Goal: Task Accomplishment & Management: Use online tool/utility

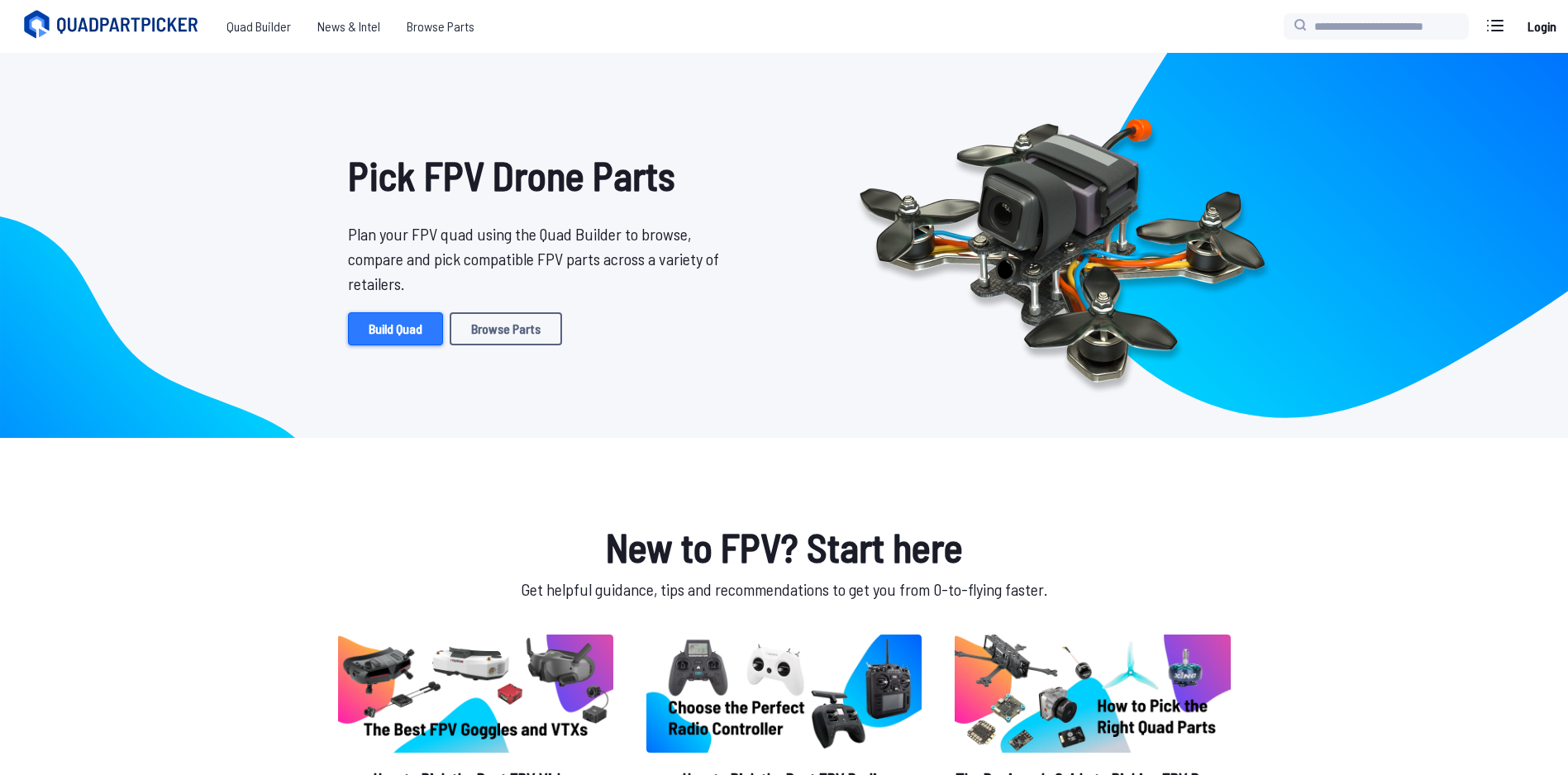
click at [424, 326] on link "Build Quad" at bounding box center [395, 329] width 95 height 33
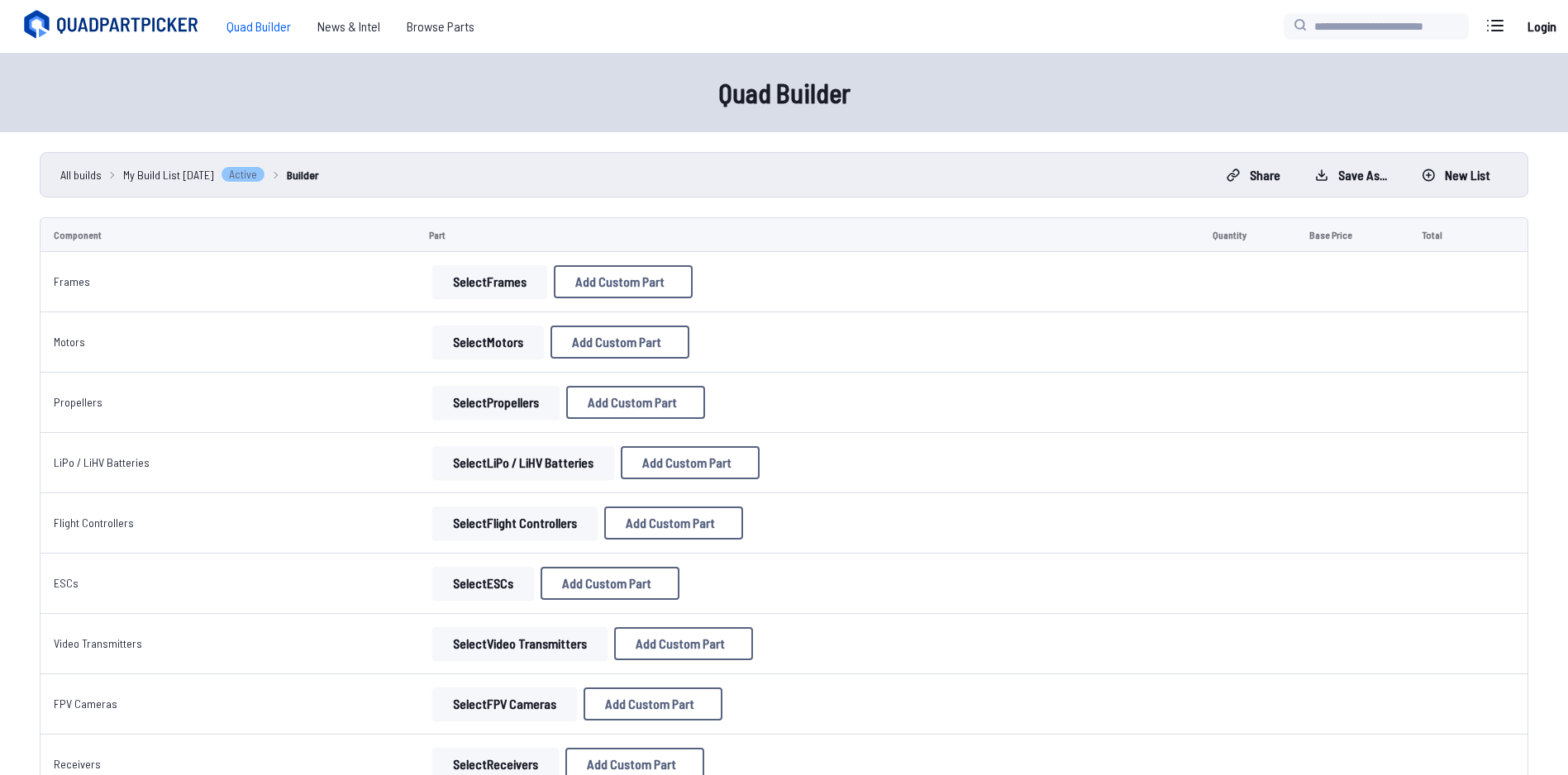
click at [1167, 436] on td "Select LiPo / LiHV Batteries Add Custom Part Add Custom Part Part name* Brand /…" at bounding box center [807, 463] width 784 height 60
click at [456, 269] on button "Select Frames" at bounding box center [490, 282] width 115 height 33
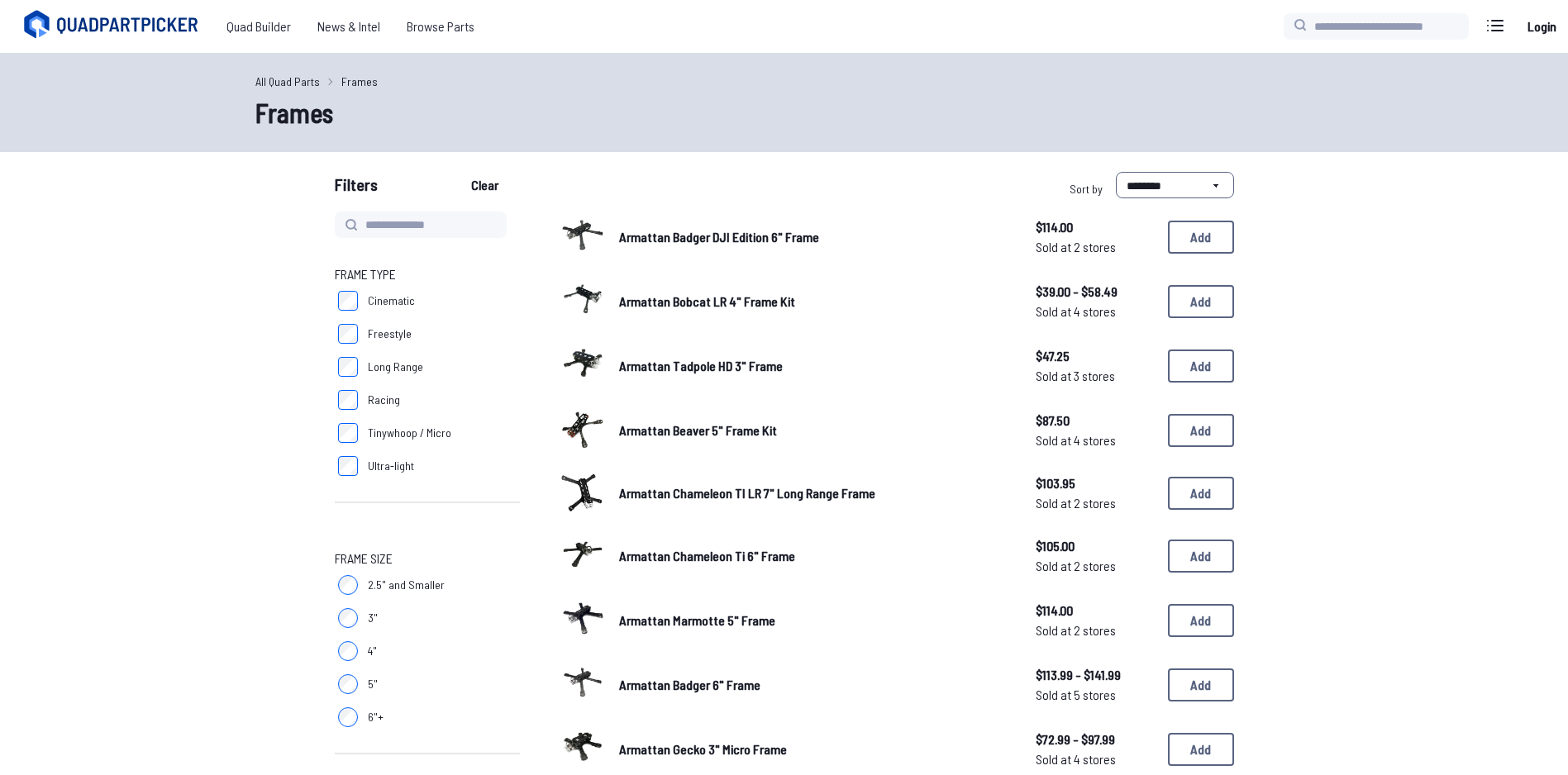
click at [391, 294] on span "Cinematic" at bounding box center [391, 301] width 47 height 16
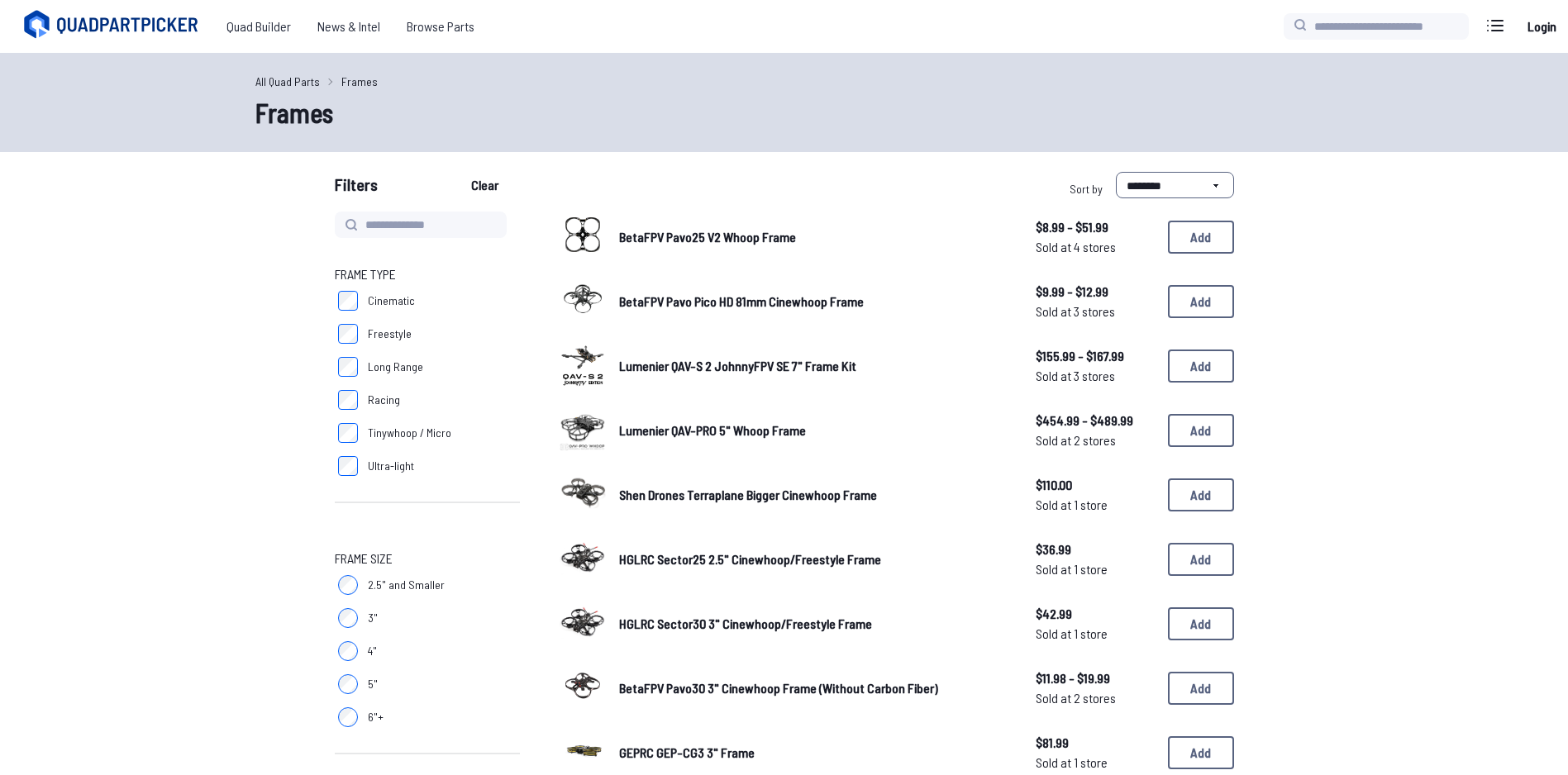
click at [672, 290] on div "BetaFPV Pavo Pico HD 81mm Cinewhoop Frame $9.99 - $12.99 Sold at 3 stores $9.99…" at bounding box center [896, 301] width 674 height 51
click at [673, 306] on span "BetaFPV Pavo Pico HD 81mm Cinewhoop Frame" at bounding box center [741, 301] width 245 height 16
click at [673, 313] on div "BetaFPV Pavo Pico HD 81mm Cinewhoop Frame $9.99 - $12.99 Sold at 3 stores $9.99…" at bounding box center [896, 301] width 674 height 51
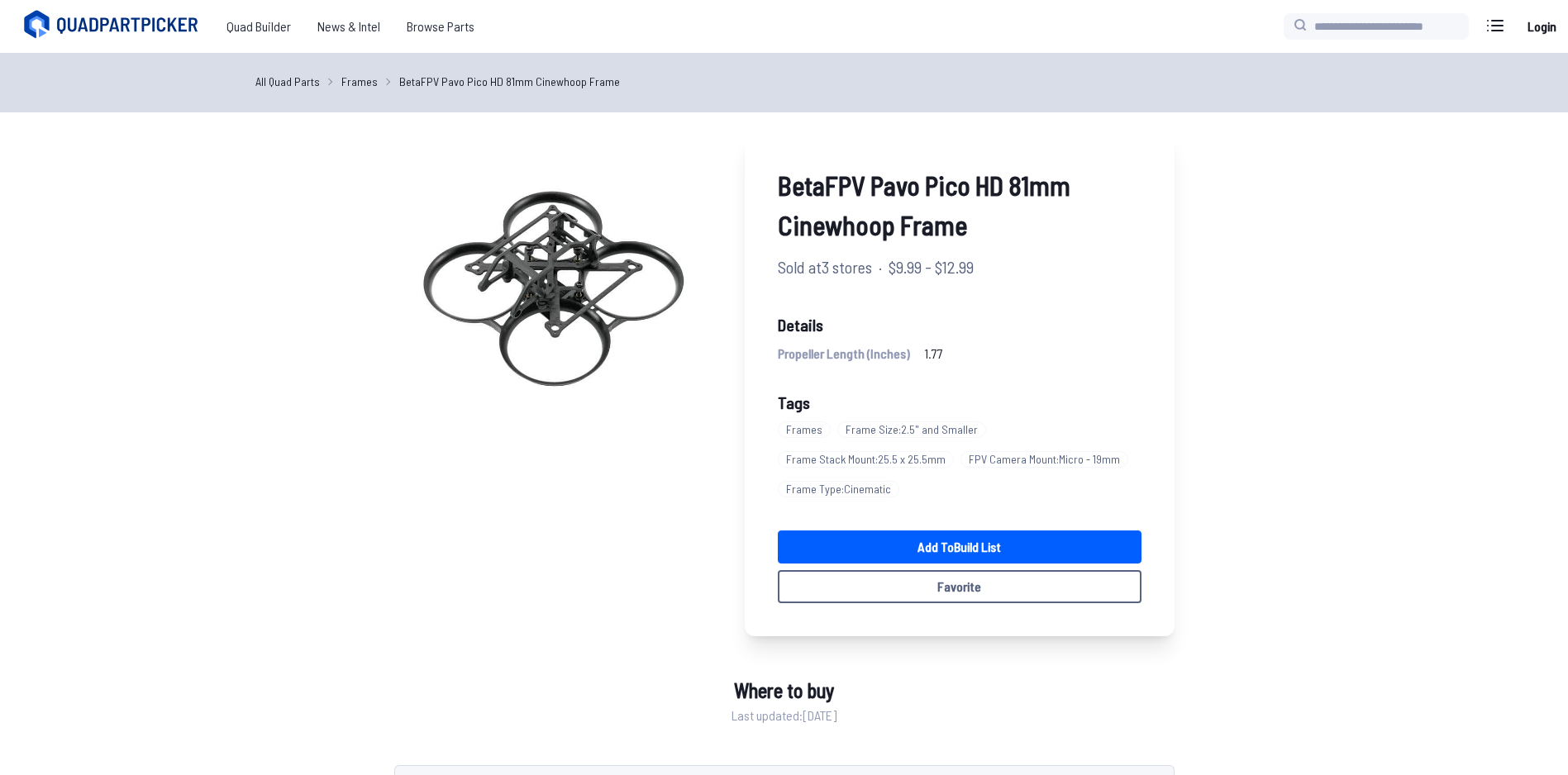
click at [988, 378] on div "BetaFPV Pavo Pico HD 81mm Cinewhoop Frame Sold at 3 stores · $9.99 - $12.99 Det…" at bounding box center [959, 384] width 430 height 504
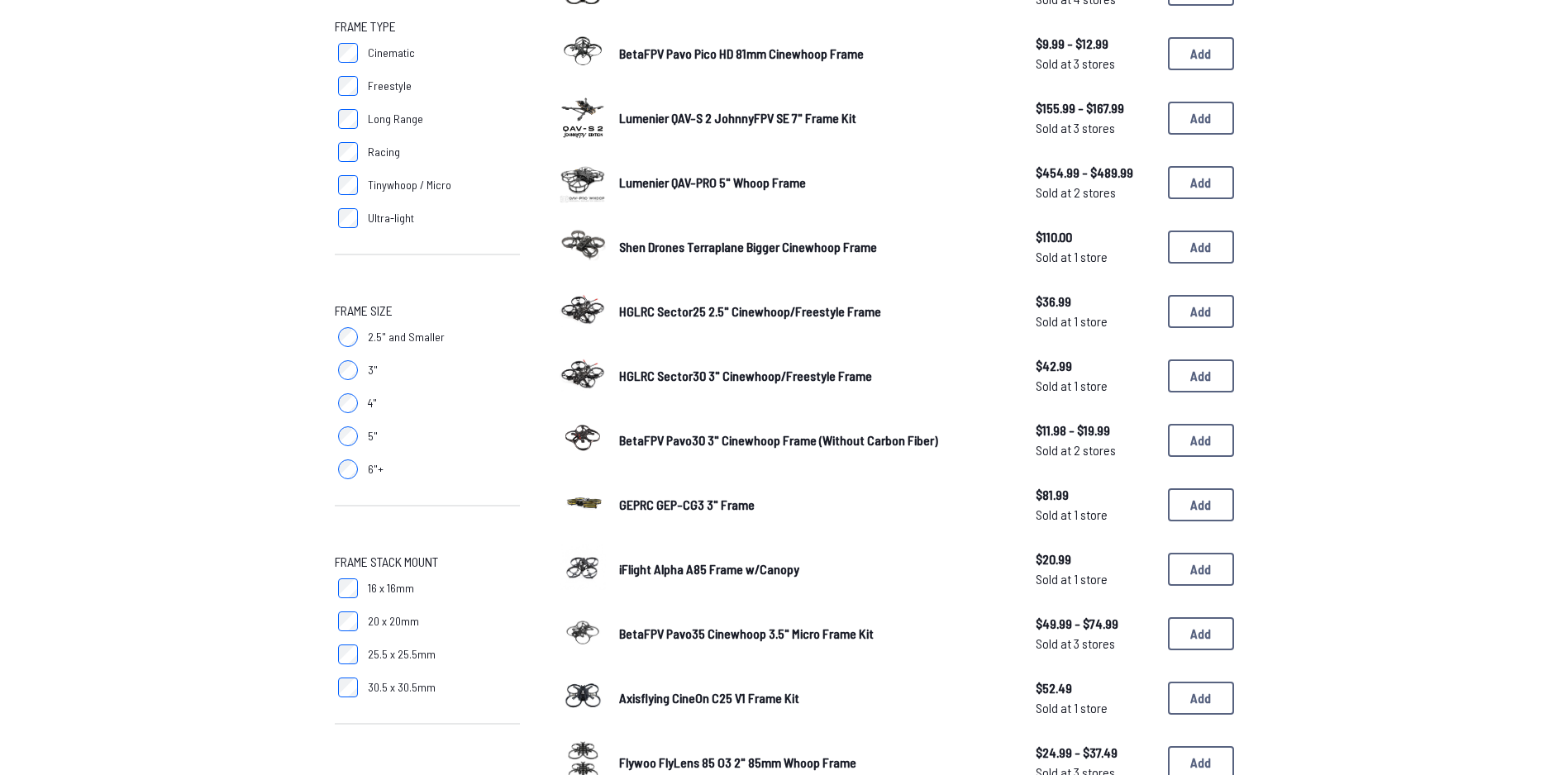
scroll to position [248, 0]
click at [740, 369] on span "HGLRC Sector30 3" Cinewhoop/Freestyle Frame" at bounding box center [746, 375] width 253 height 16
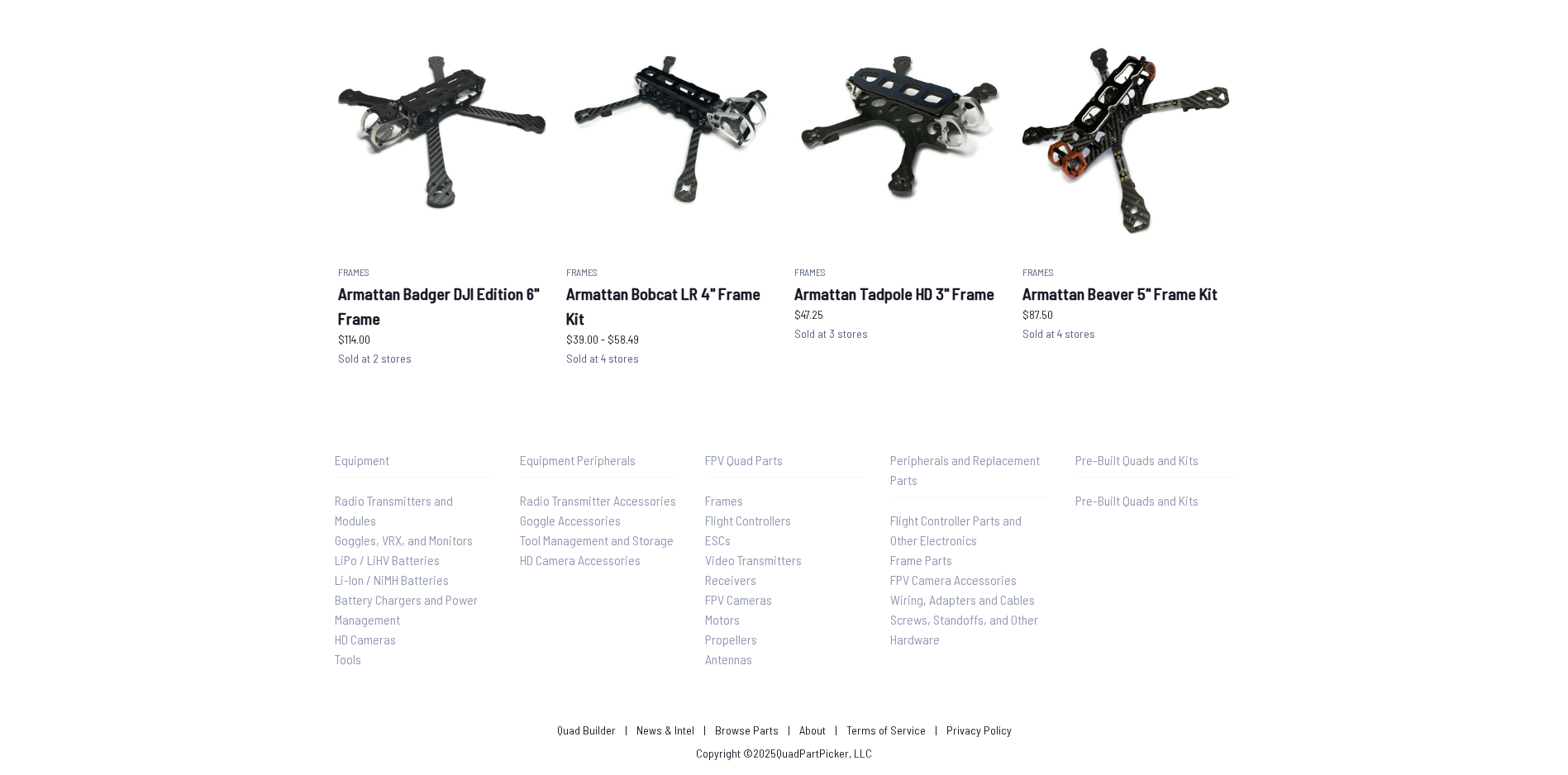
scroll to position [248, 0]
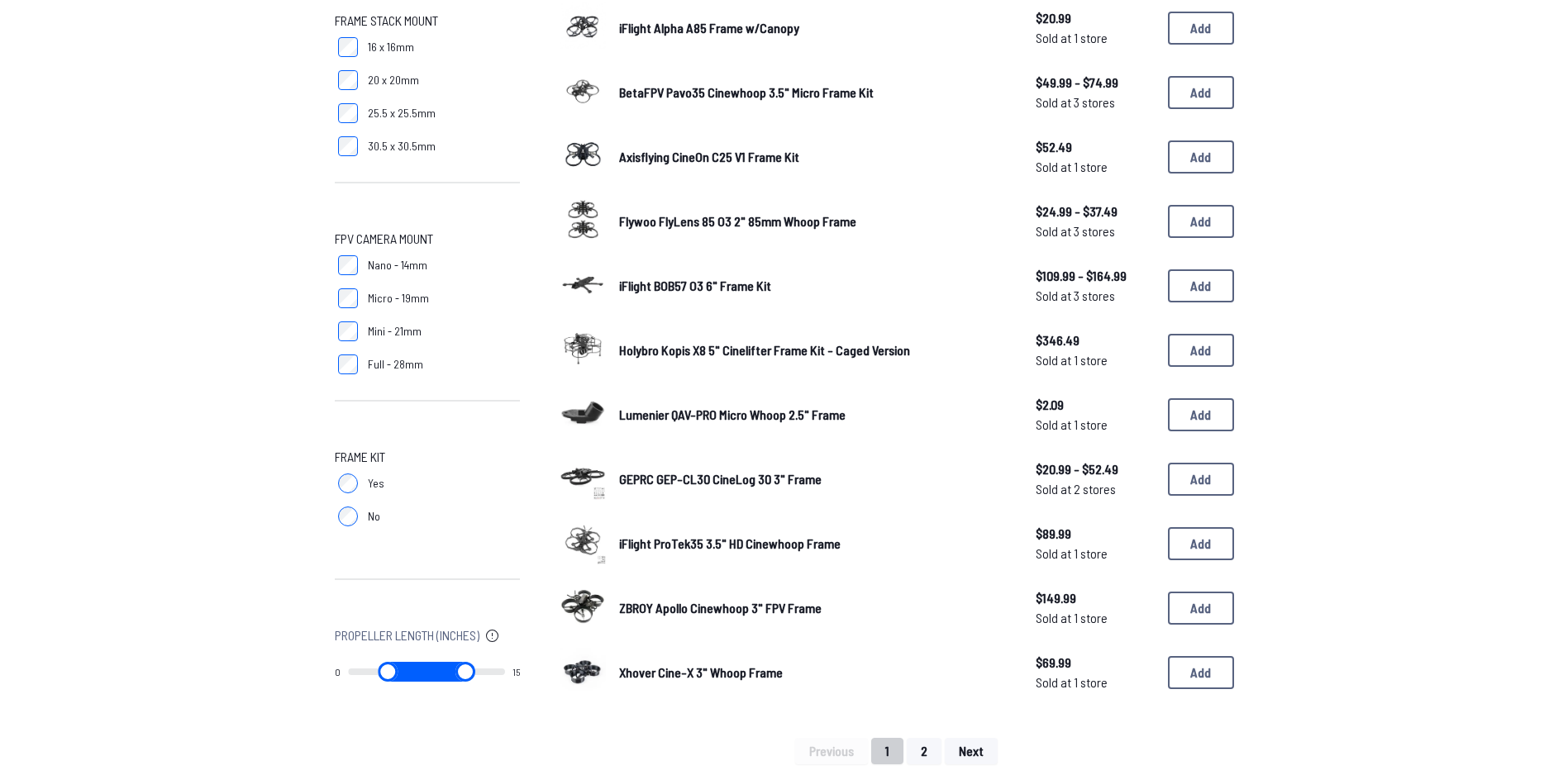
scroll to position [826, 0]
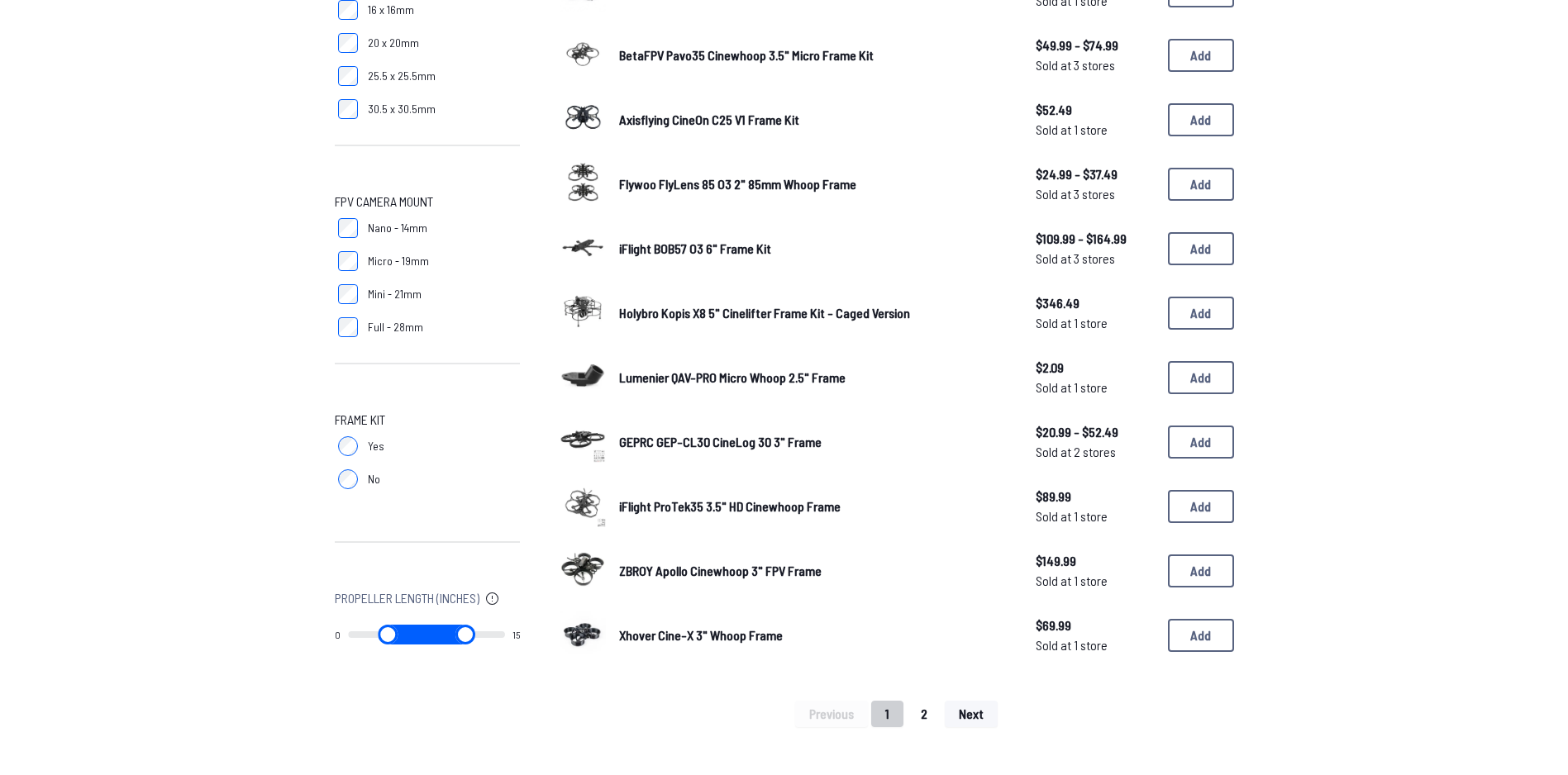
click at [928, 724] on button "2" at bounding box center [923, 714] width 35 height 26
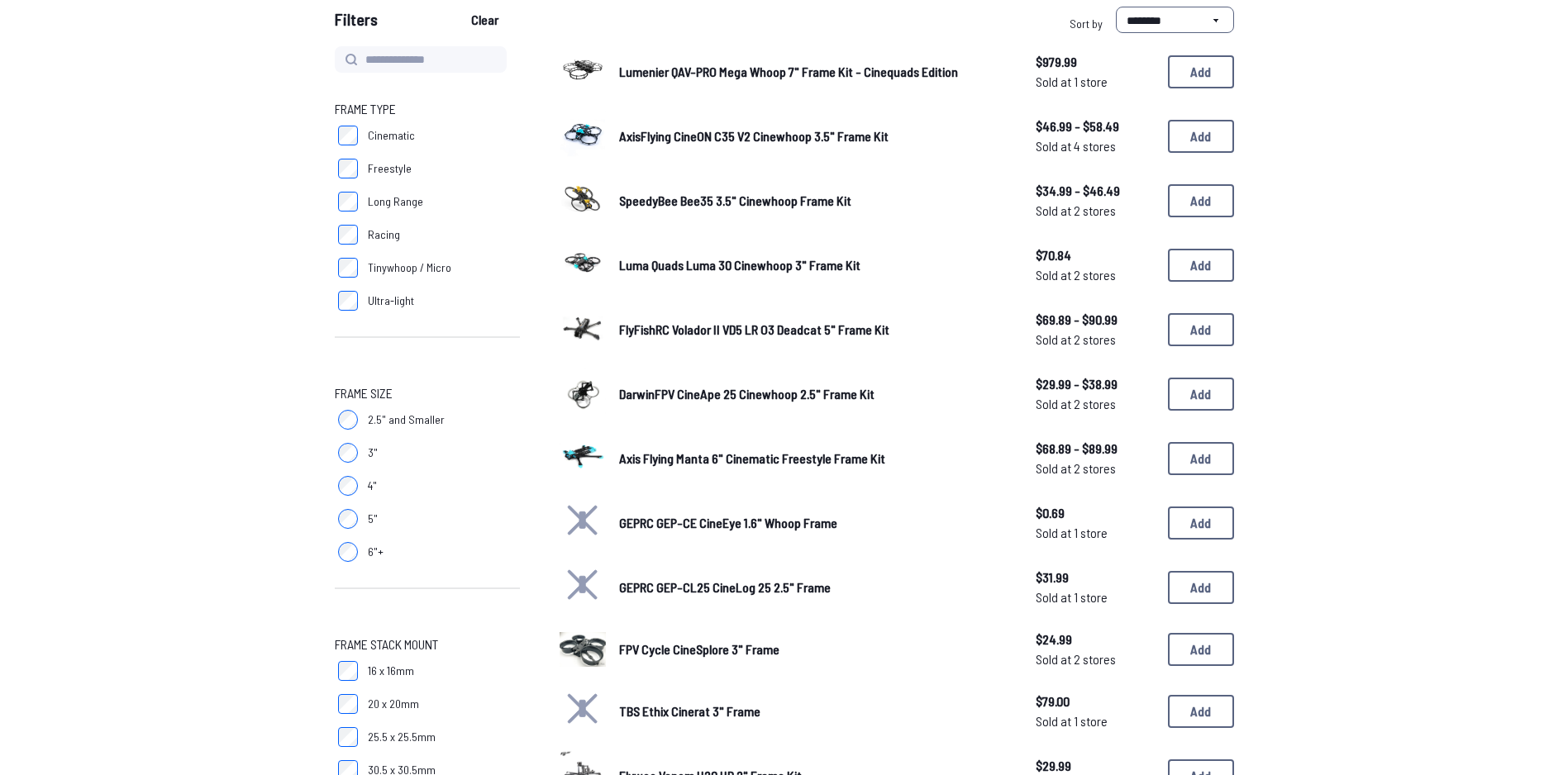
scroll to position [331, 0]
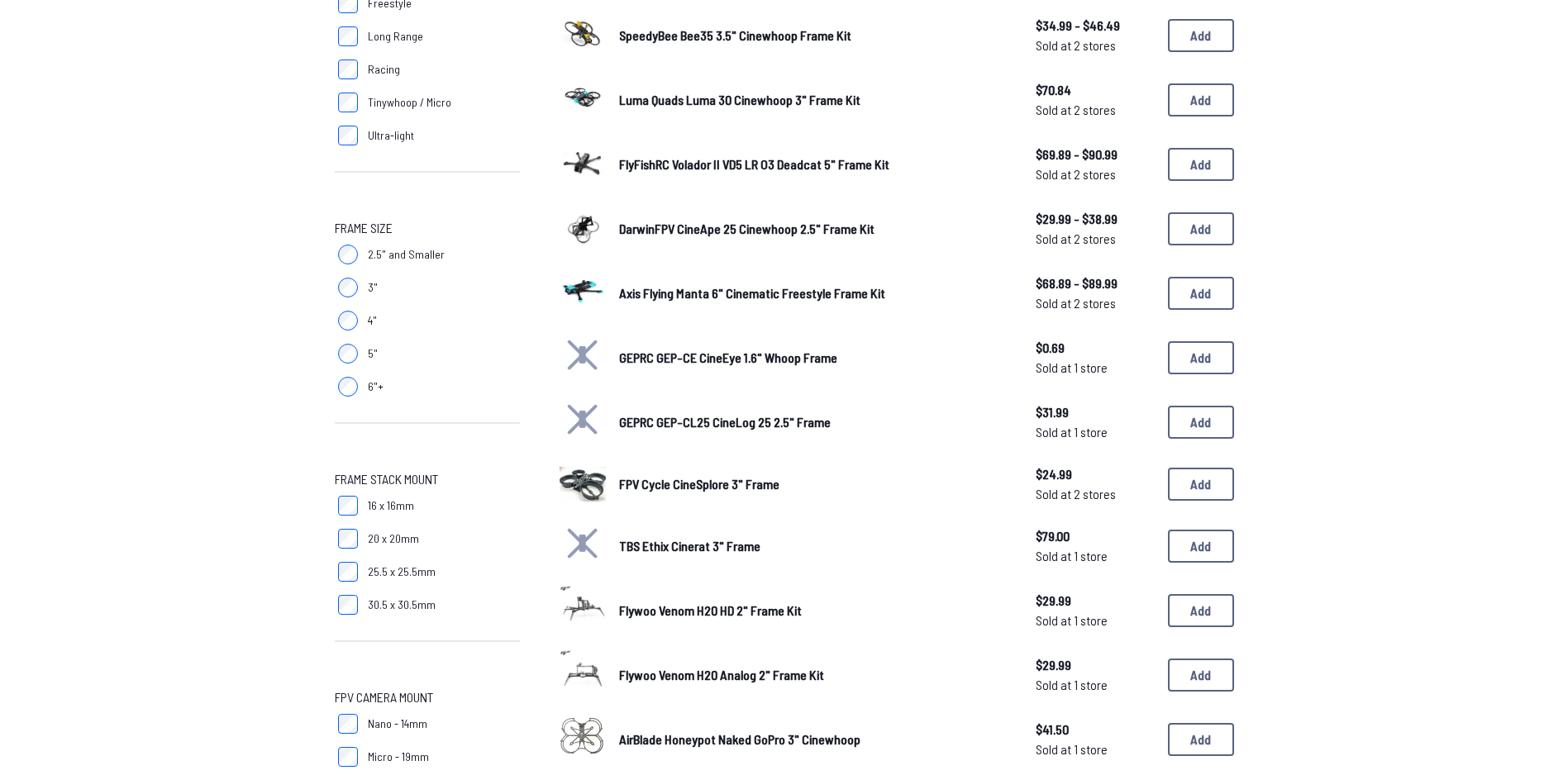
click at [745, 487] on span "FPV Cycle CineSplore 3" Frame" at bounding box center [699, 484] width 161 height 16
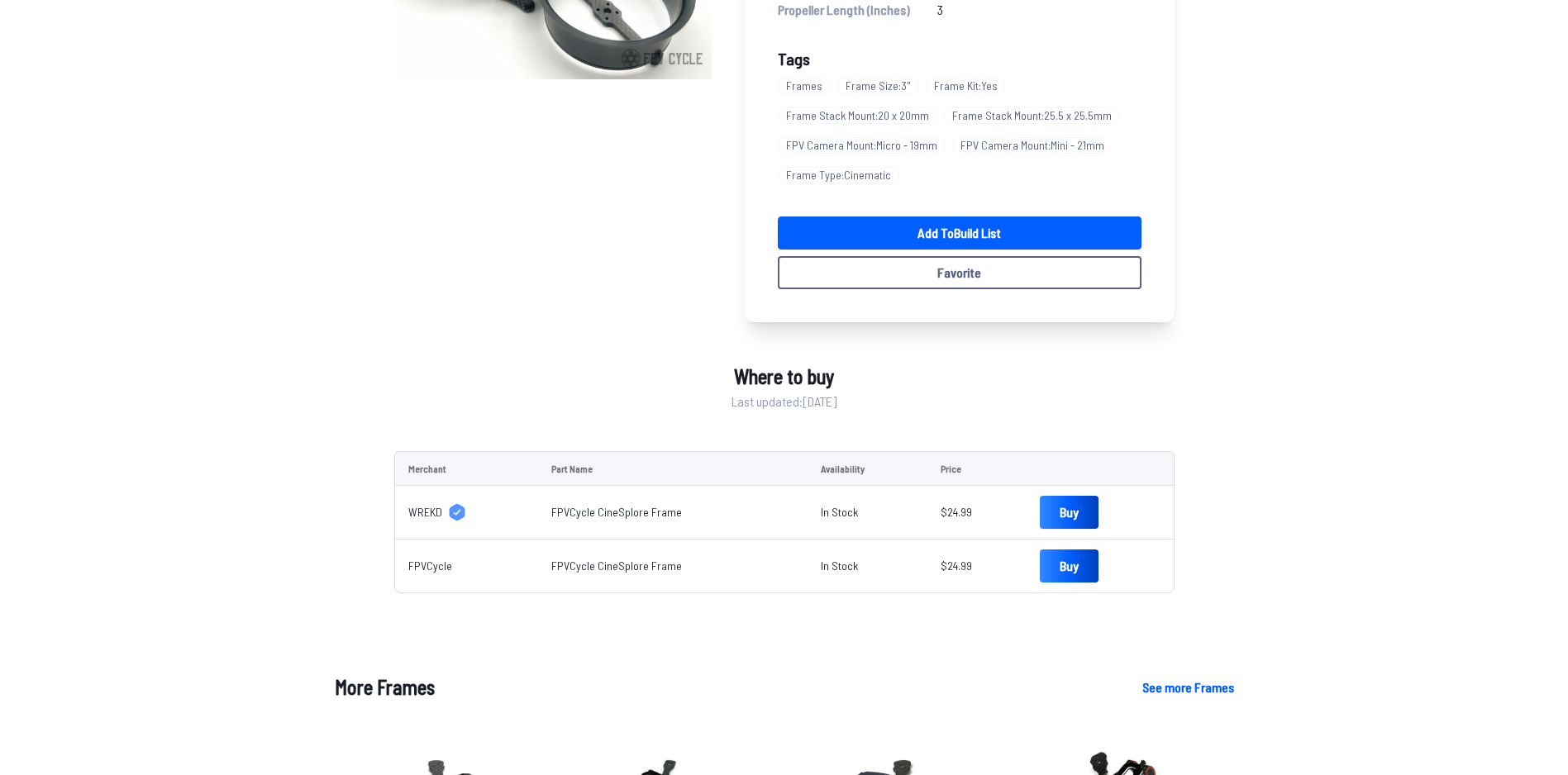
drag, startPoint x: 1098, startPoint y: -141, endPoint x: 775, endPoint y: -146, distance: 323.0
click at [775, 0] on div "FPV Cycle CineSplore 3" Frame Sold at 2 stores · $24.99 Details Weight (g) 125 …" at bounding box center [959, 61] width 430 height 521
drag, startPoint x: 904, startPoint y: -96, endPoint x: 933, endPoint y: -96, distance: 29.0
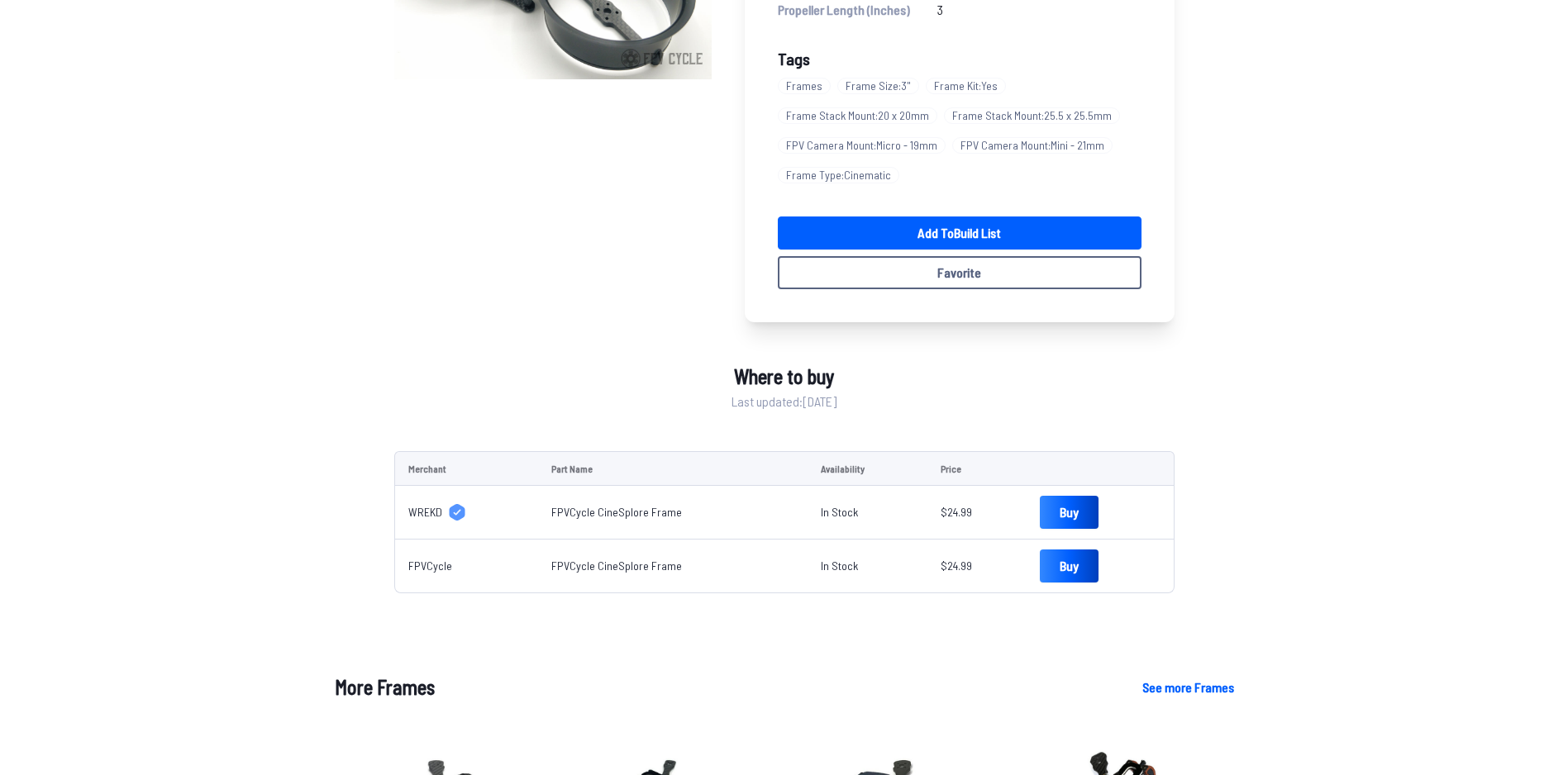
copy span "24.99"
click at [226, 674] on div "FPV Cycle CineSplore 3" Frame Sold at 2 stores · $24.99 Details Weight (g) 125 …" at bounding box center [784, 587] width 1568 height 1572
click at [972, 240] on link "Add to Build List" at bounding box center [959, 232] width 364 height 33
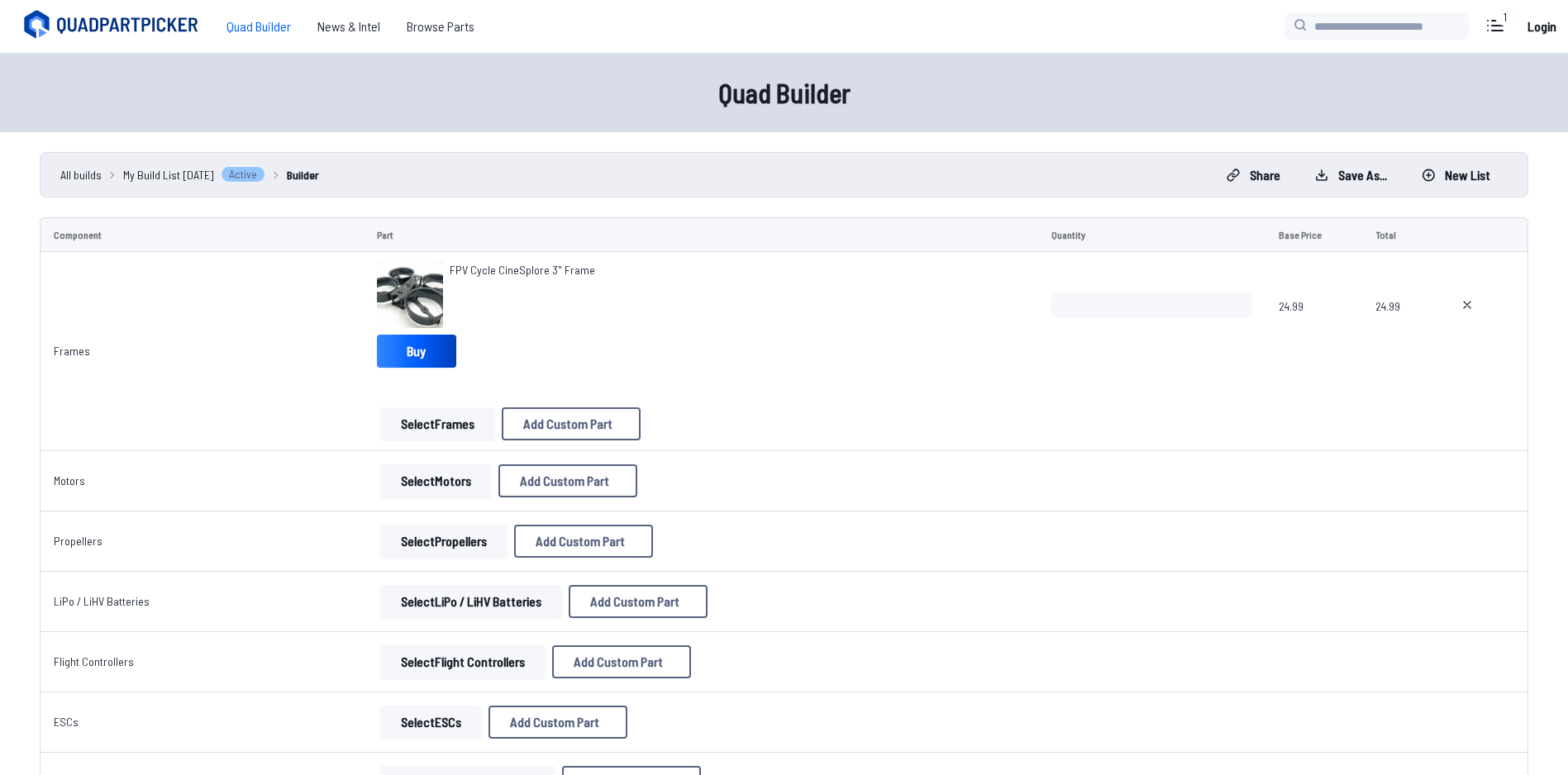
click at [432, 476] on button "Select Motors" at bounding box center [436, 480] width 112 height 33
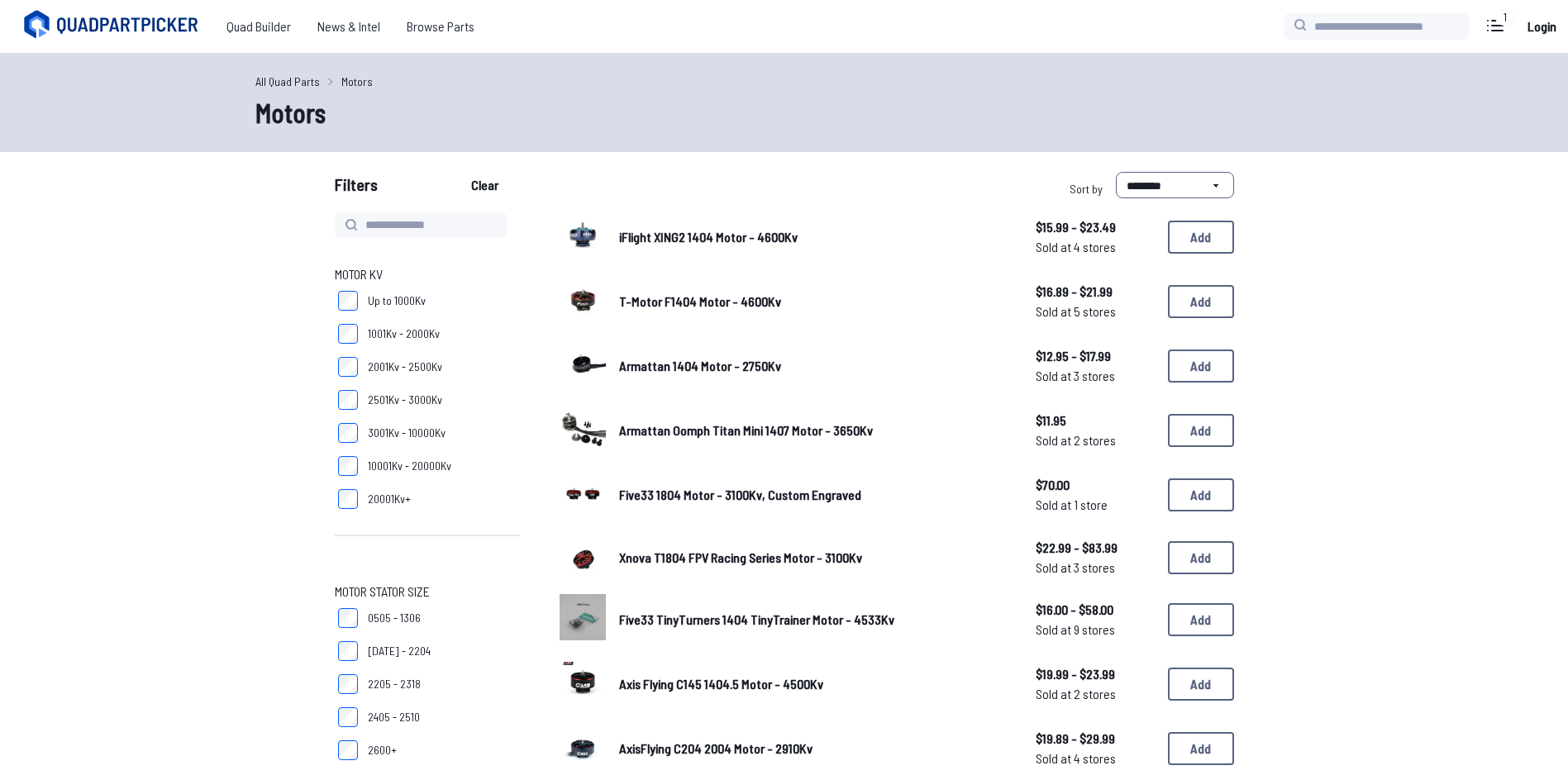
click at [788, 687] on span "Axis Flying C145 1404.5 Motor - 4500Kv" at bounding box center [721, 683] width 204 height 16
click at [727, 682] on span "Axis Flying C145 1404.5 Motor - 4500Kv" at bounding box center [721, 683] width 204 height 16
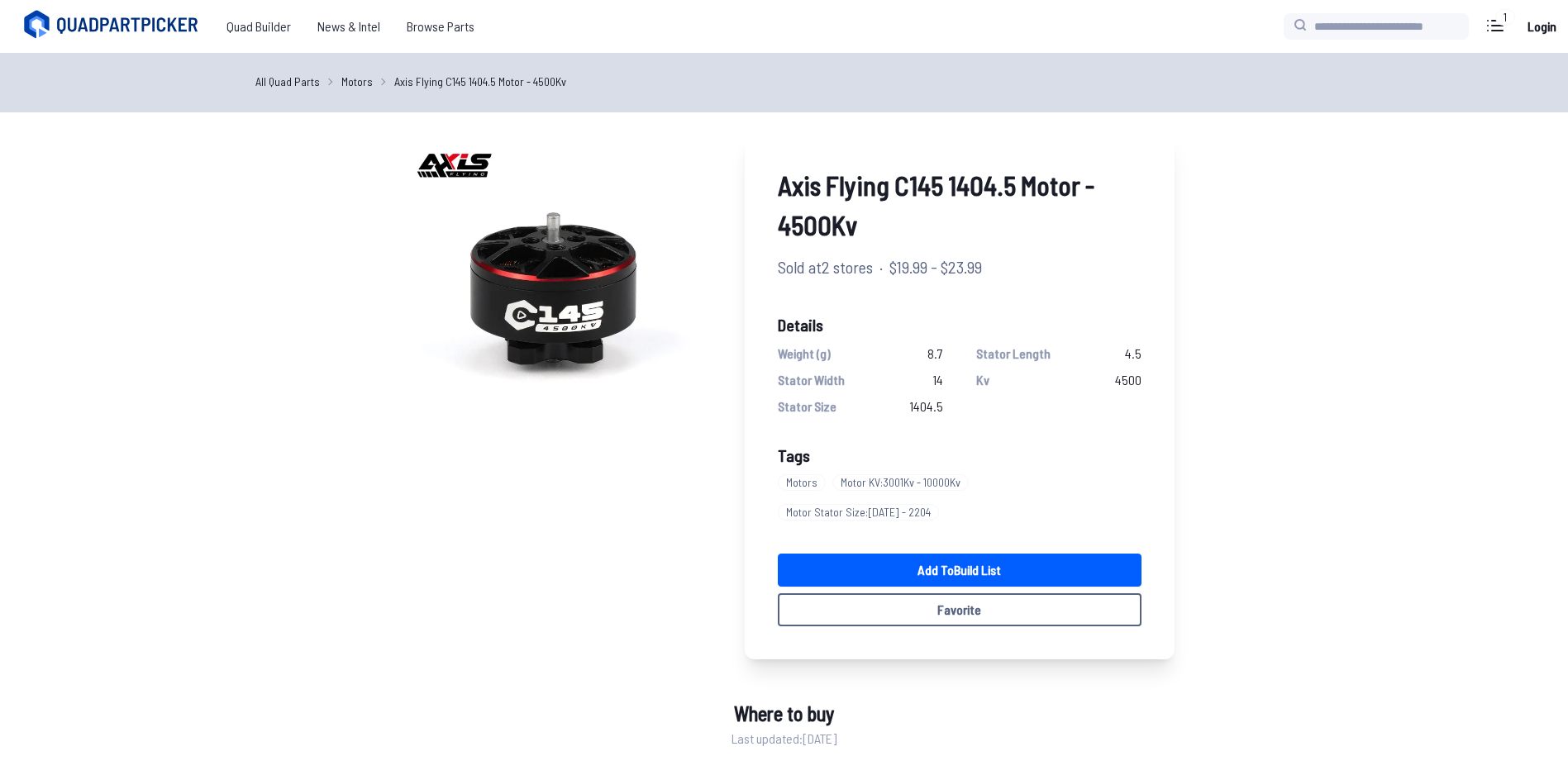
drag, startPoint x: 929, startPoint y: 237, endPoint x: 765, endPoint y: 202, distance: 167.7
click at [765, 201] on div "Axis Flying C145 1404.5 Motor - 4500Kv Sold at 2 stores · $19.99 - $23.99 Detai…" at bounding box center [959, 396] width 430 height 527
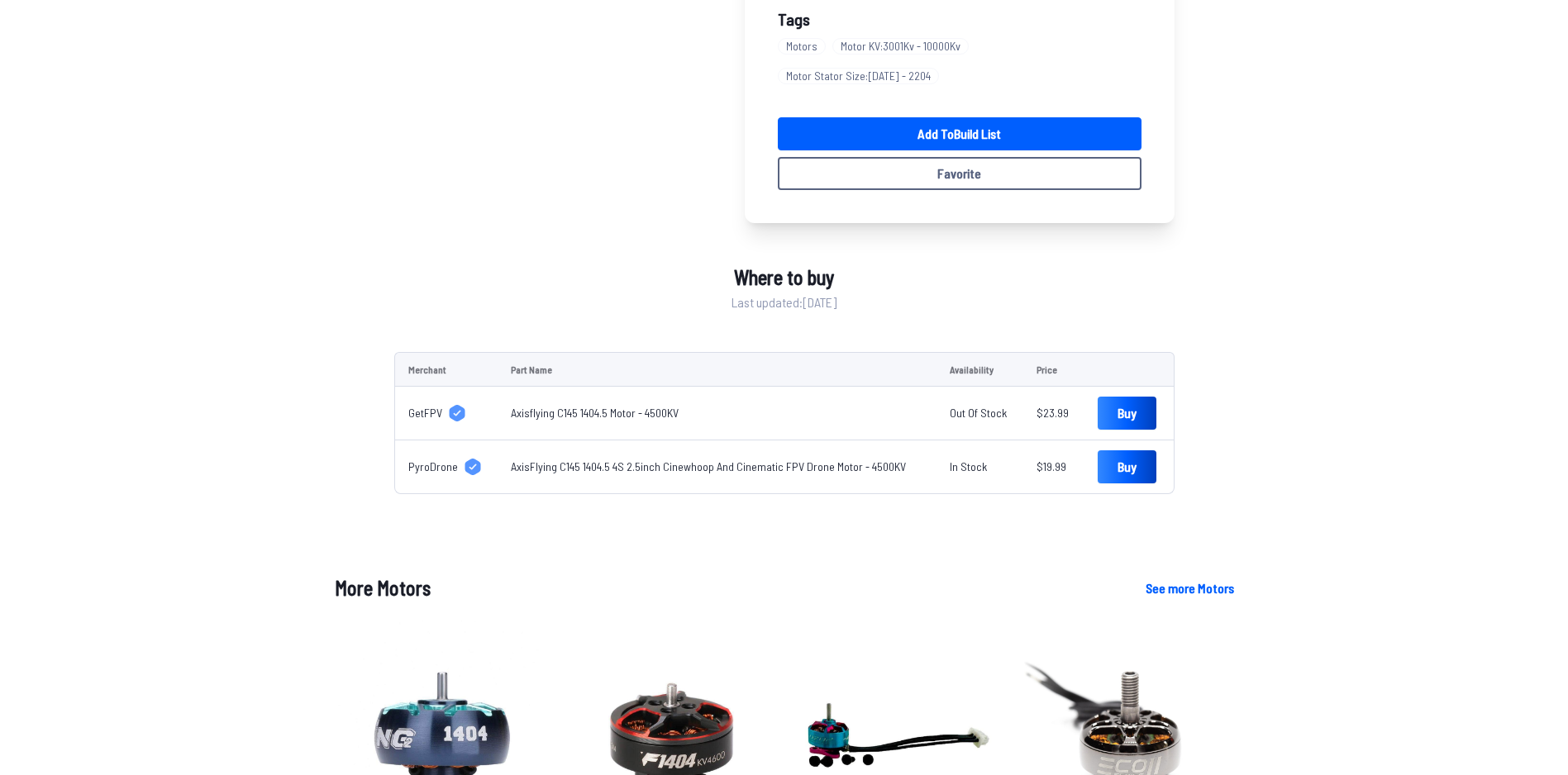
click at [1277, 574] on div "More Motors See more Motors Motors iFlight XING2 1404 Motor - 4600Kv $15.99 - $…" at bounding box center [784, 775] width 1058 height 403
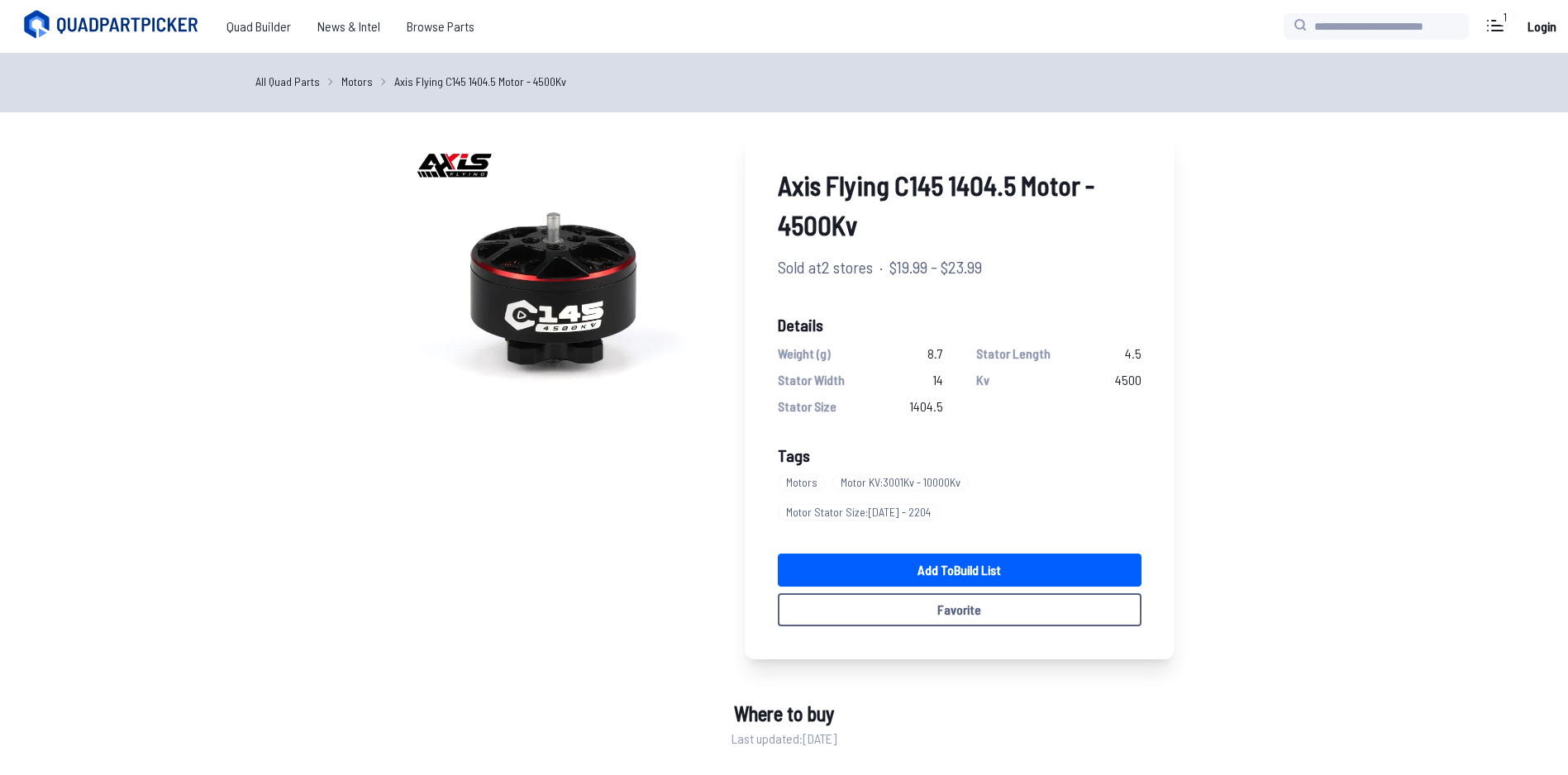
drag, startPoint x: 1020, startPoint y: 285, endPoint x: 891, endPoint y: 275, distance: 129.4
click at [891, 275] on div "Axis Flying C145 1404.5 Motor - 4500Kv Sold at 2 stores · $19.99 - $23.99 Detai…" at bounding box center [959, 396] width 430 height 527
copy span "$19.99 - $23.99"
drag, startPoint x: 948, startPoint y: 345, endPoint x: 911, endPoint y: 359, distance: 39.6
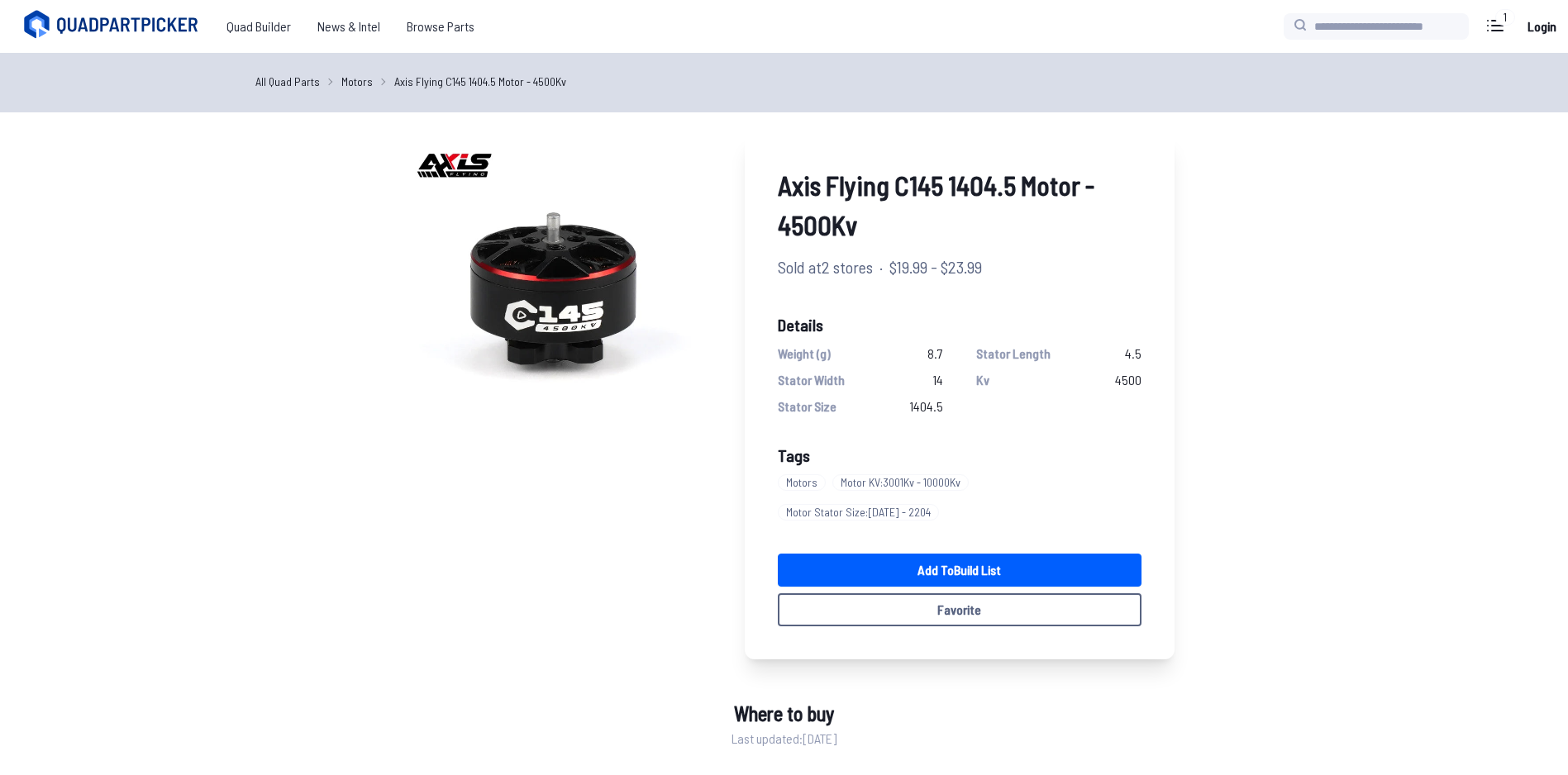
click at [911, 359] on div "Weight (g) 8.7 Stator Length 4.5 Stator Width 14 Kv 4500 Stator Size 1404.5" at bounding box center [959, 380] width 364 height 73
copy span "8.7"
drag, startPoint x: 930, startPoint y: 381, endPoint x: 949, endPoint y: 378, distance: 19.2
click at [949, 378] on div "Weight (g) 8.7 Stator Length 4.5 Stator Width 14 Kv 4500 Stator Size 1404.5" at bounding box center [959, 380] width 364 height 73
click at [1061, 431] on div "Axis Flying C145 1404.5 Motor - 4500Kv Sold at 2 stores · $19.99 - $23.99 Detai…" at bounding box center [959, 396] width 430 height 527
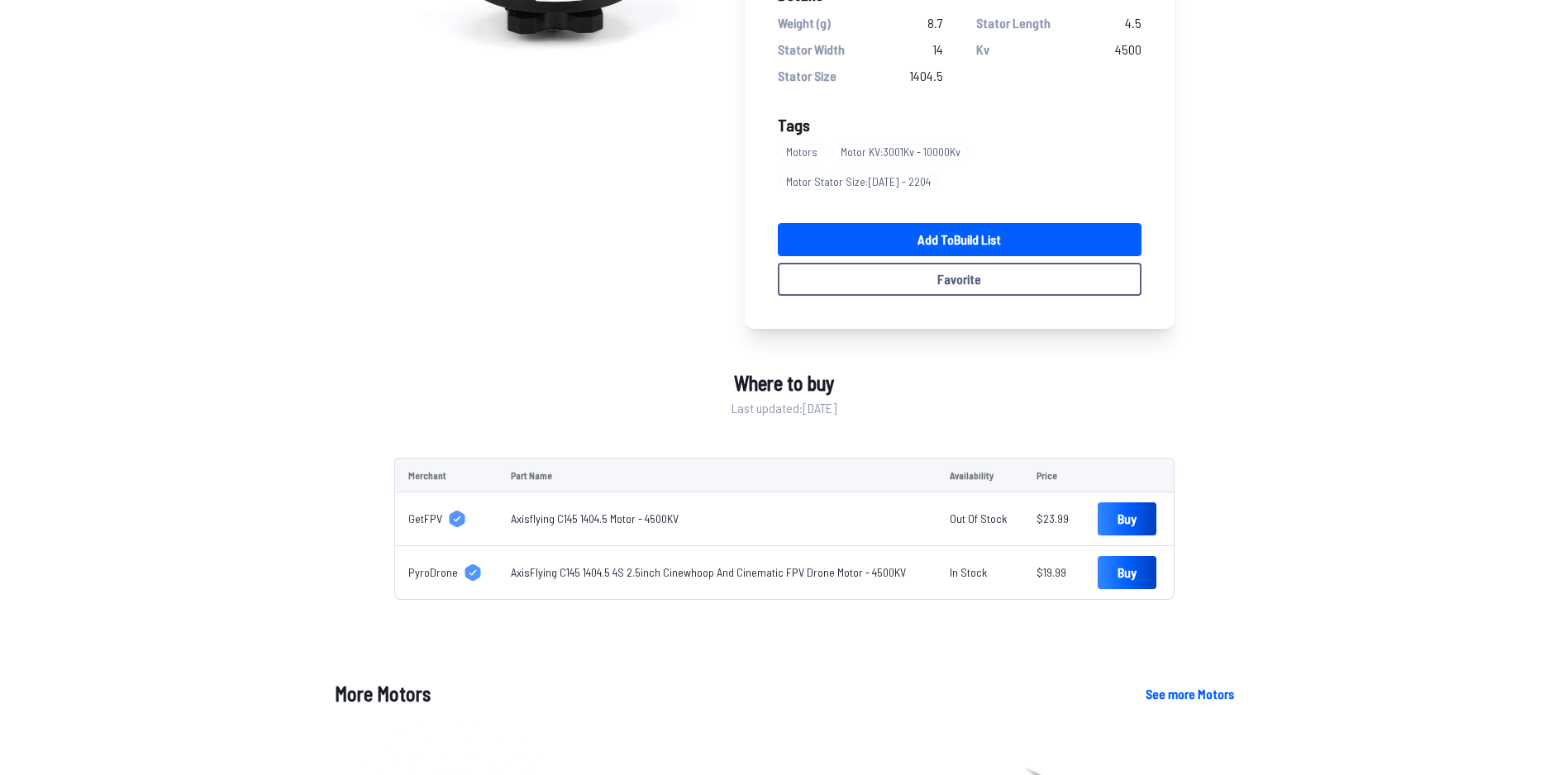
scroll to position [578, 0]
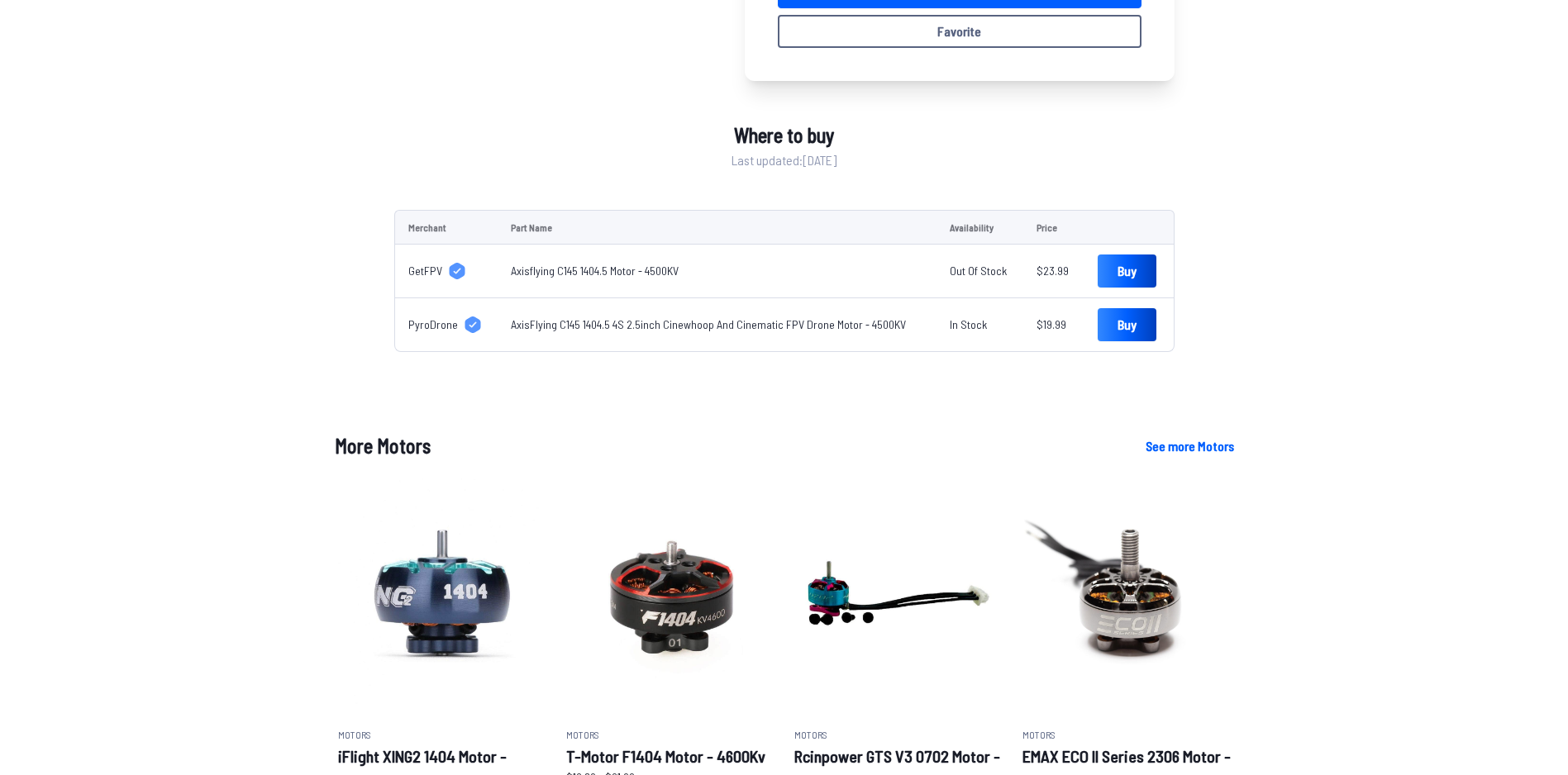
click at [807, 318] on link "AxisFlying C145 1404.5 4S 2.5inch Cinewhoop And Cinematic FPV Drone Motor - 450…" at bounding box center [708, 324] width 395 height 14
click at [589, 264] on link "Axisflying C145 1404.5 Motor - 4500KV" at bounding box center [594, 270] width 167 height 14
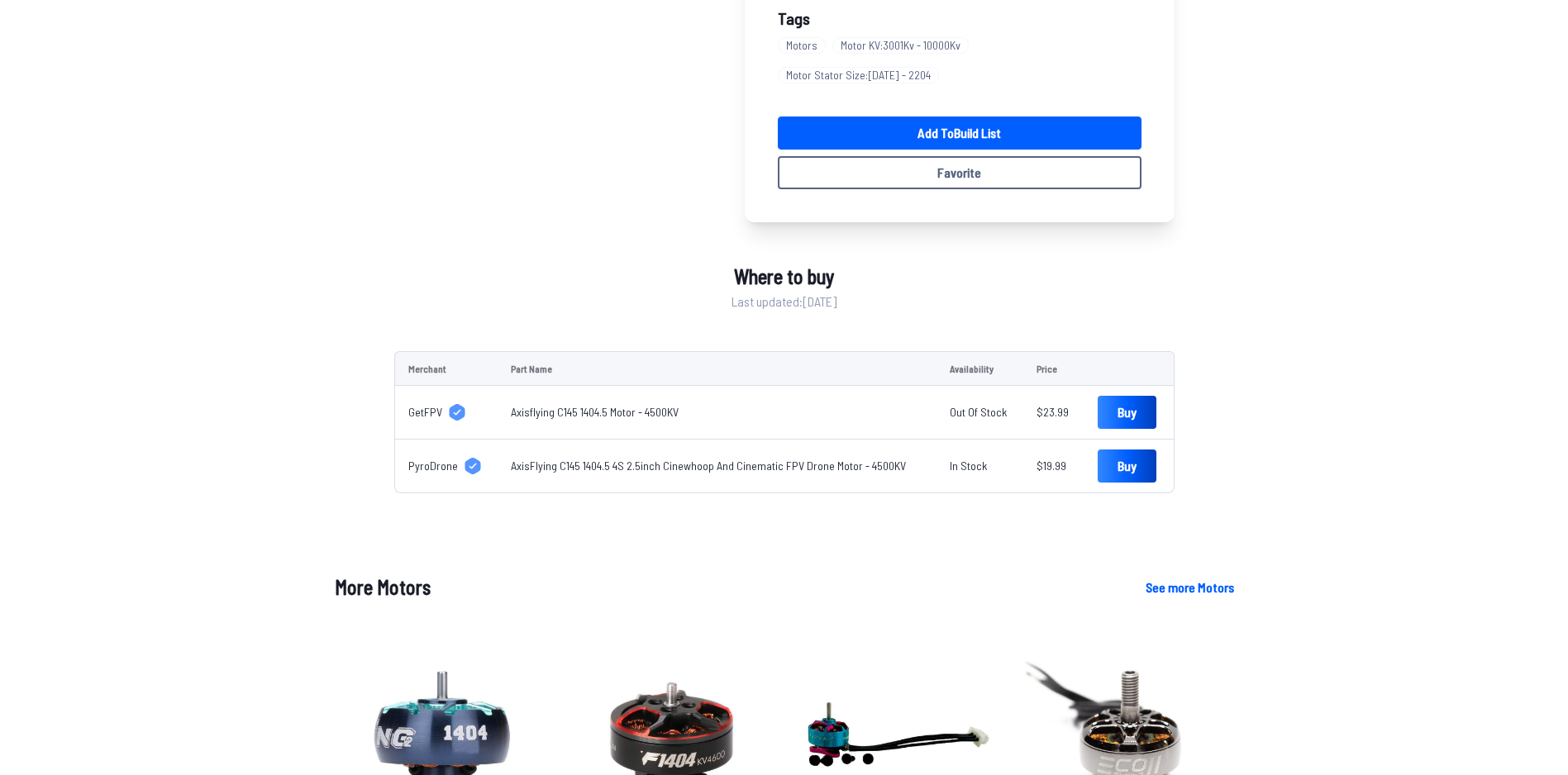
scroll to position [0, 0]
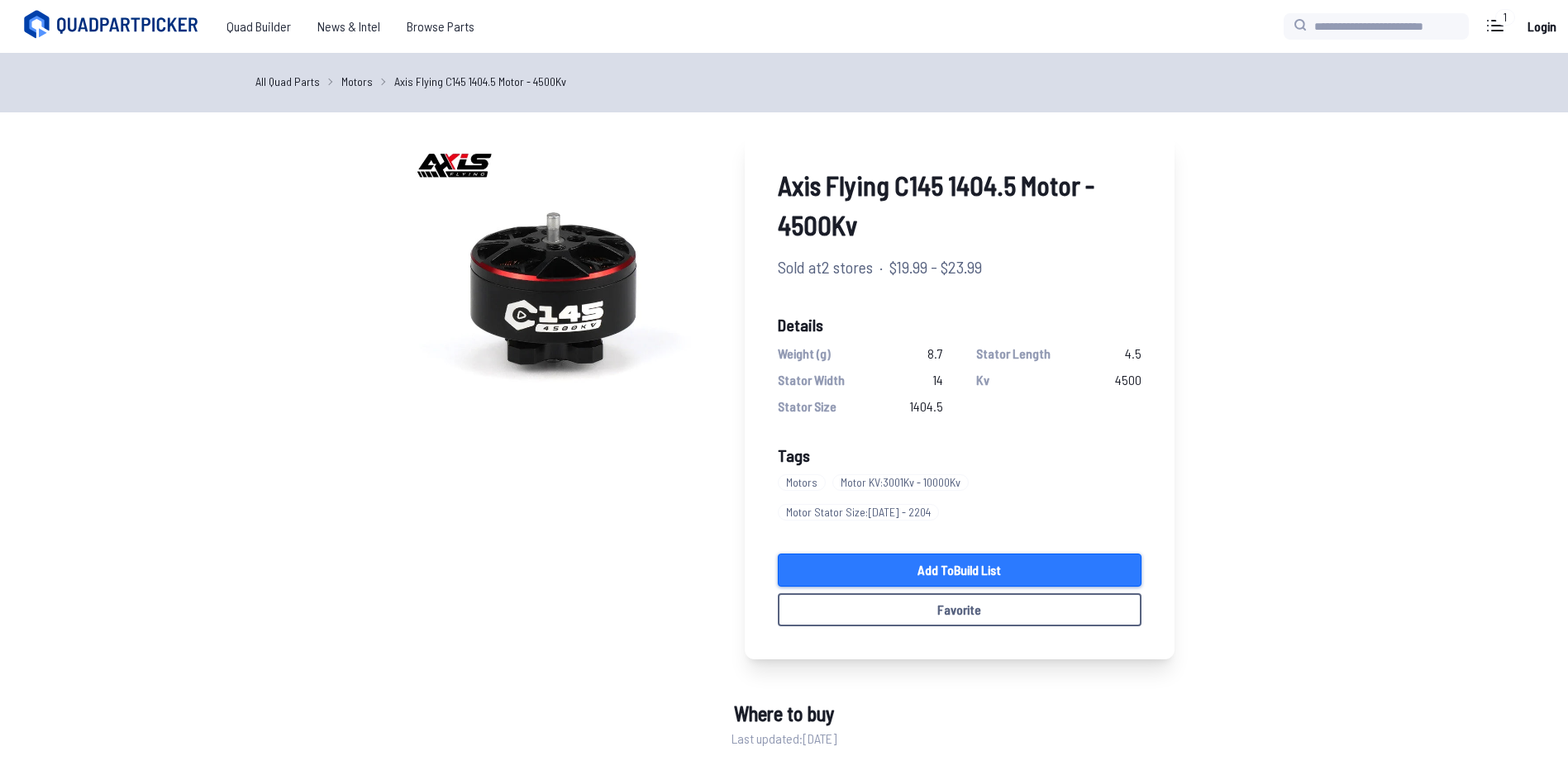
click at [987, 554] on link "Add to Build List" at bounding box center [959, 570] width 364 height 33
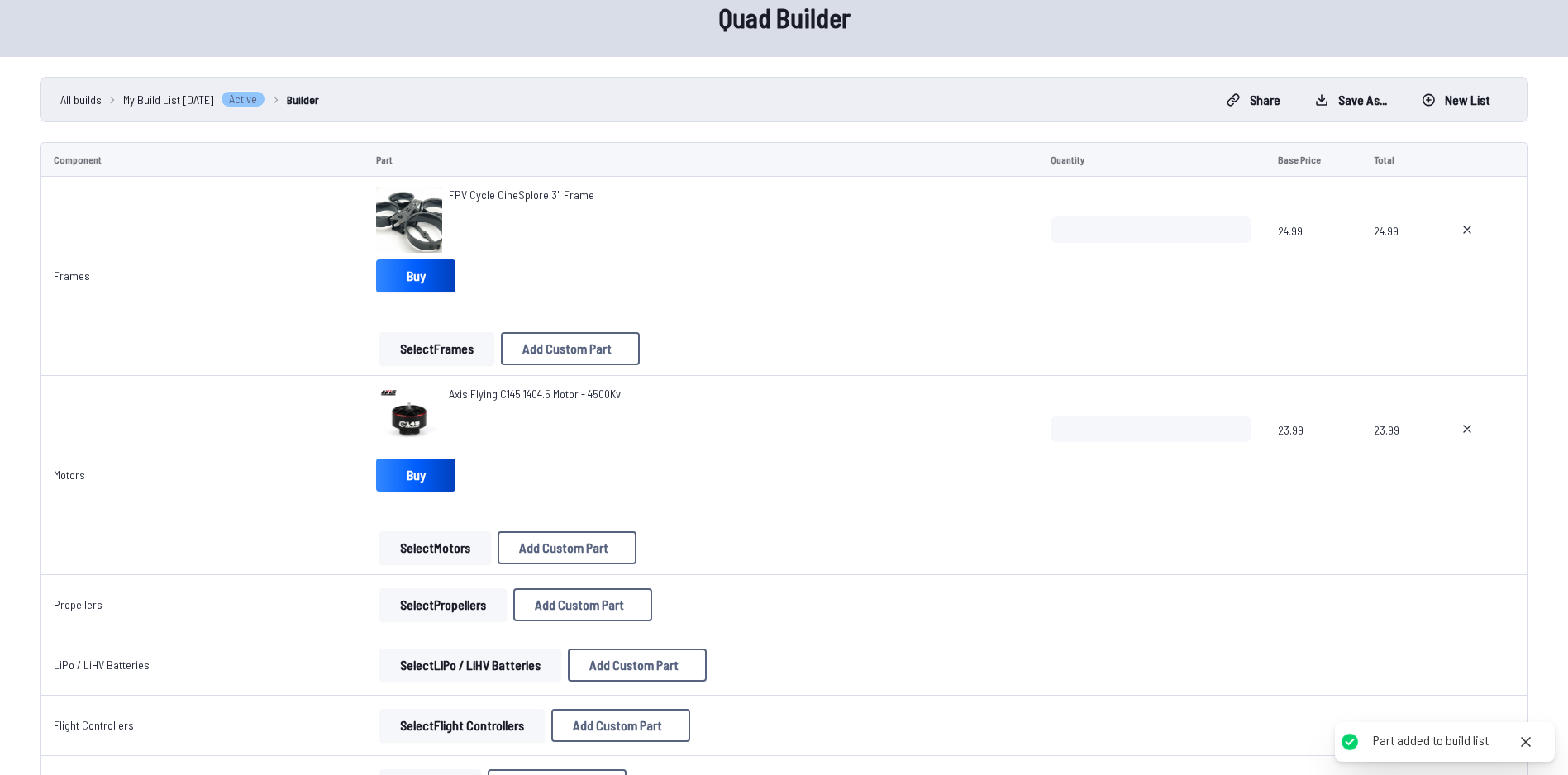
scroll to position [82, 0]
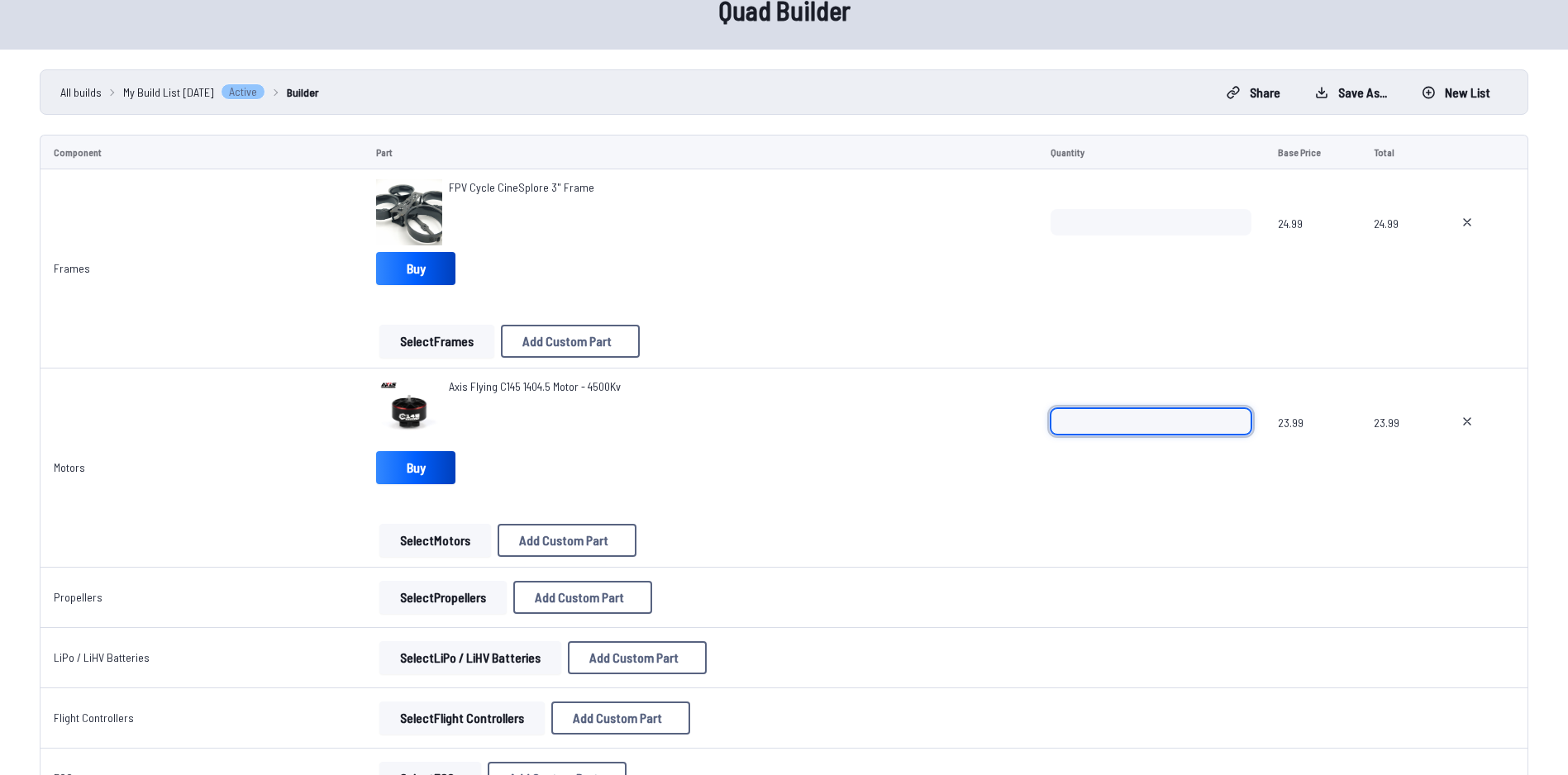
click at [1092, 414] on input "*" at bounding box center [1150, 422] width 200 height 26
type input "*"
click at [1098, 555] on td "*" at bounding box center [1150, 468] width 227 height 199
click at [1081, 494] on span at bounding box center [1150, 508] width 200 height 40
click at [436, 611] on button "Select Propellers" at bounding box center [442, 597] width 128 height 33
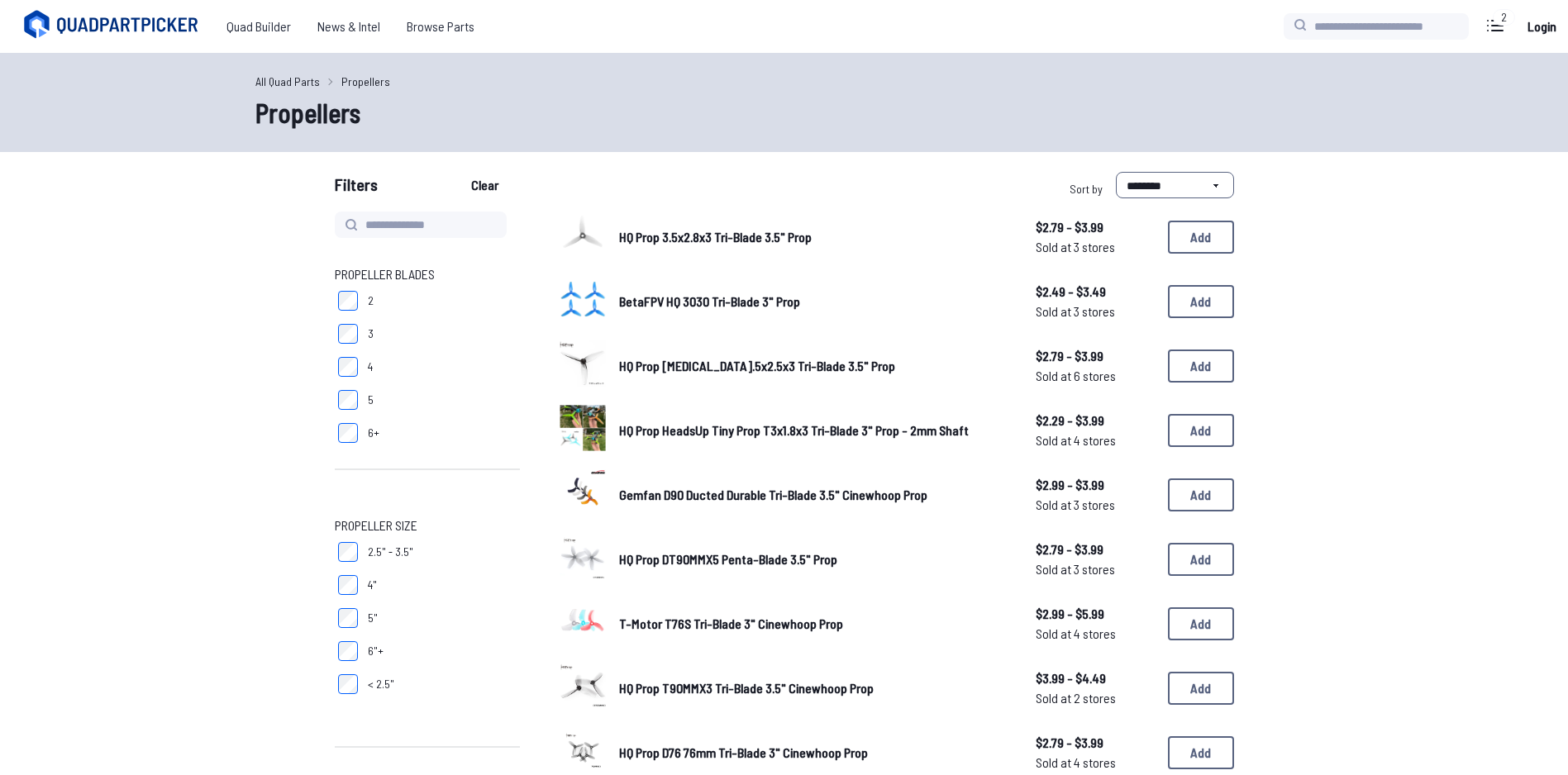
scroll to position [248, 0]
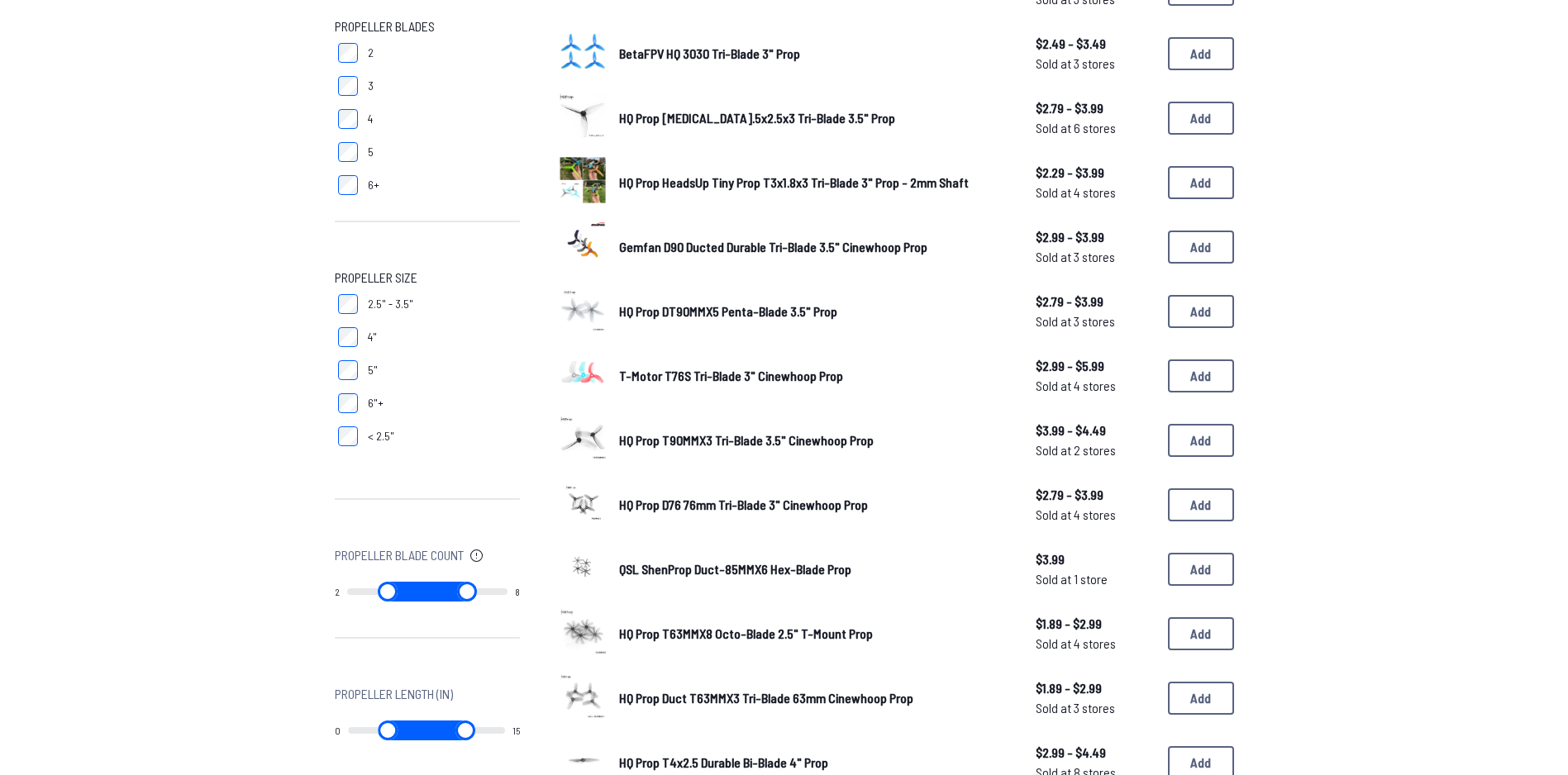
click at [750, 380] on span "T-Motor T76S Tri-Blade 3" Cinewhoop Prop" at bounding box center [731, 375] width 224 height 16
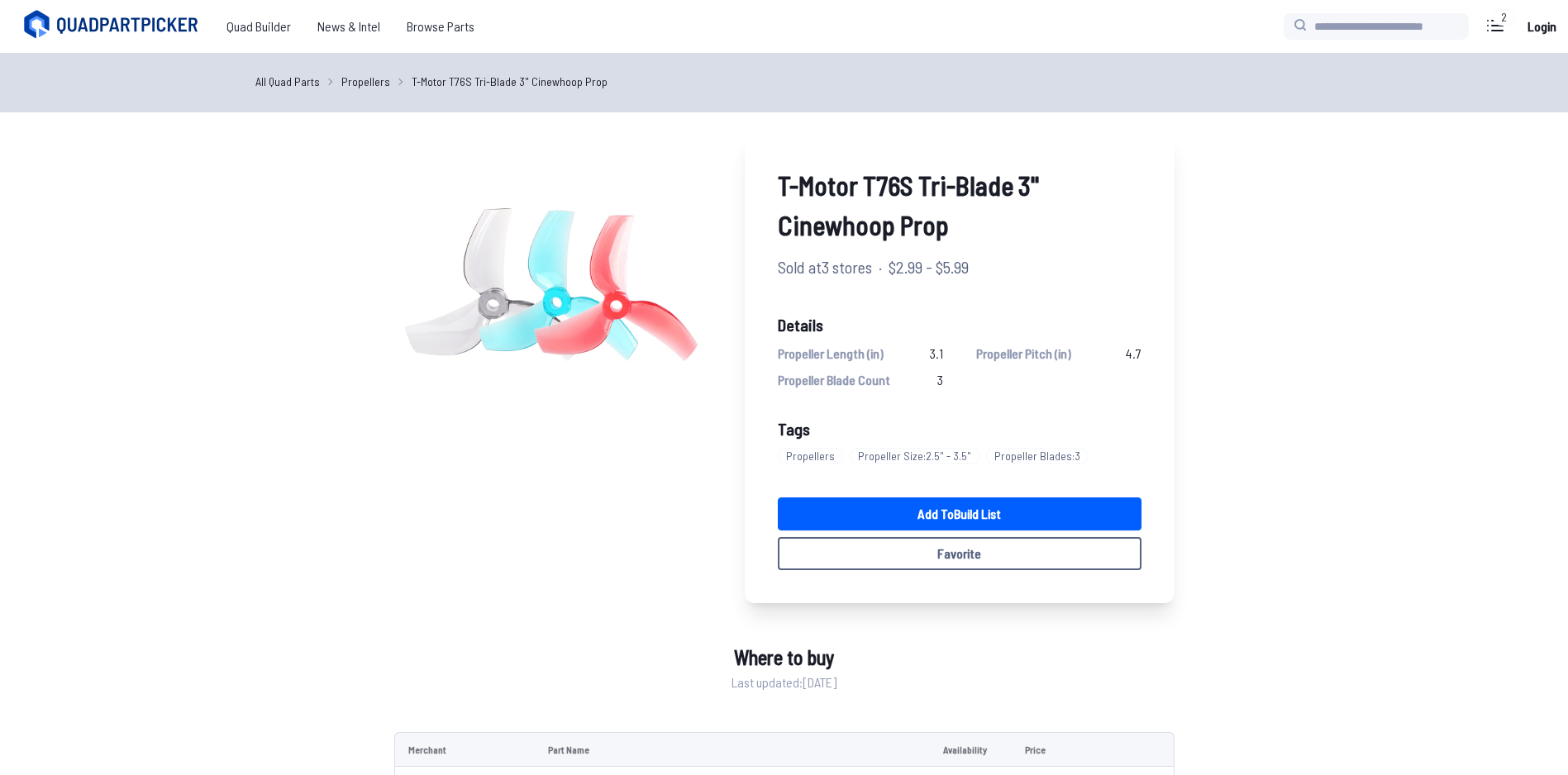
click at [1080, 374] on div "Propeller Length (in) 3.1 Propeller Pitch (in) 4.7 Propeller Blade Count 3" at bounding box center [959, 367] width 364 height 46
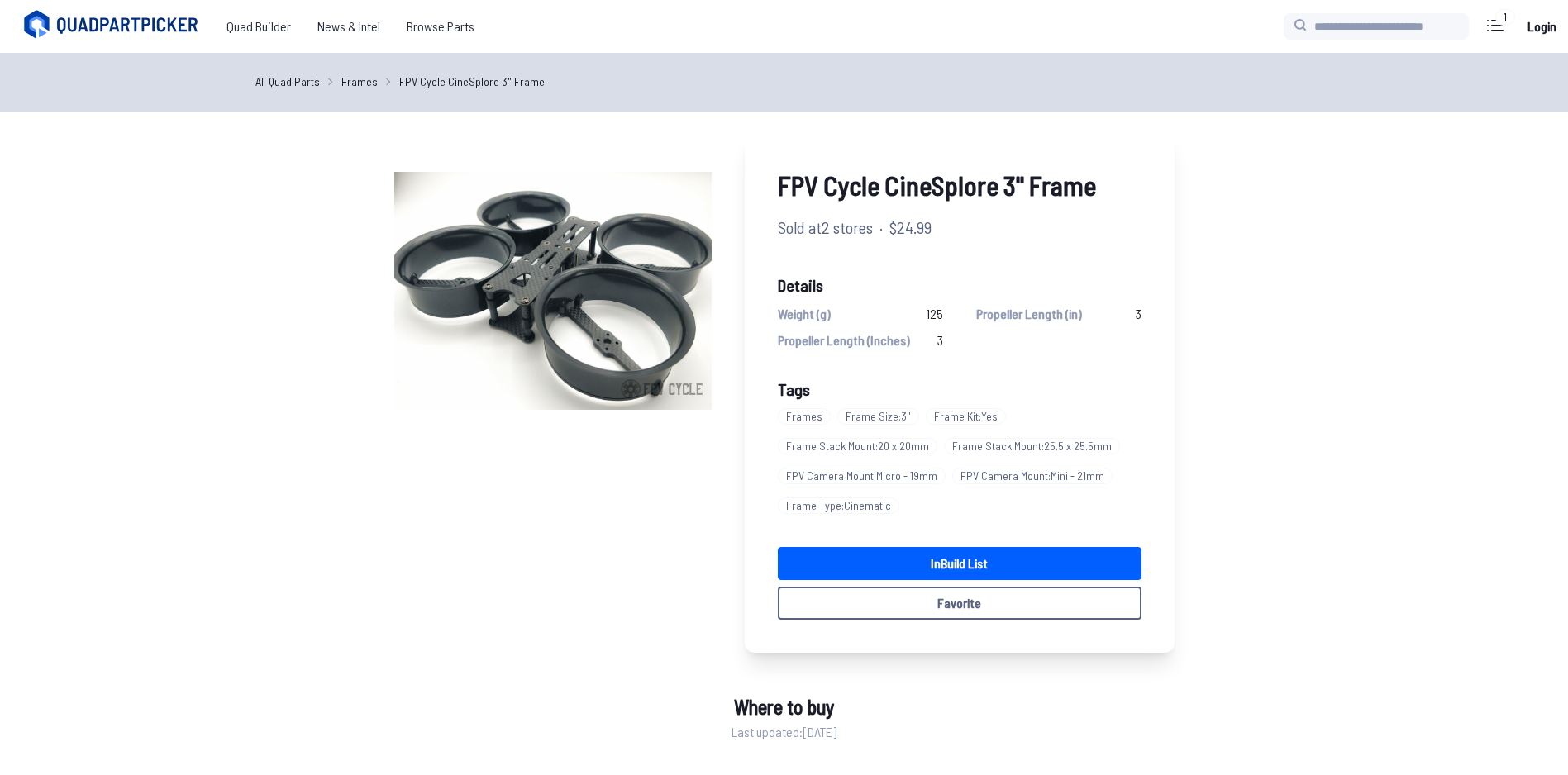
drag, startPoint x: 946, startPoint y: 318, endPoint x: 922, endPoint y: 314, distance: 24.3
click at [922, 314] on div "Weight (g) 125 Propeller Length (in) 3 Propeller Length (Inches) 3" at bounding box center [959, 327] width 364 height 46
click at [1243, 463] on div "FPV Cycle CineSplore 3" Frame Sold at 2 stores · $24.99 Details Weight (g) 125 …" at bounding box center [784, 528] width 939 height 792
click at [922, 358] on div "FPV Cycle CineSplore 3" Frame Sold at 2 stores · $24.99 Details Weight (g) 125 …" at bounding box center [959, 392] width 430 height 521
click at [543, 542] on div "FPV Cycle CineSplore 3" Frame Sold at 2 stores · $24.99 Details Weight (g) 125 …" at bounding box center [784, 392] width 780 height 521
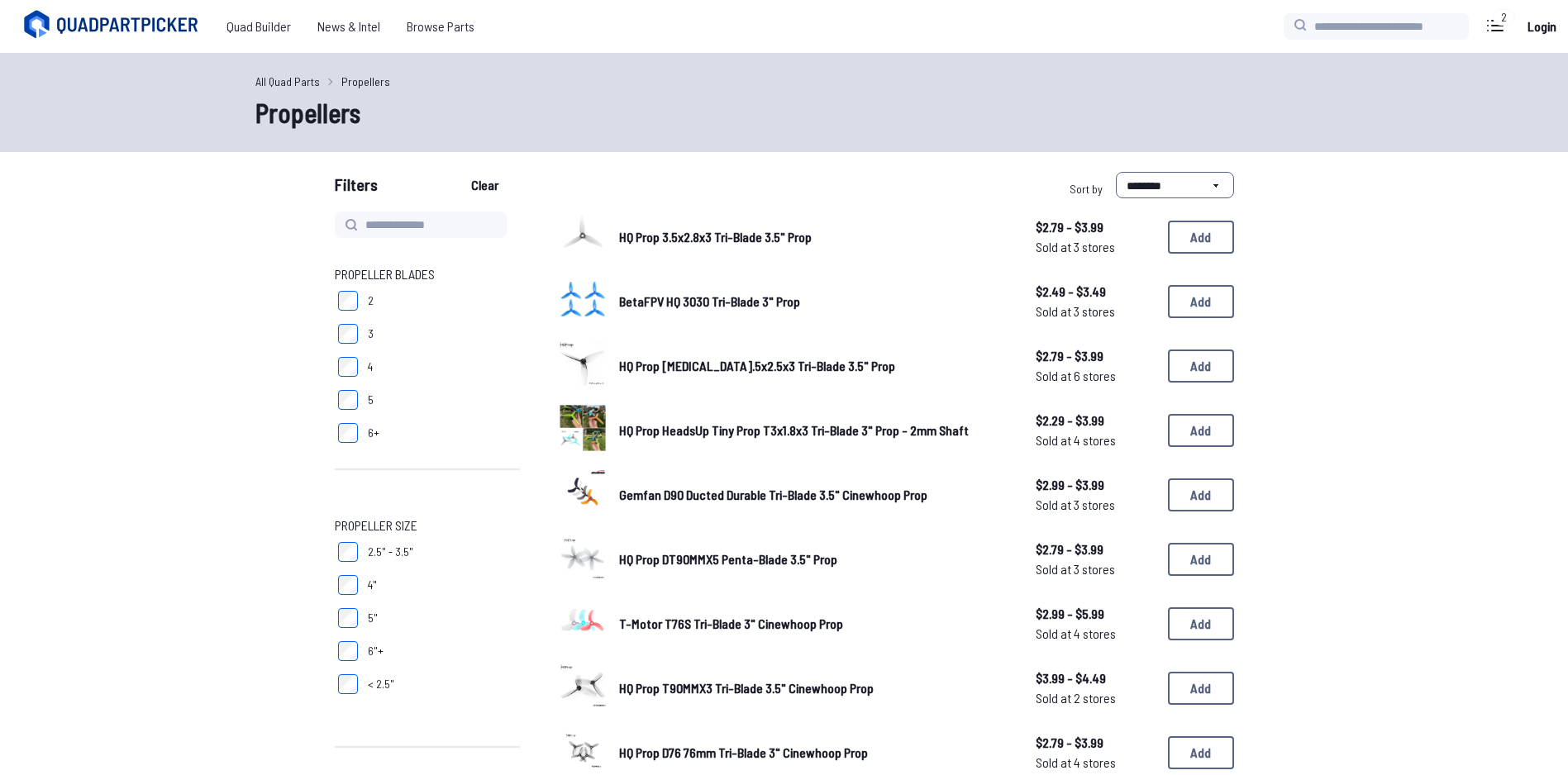
click at [771, 301] on span "BetaFPV HQ 3030 Tri-Blade 3" Prop" at bounding box center [709, 301] width 181 height 16
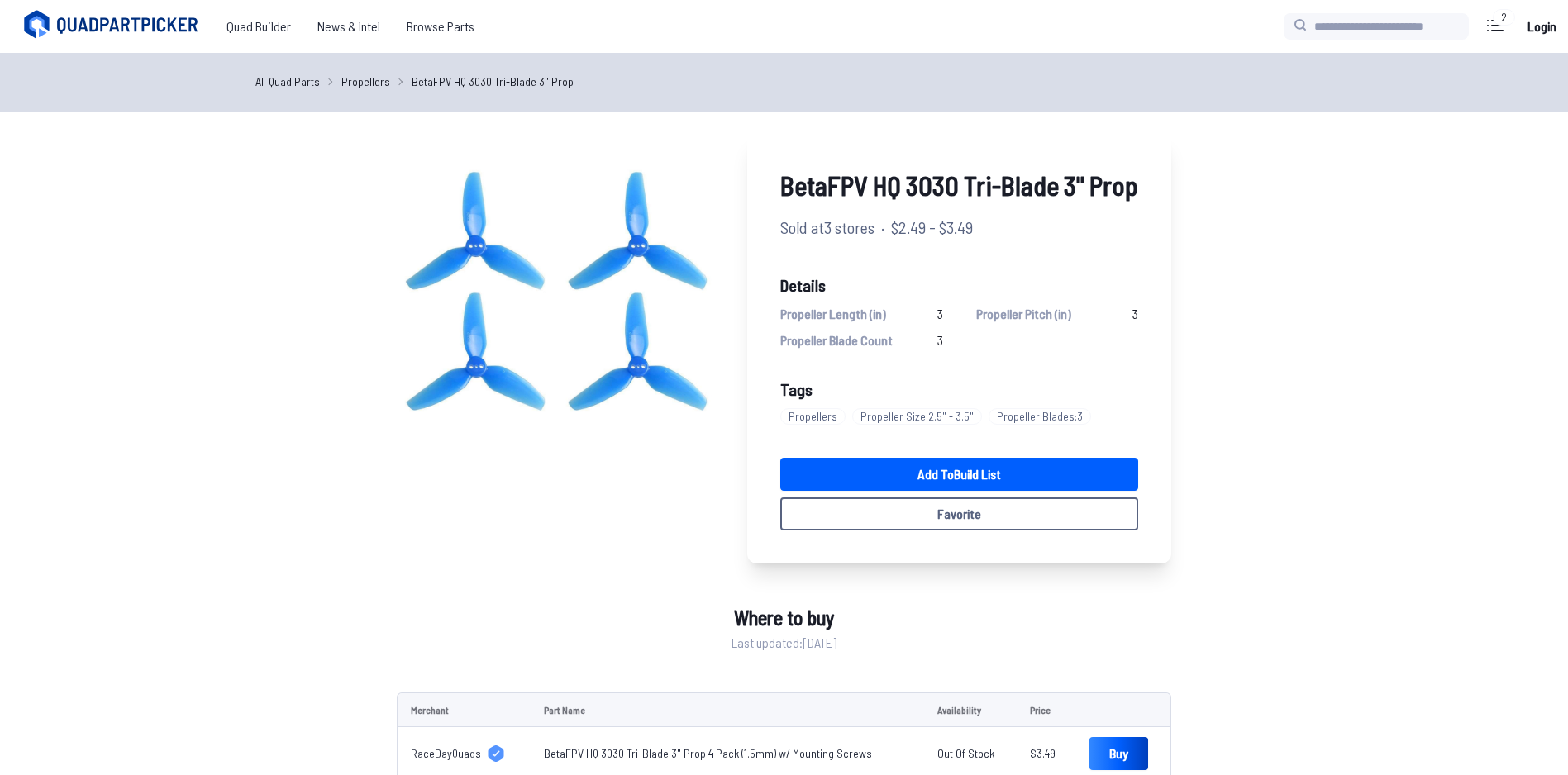
click at [1232, 253] on div "BetaFPV HQ 3030 Tri-Blade 3" Prop Sold at 3 stores · $2.49 - $3.49 Details Prop…" at bounding box center [784, 510] width 933 height 756
drag, startPoint x: 1094, startPoint y: 284, endPoint x: 1054, endPoint y: 266, distance: 43.9
click at [1054, 266] on div "BetaFPV HQ 3030 Tri-Blade 3" Prop Sold at 3 stores · $2.49 - $3.49 Details Prop…" at bounding box center [958, 348] width 424 height 431
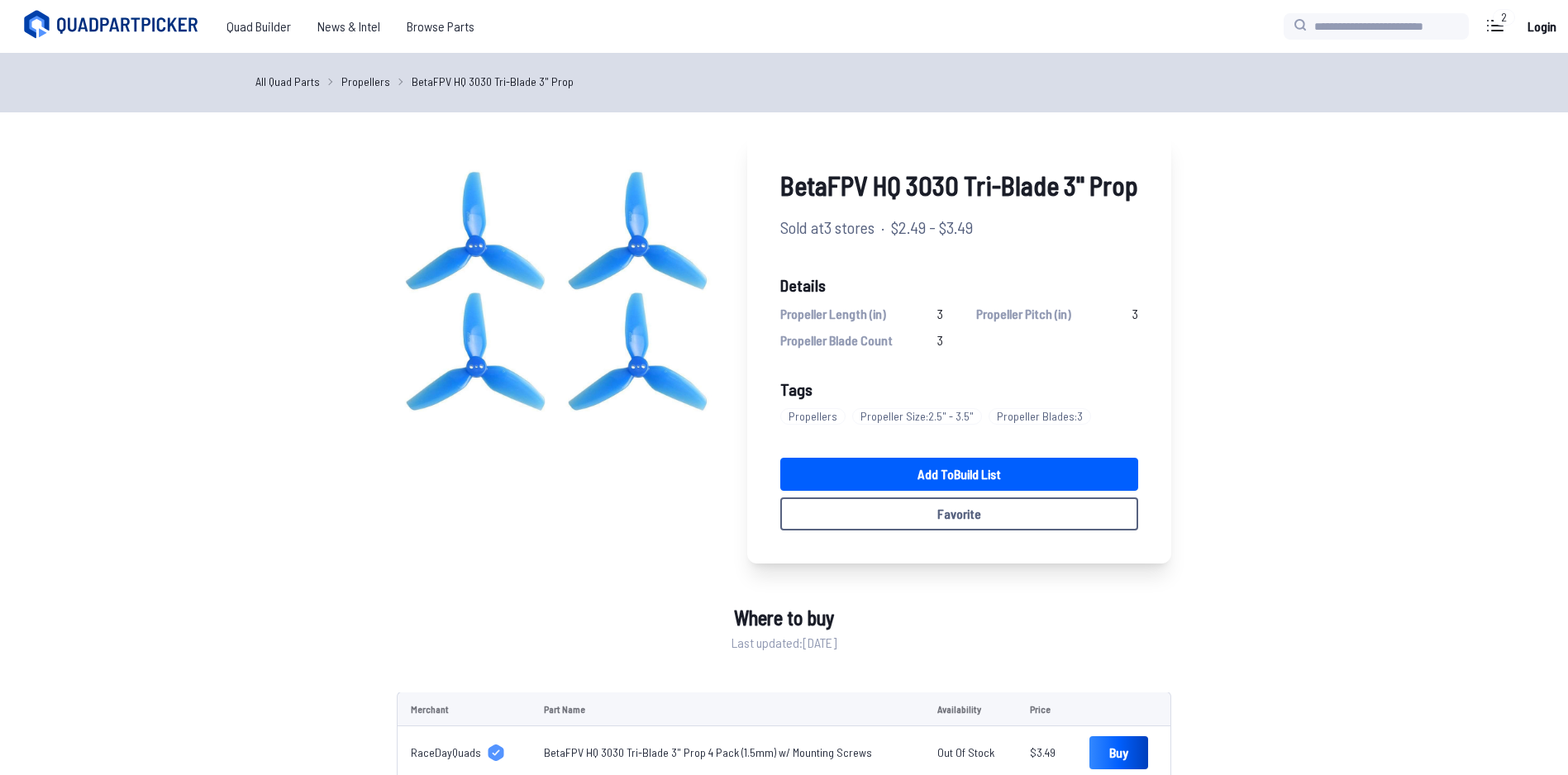
drag, startPoint x: 991, startPoint y: 226, endPoint x: 896, endPoint y: 222, distance: 95.1
click at [896, 222] on div "Sold at 3 stores · $2.49 - $3.49" at bounding box center [958, 227] width 358 height 25
copy span "$2.49 - $3.49"
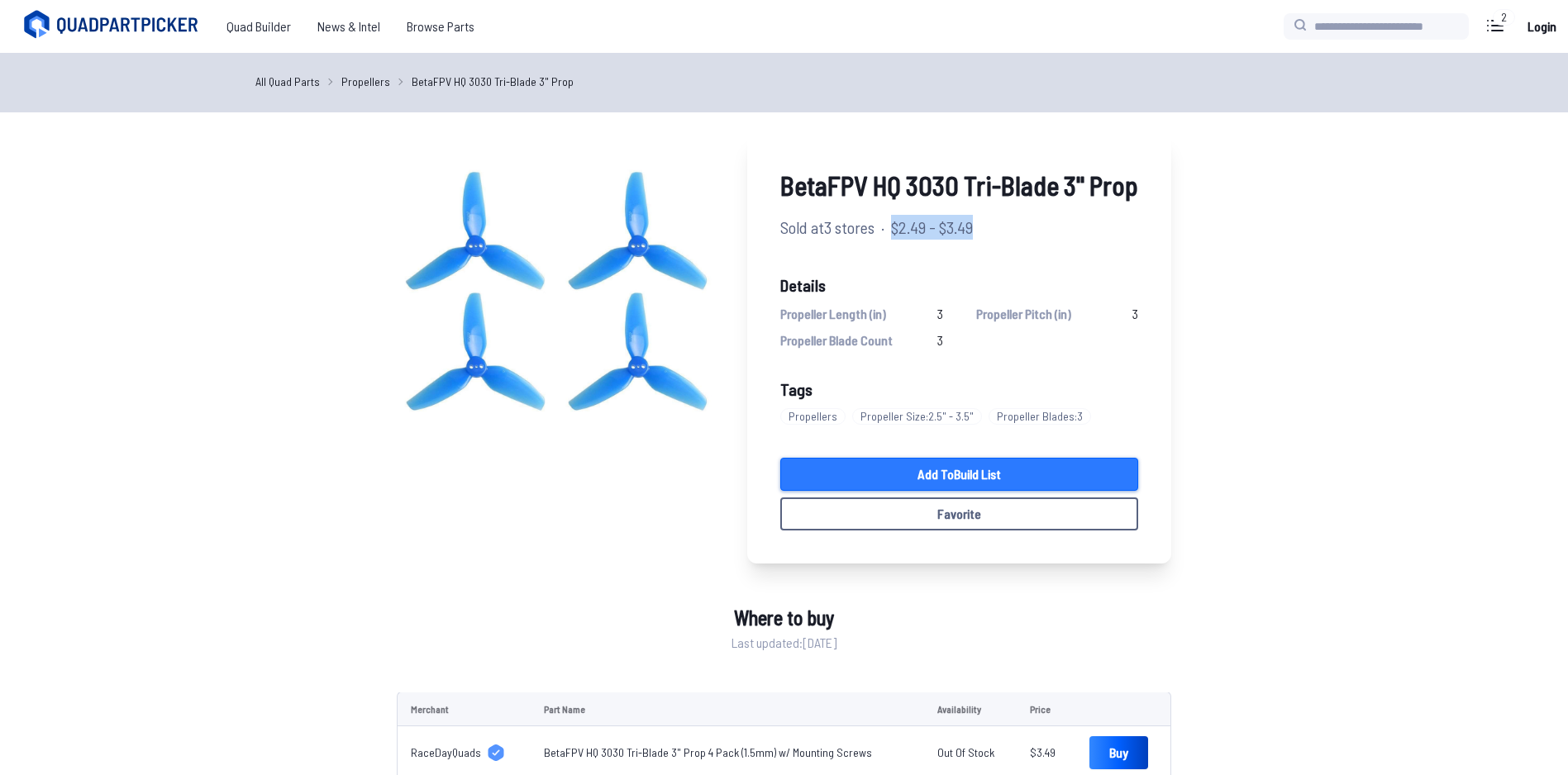
click at [991, 475] on link "Add to Build List" at bounding box center [958, 474] width 358 height 33
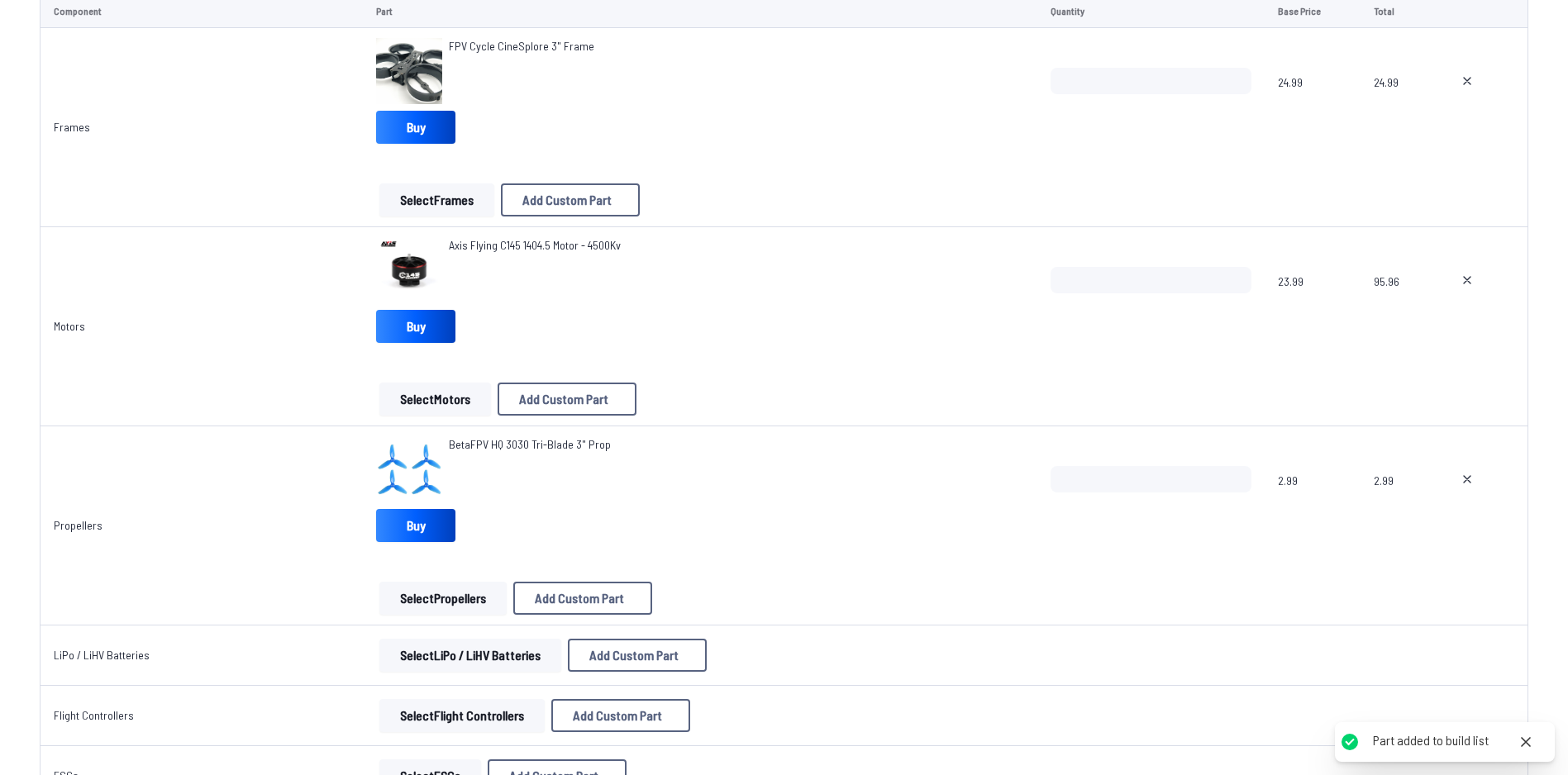
scroll to position [331, 0]
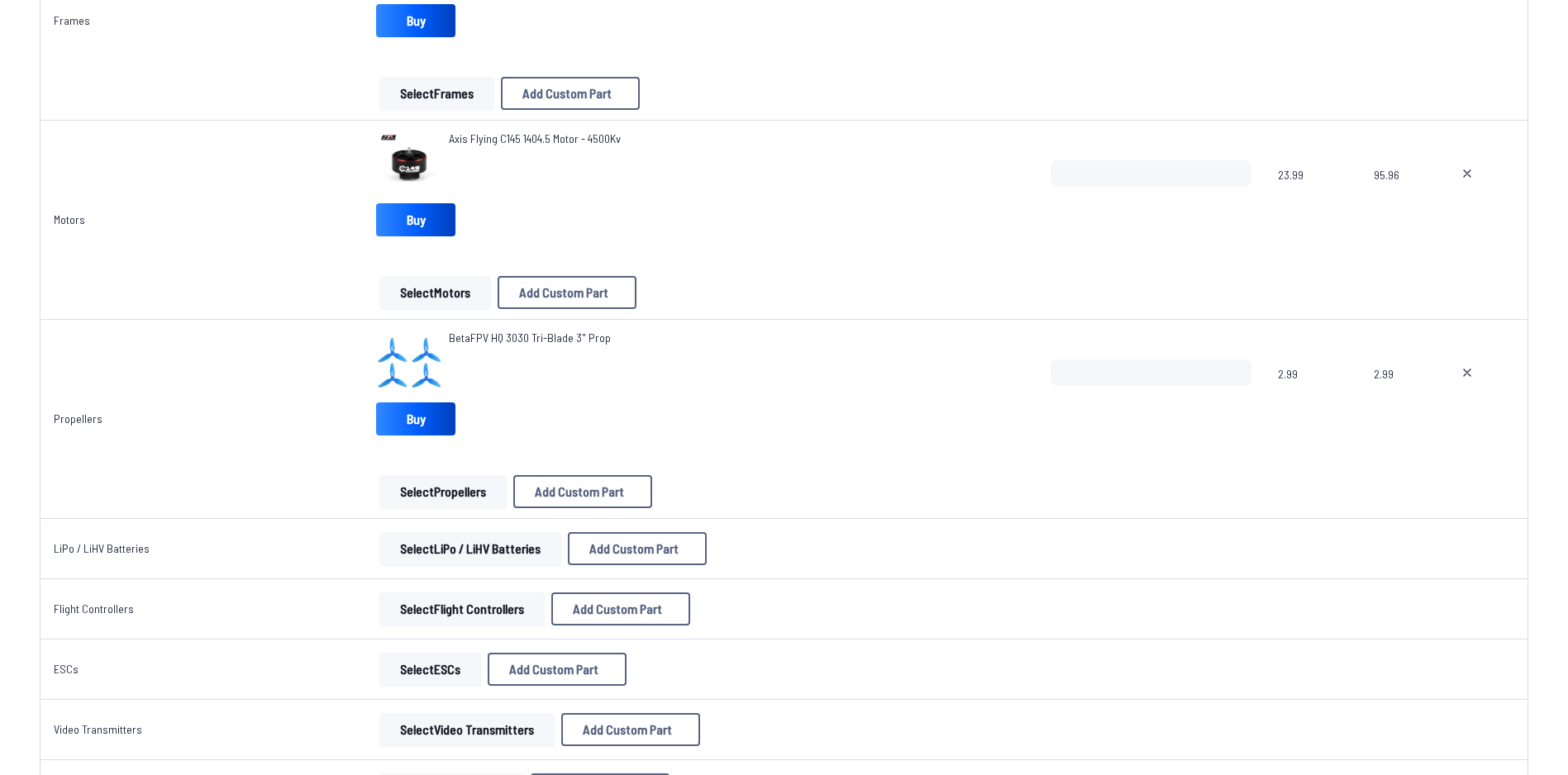
click at [518, 542] on button "Select LiPo / LiHV Batteries" at bounding box center [470, 548] width 181 height 33
click at [462, 538] on button "Select LiPo / LiHV Batteries" at bounding box center [470, 548] width 181 height 33
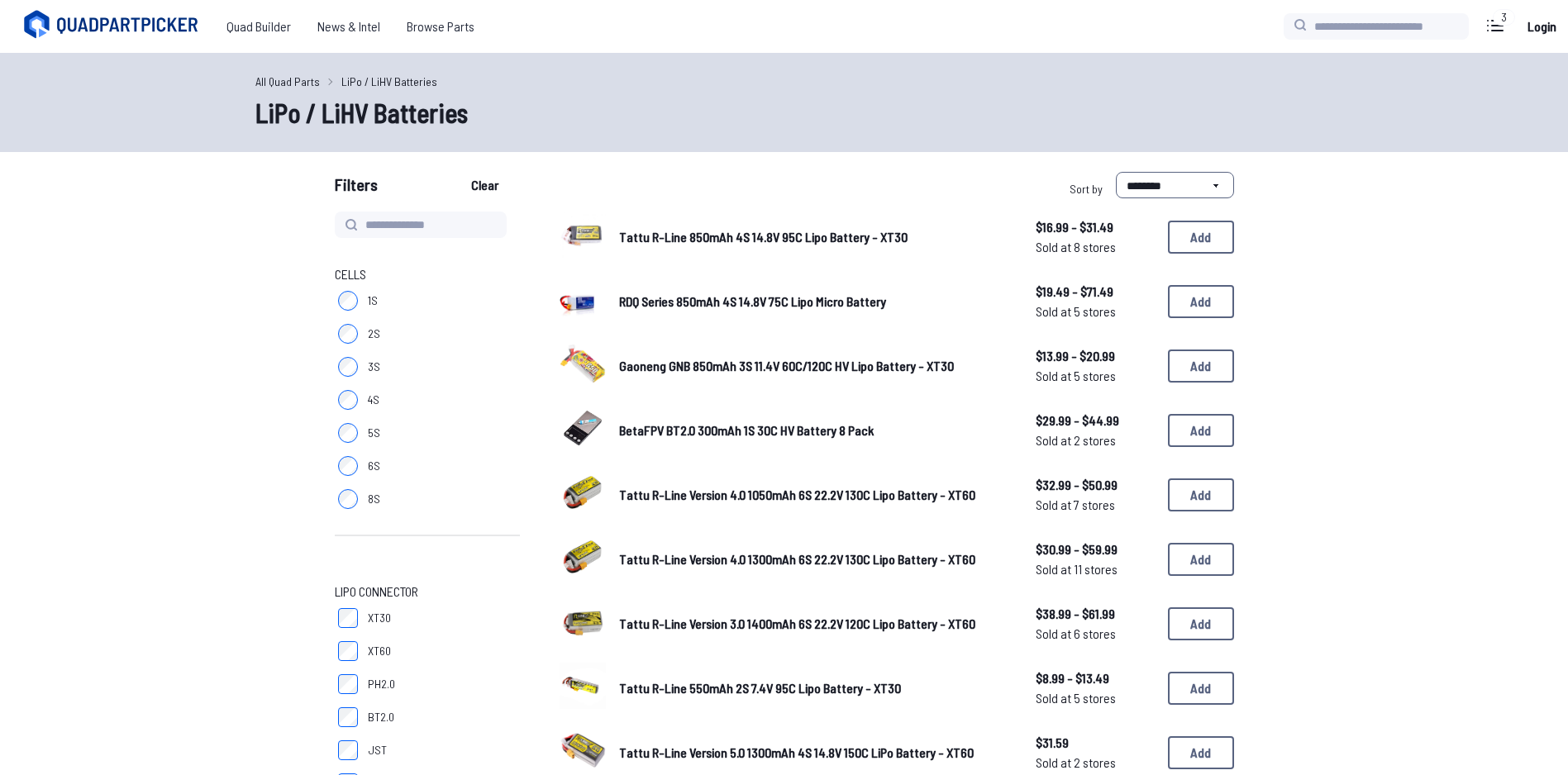
click at [824, 246] on link "Tattu R-Line 850mAh 4S 14.8V 95C Lipo Battery - XT30" at bounding box center [814, 236] width 390 height 20
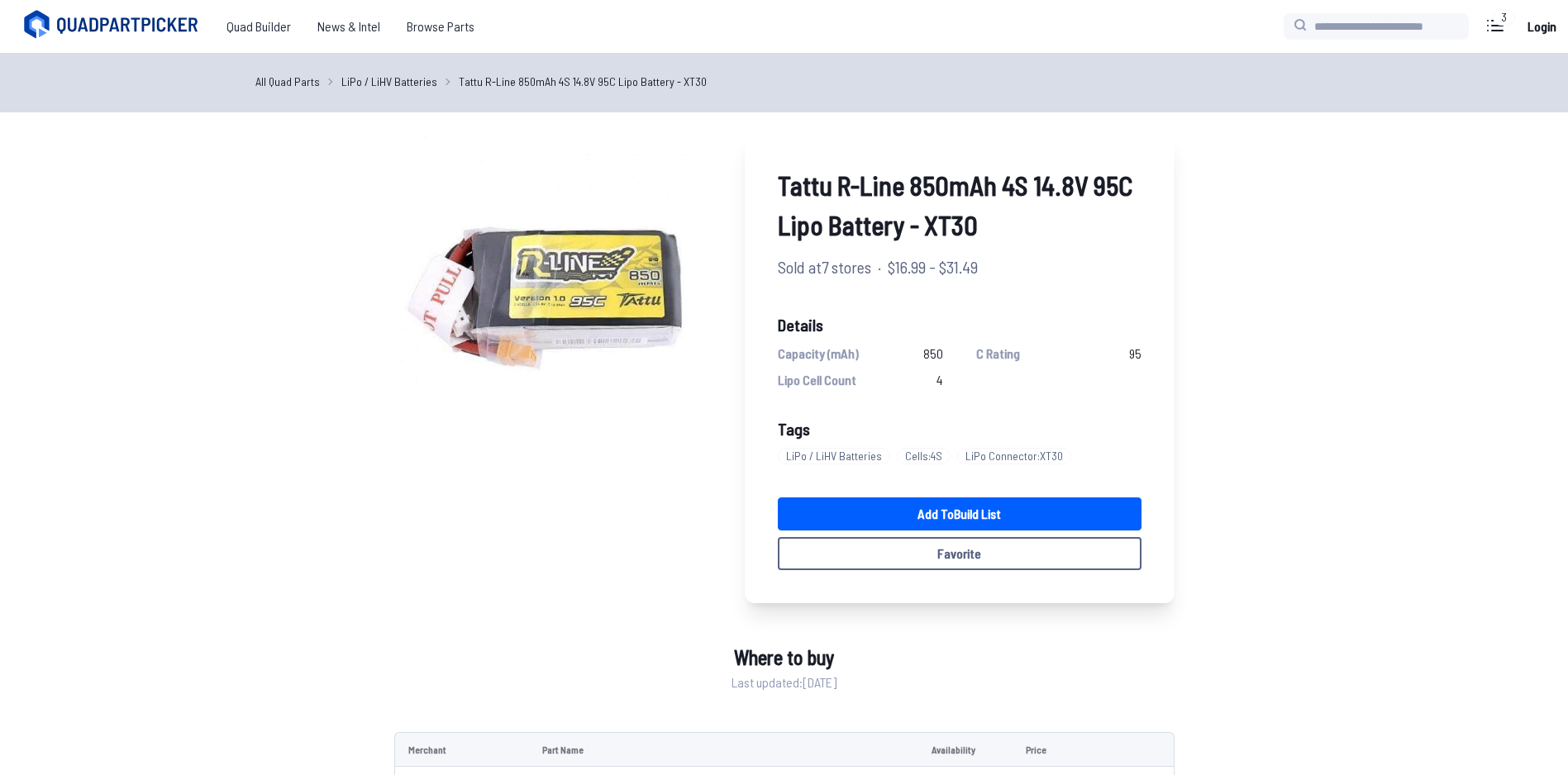
click at [650, 488] on div "Tattu R-Line 850mAh 4S 14.8V 95C Lipo Battery - XT30 Sold at 7 stores · $16.99 …" at bounding box center [784, 368] width 780 height 471
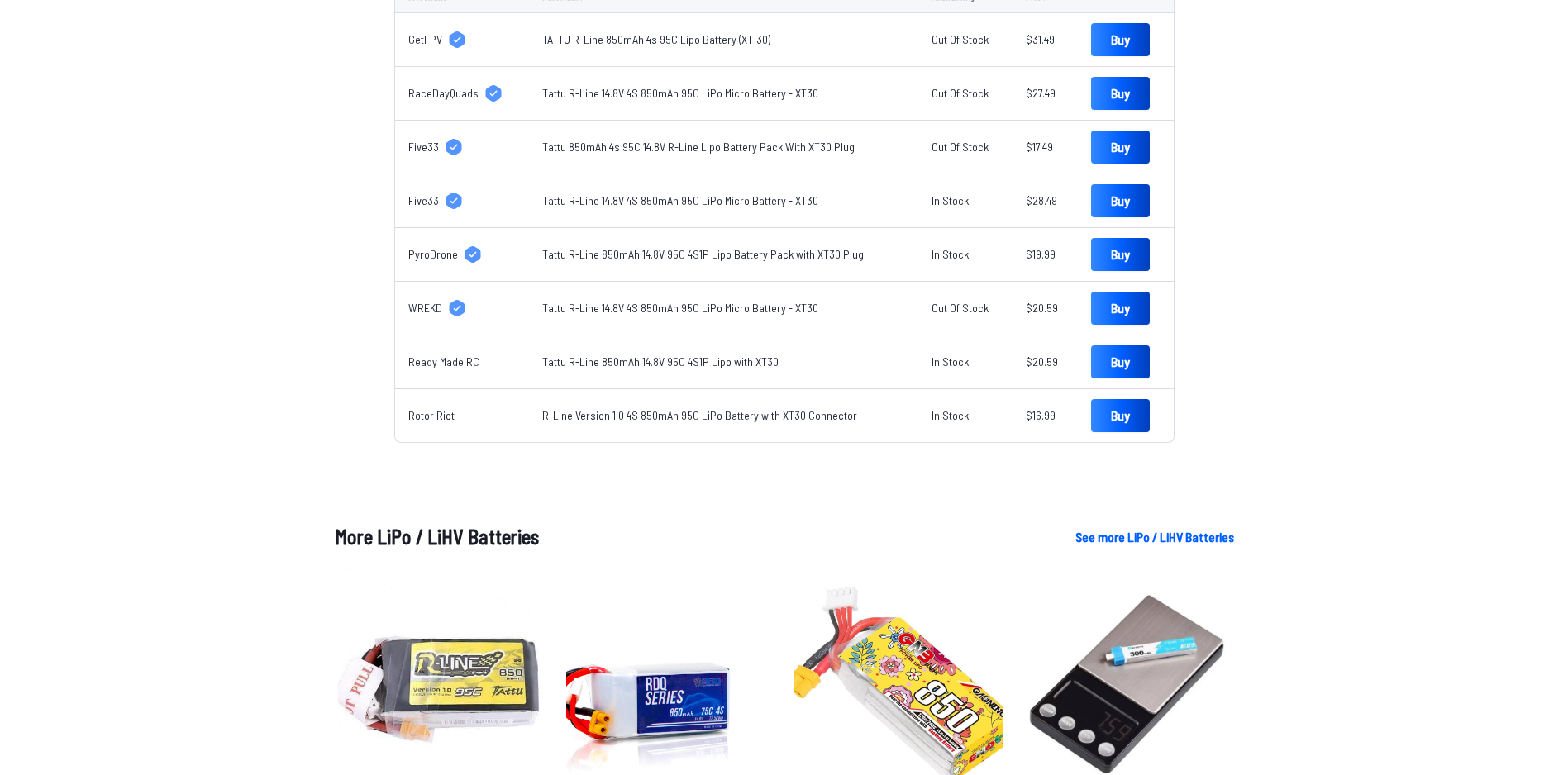
scroll to position [340, 0]
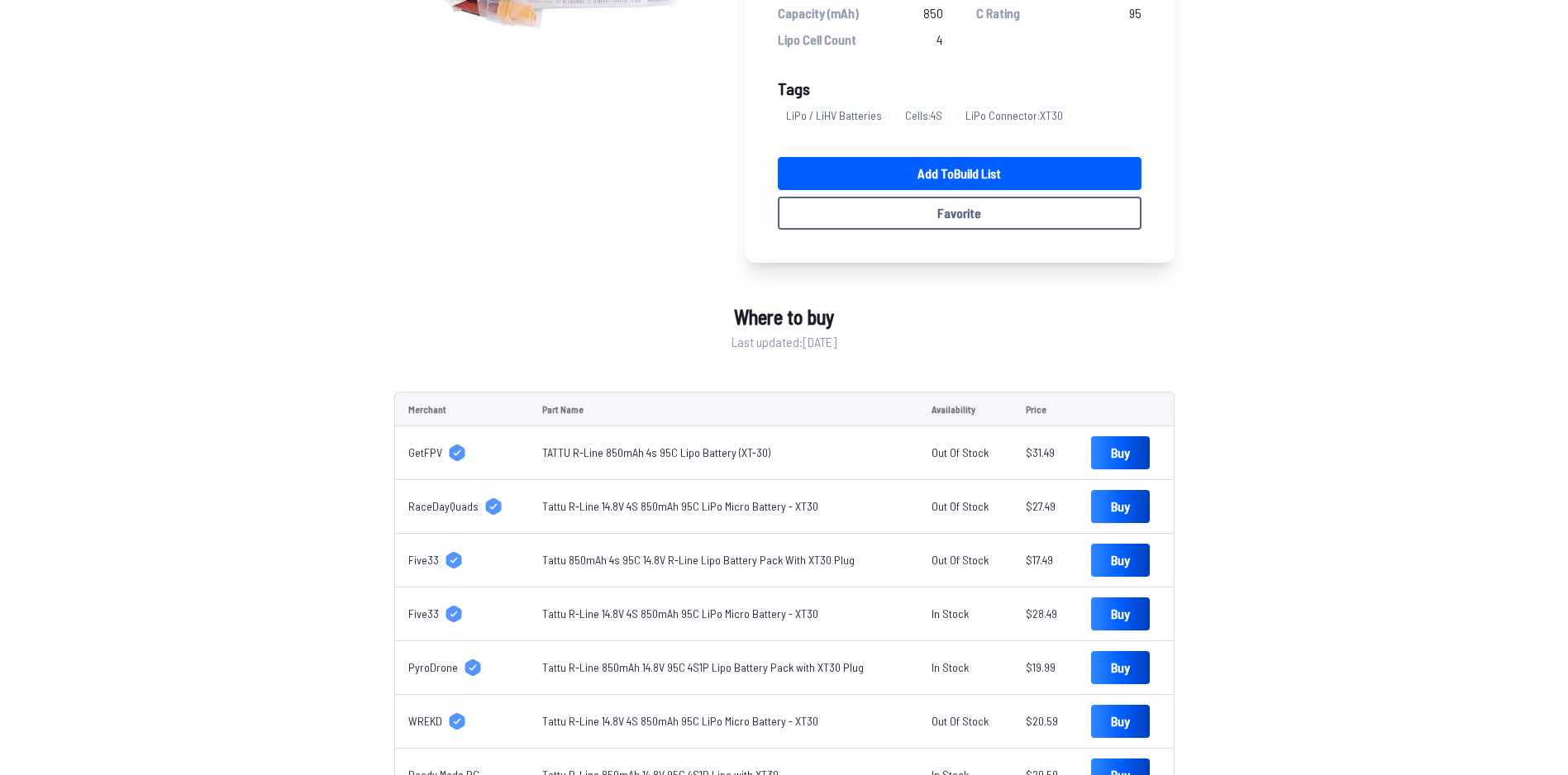
click at [600, 452] on link "TATTU R-Line 850mAh 4s 95C Lipo Battery (XT-30)" at bounding box center [656, 452] width 228 height 14
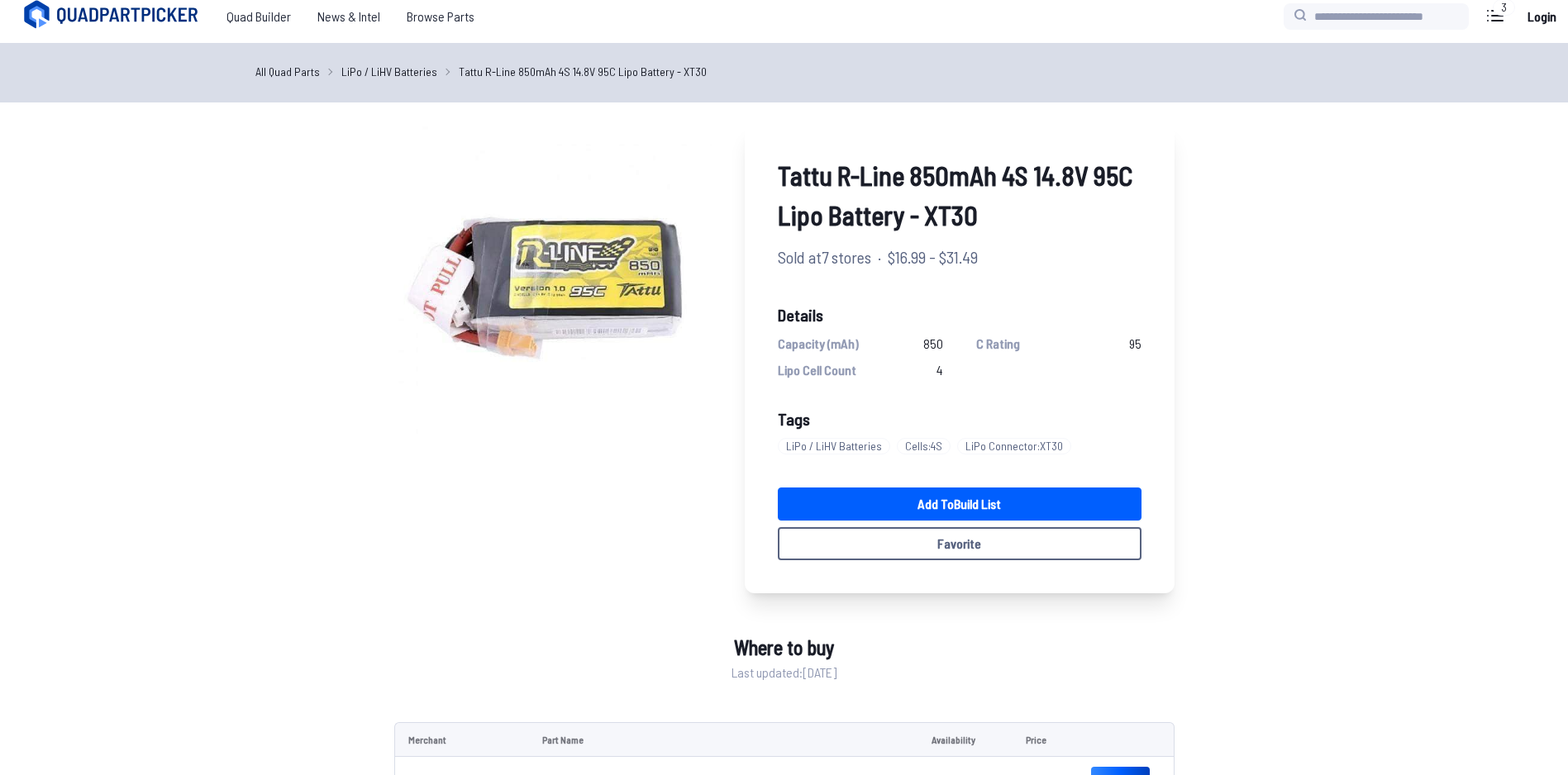
scroll to position [0, 0]
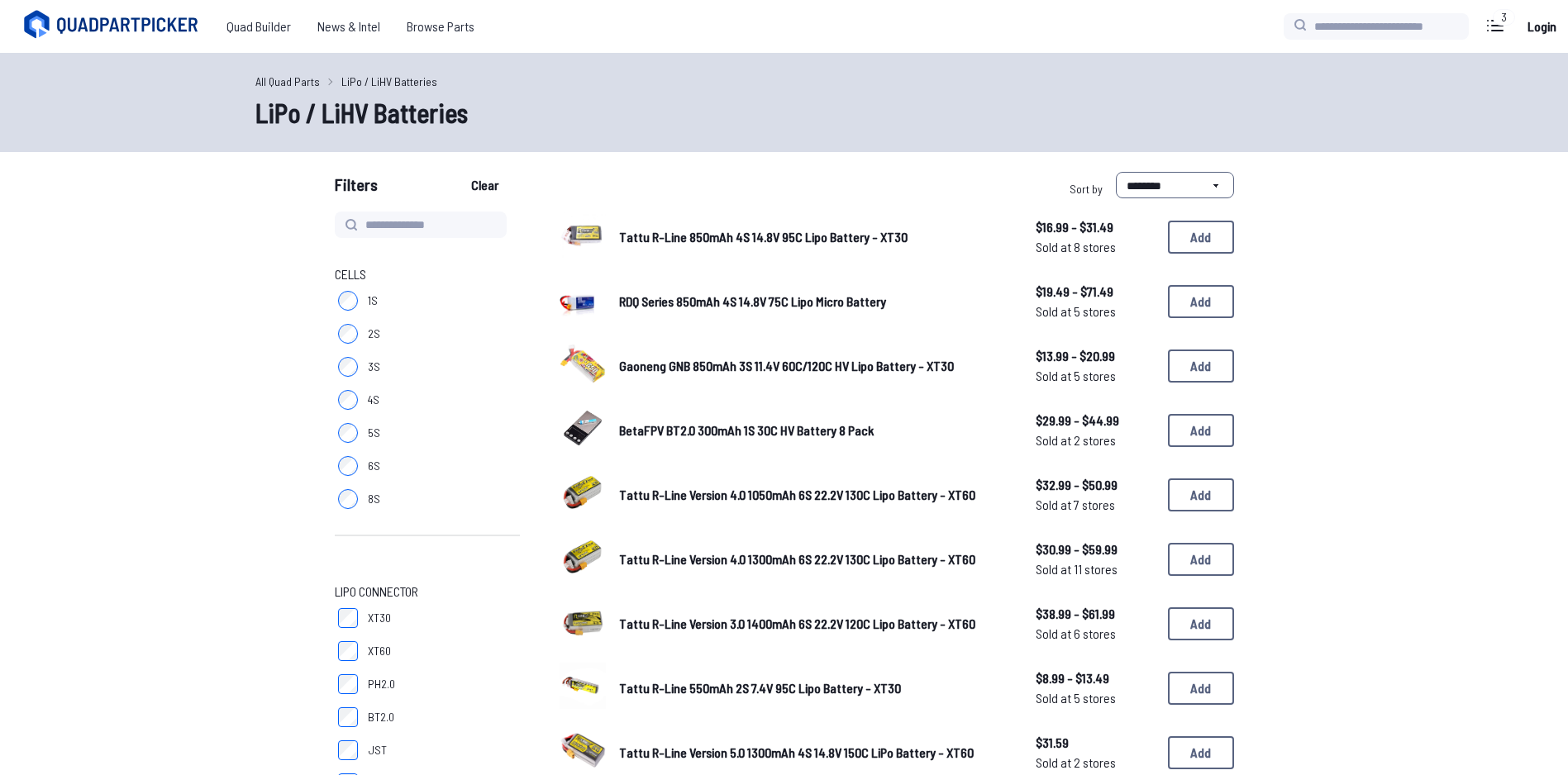
click at [732, 302] on span "RDQ Series 850mAh 4S 14.8V 75C Lipo Micro Battery" at bounding box center [752, 301] width 267 height 16
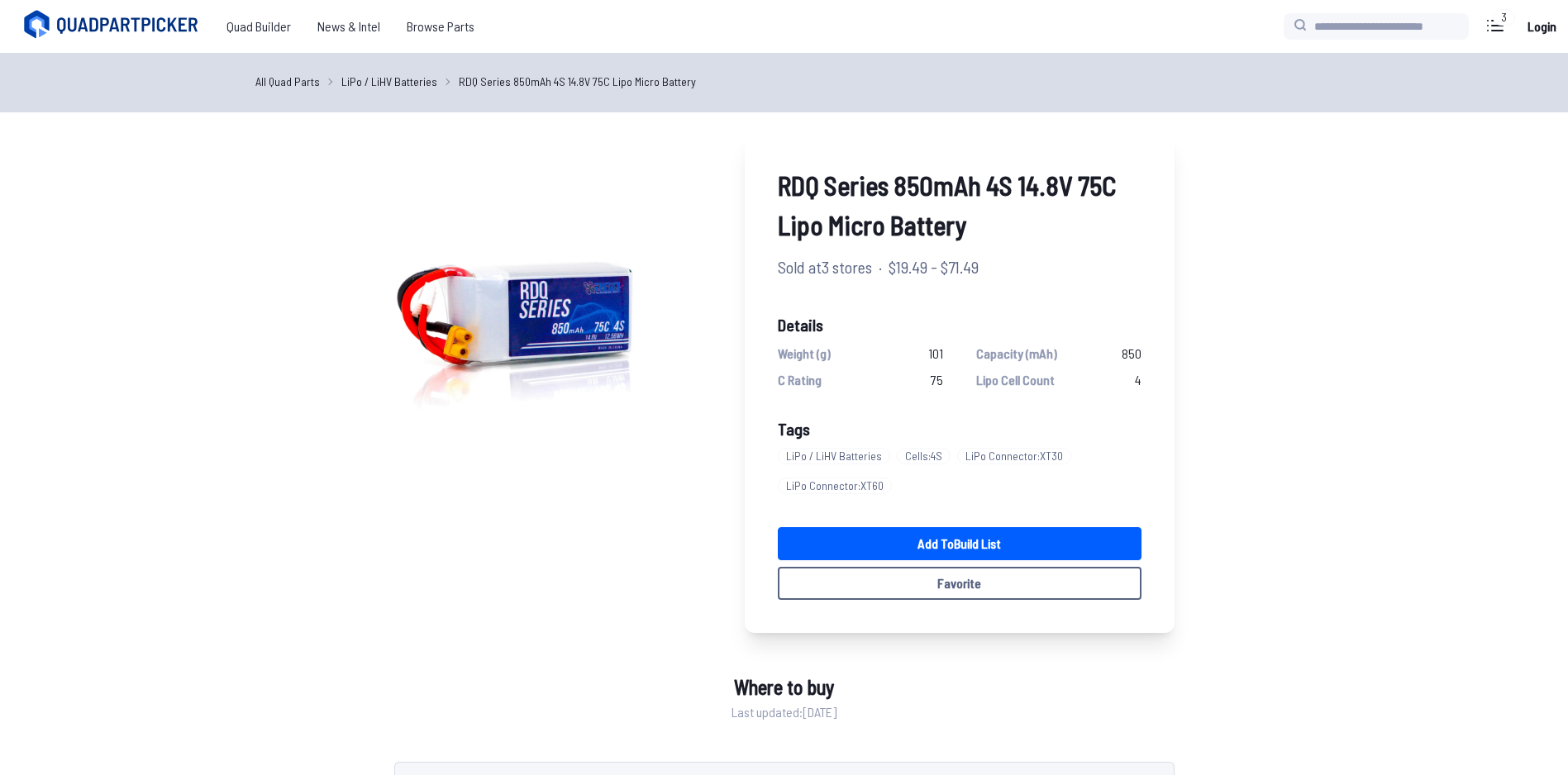
click at [1248, 449] on div "RDQ Series 850mAh 4S 14.8V 75C Lipo Micro Battery Sold at 3 stores · $19.49 - $…" at bounding box center [784, 598] width 939 height 933
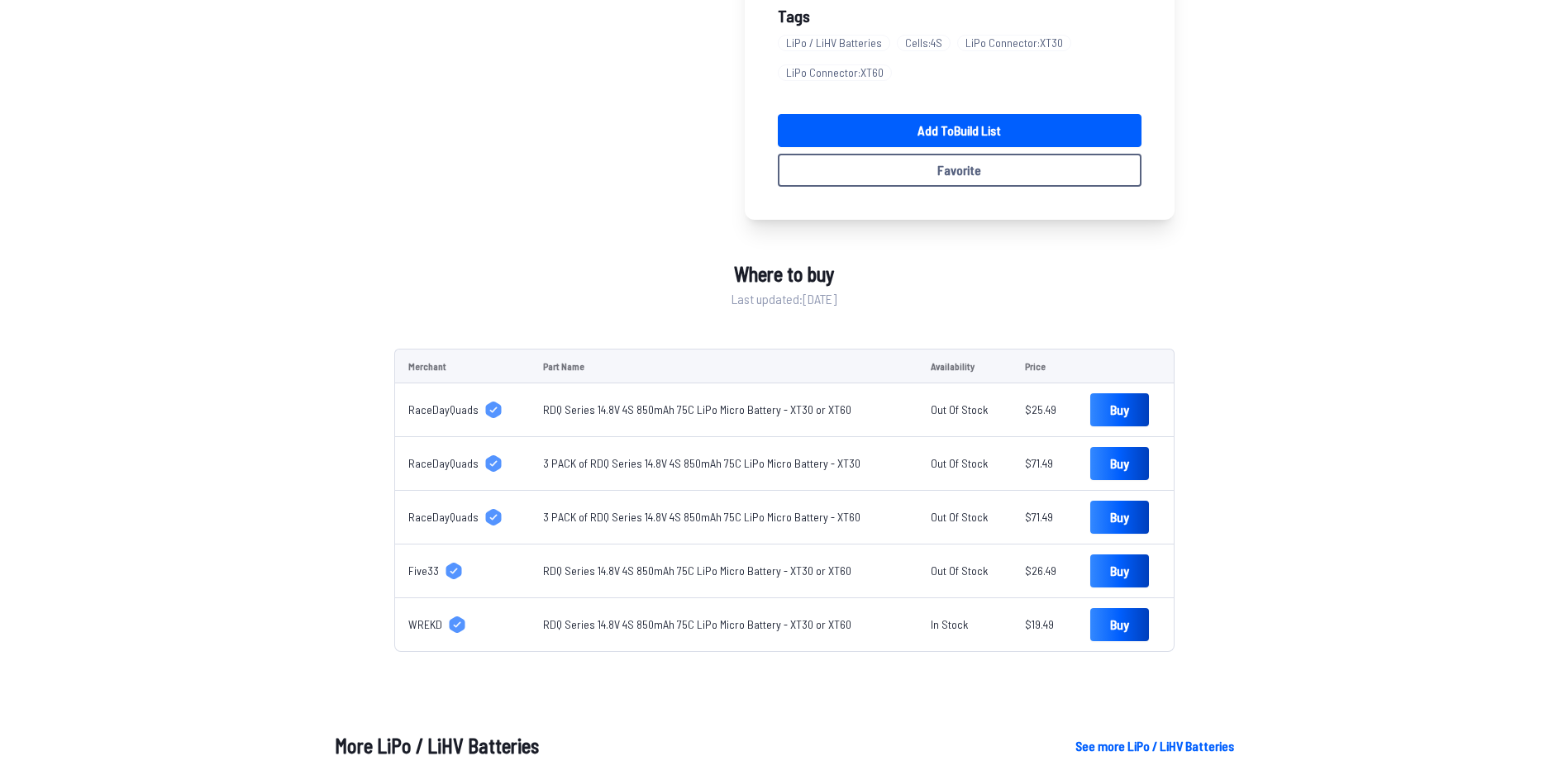
scroll to position [826, 0]
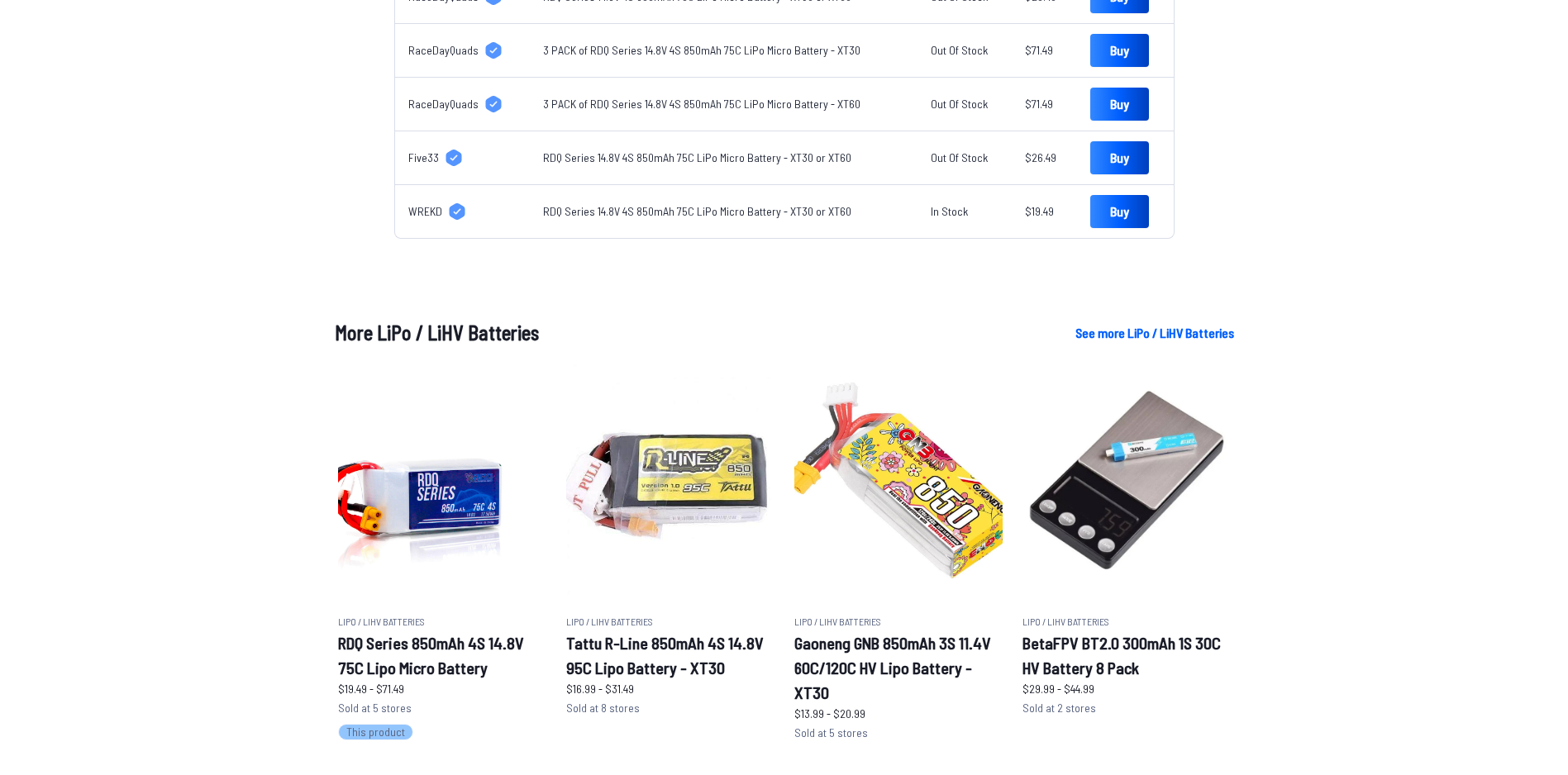
click at [1245, 441] on div "More LiPo / LiHV Batteries See more LiPo / LiHV Batteries LiPo / LiHV Batteries…" at bounding box center [784, 532] width 1058 height 427
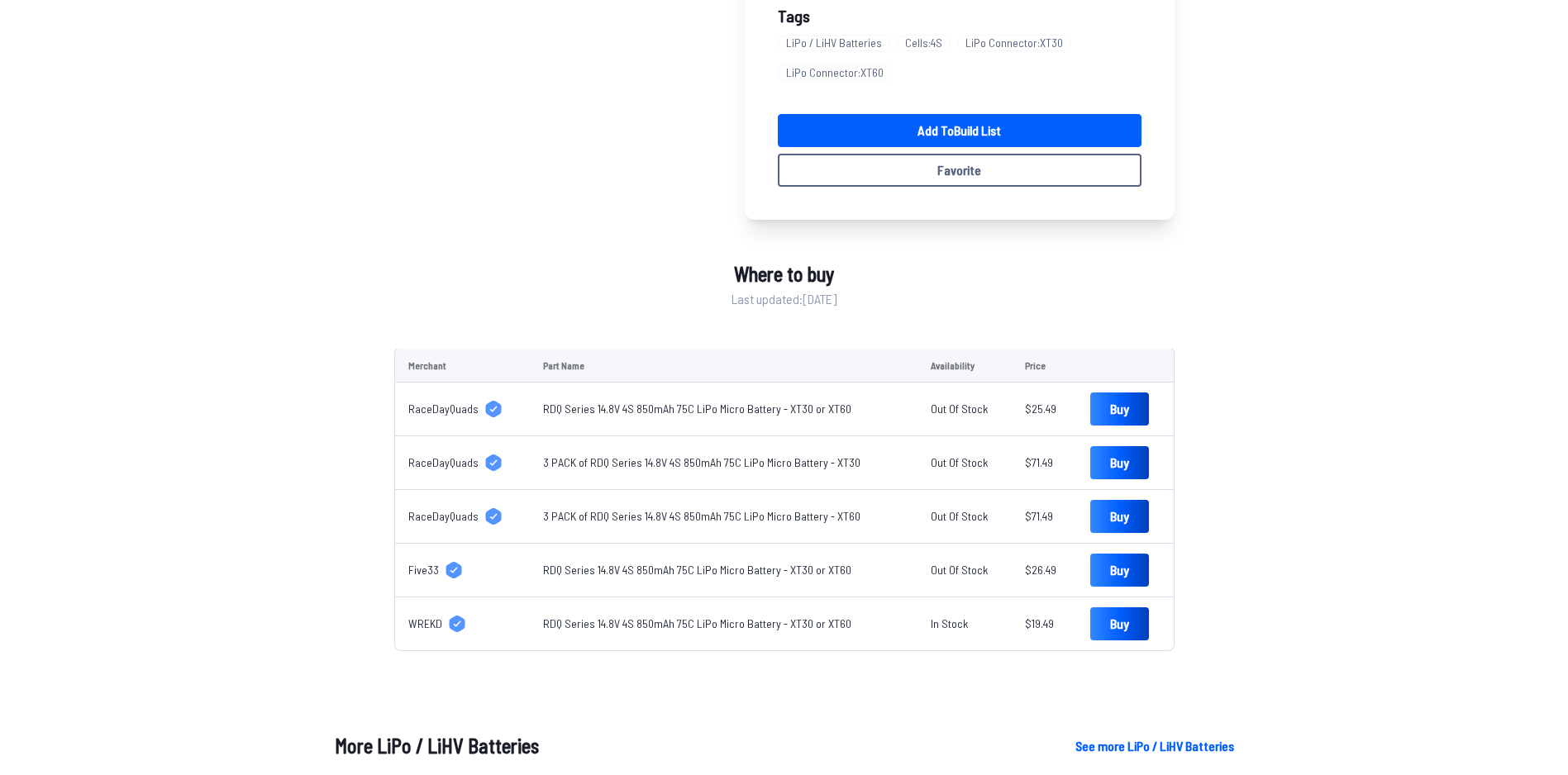
scroll to position [496, 0]
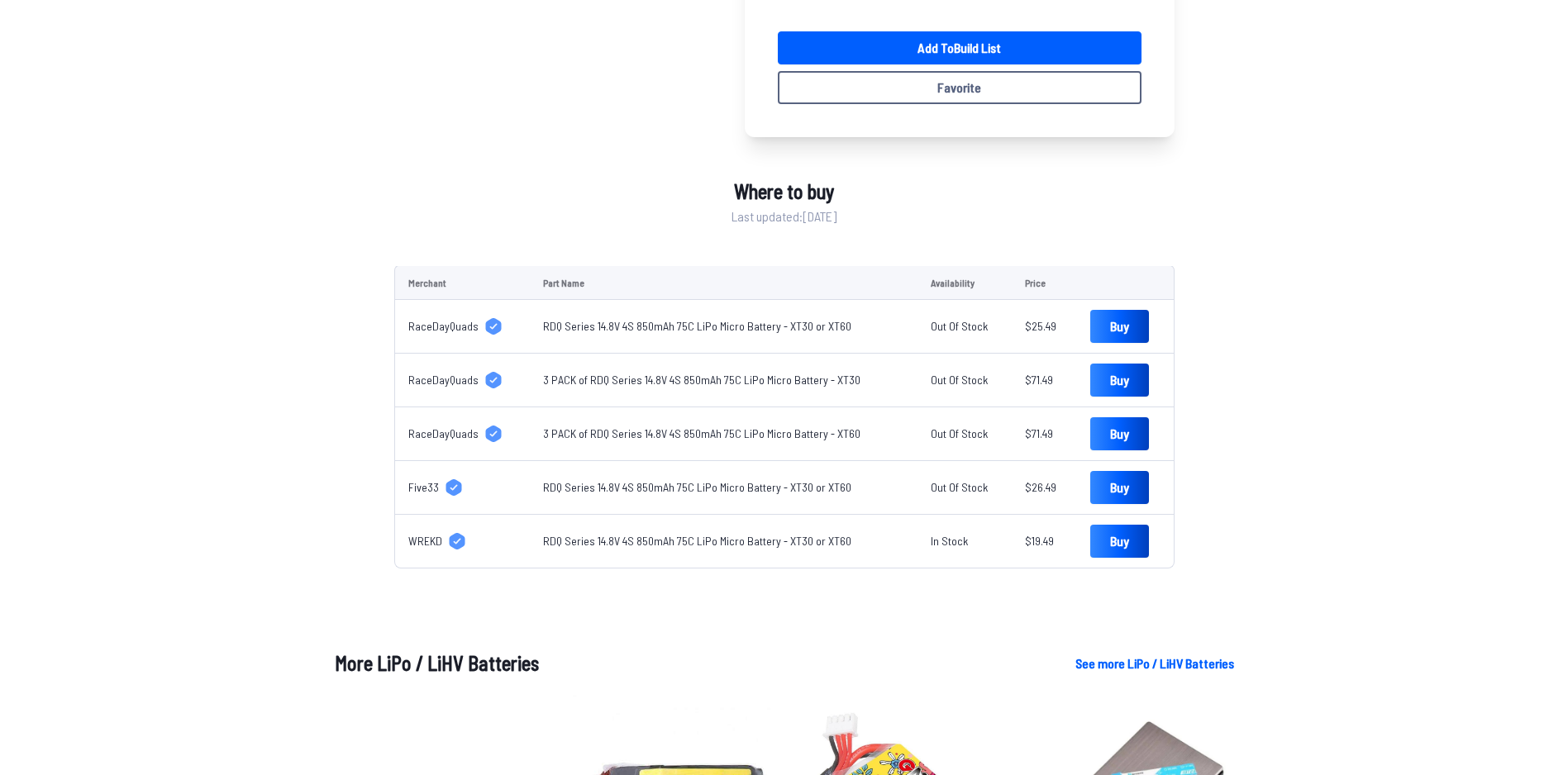
click at [443, 378] on span "RaceDayQuads" at bounding box center [443, 379] width 70 height 16
drag, startPoint x: 858, startPoint y: 375, endPoint x: 536, endPoint y: 390, distance: 322.3
click at [536, 390] on td "3 PACK of RDQ Series 14.8V 4S 850mAh 75C LiPo Micro Battery - XT30" at bounding box center [723, 380] width 388 height 54
drag, startPoint x: 536, startPoint y: 390, endPoint x: 569, endPoint y: 378, distance: 35.1
click at [1090, 384] on link "Buy" at bounding box center [1119, 380] width 59 height 33
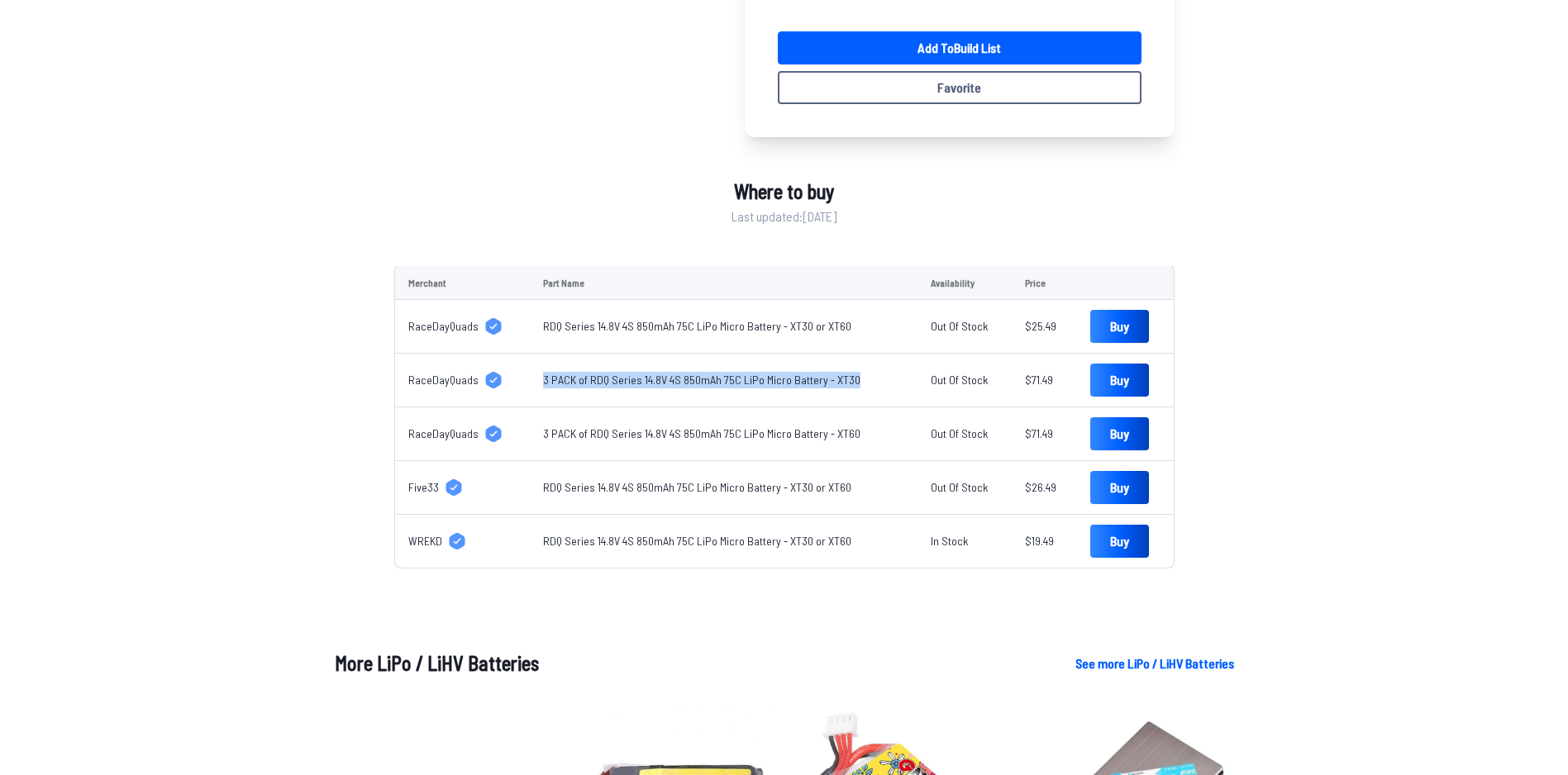
click at [1306, 378] on div "RDQ Series 850mAh 4S 14.8V 75C Lipo Micro Battery Sold at 3 stores · $19.49 - $…" at bounding box center [784, 505] width 1568 height 1738
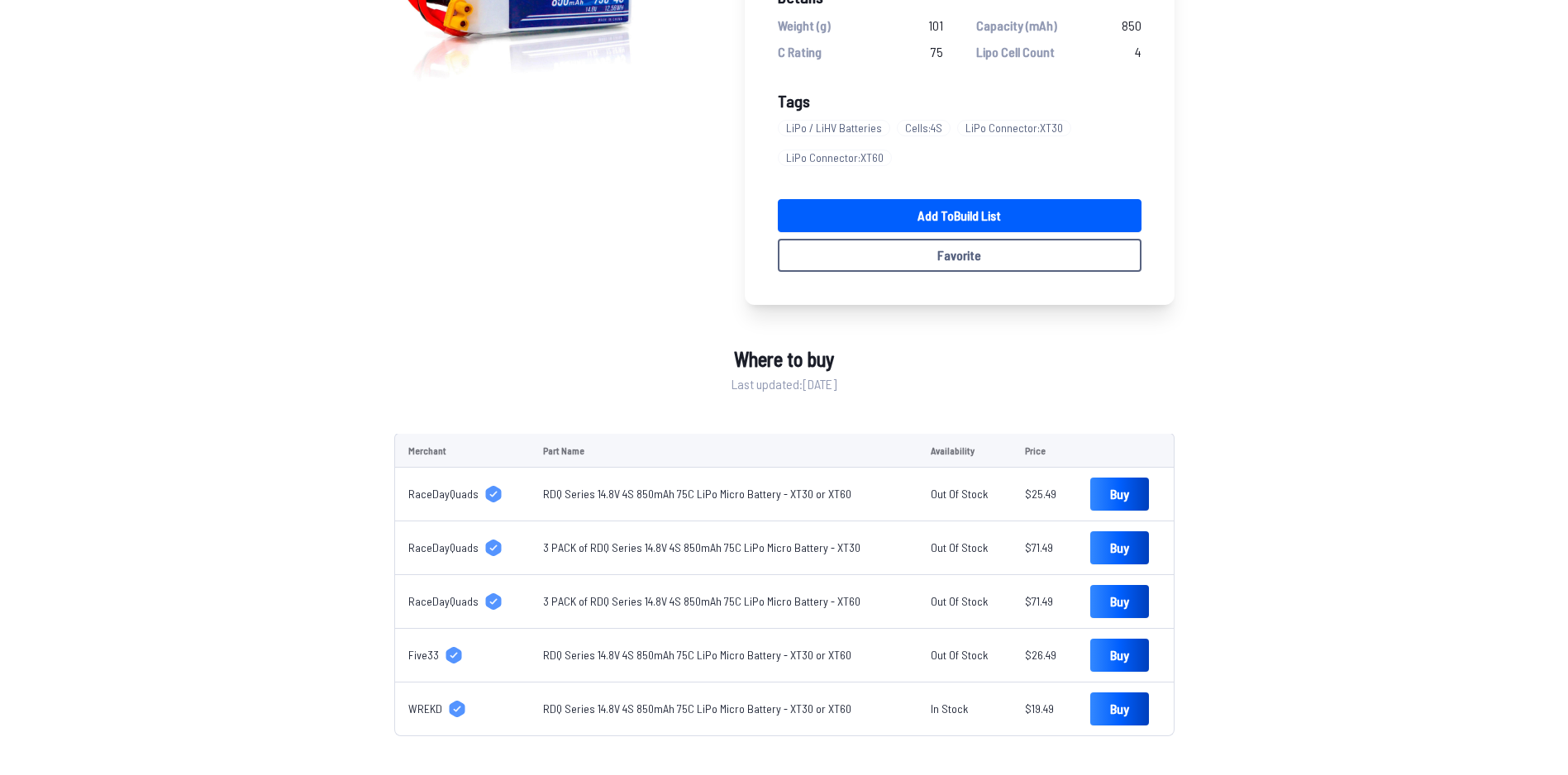
scroll to position [165, 0]
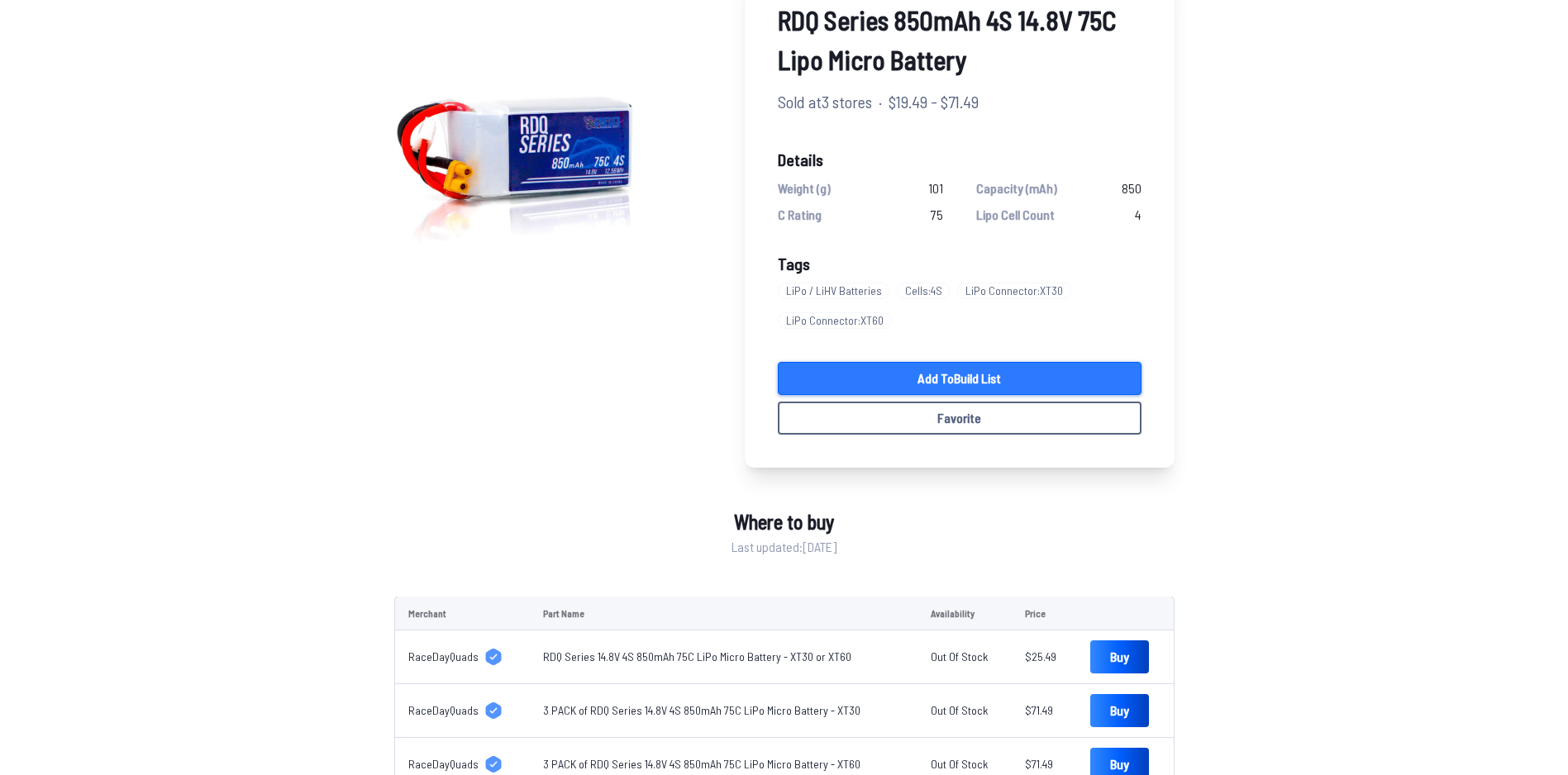
click at [938, 362] on link "Add to Build List" at bounding box center [959, 378] width 364 height 33
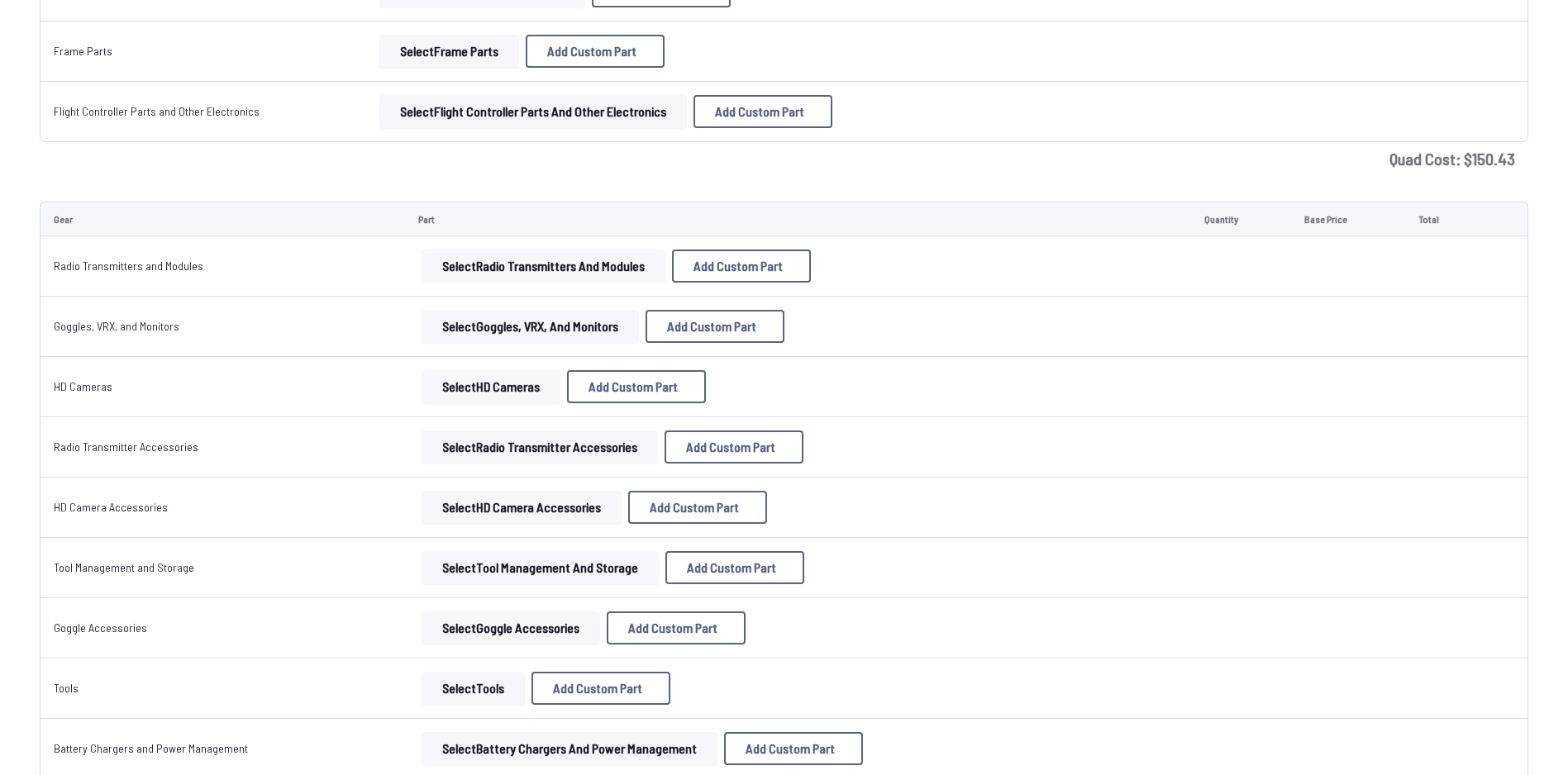
scroll to position [1911, 0]
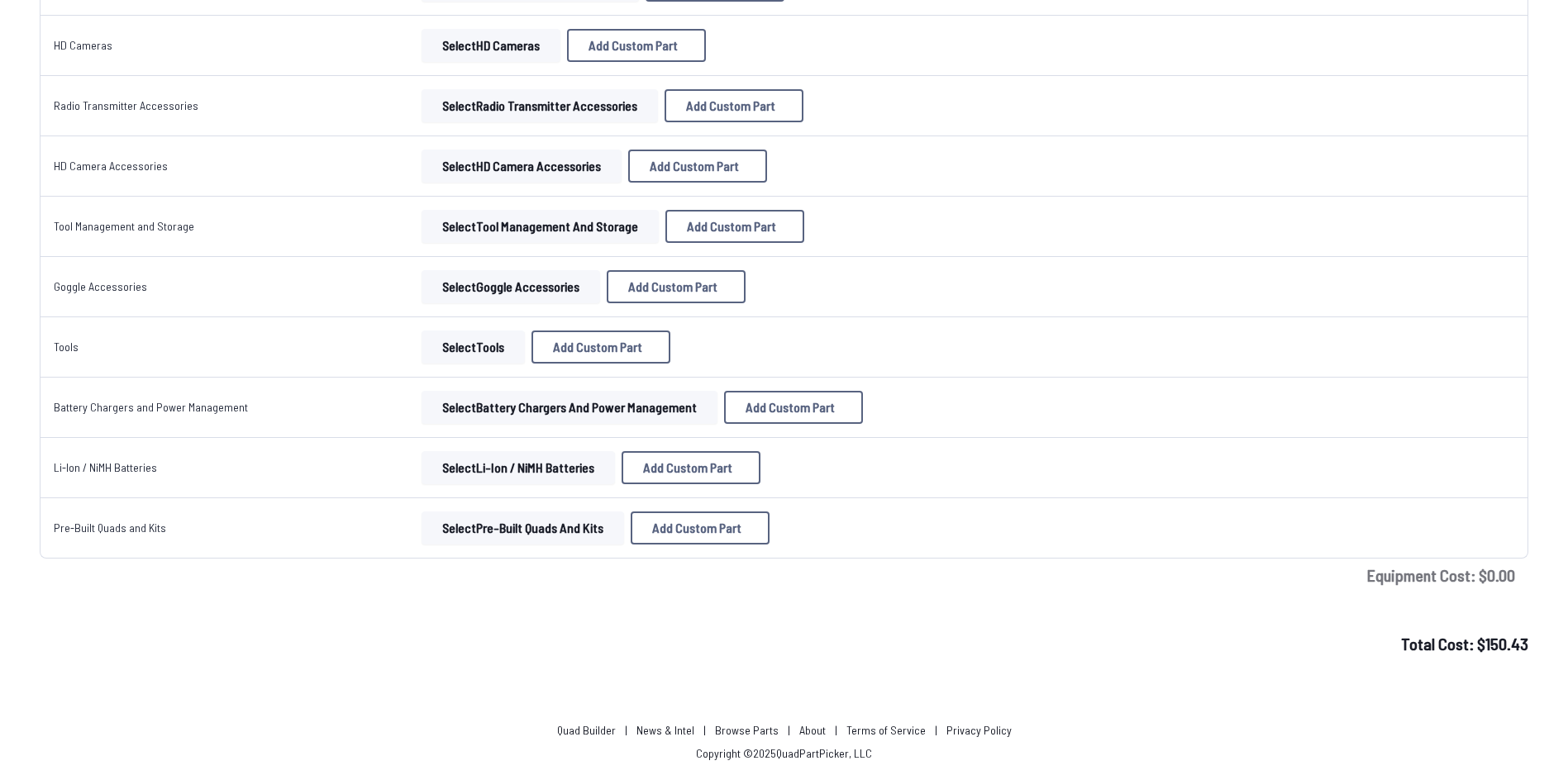
click at [546, 646] on div "Total Cost: $ 150.43" at bounding box center [784, 644] width 1568 height 25
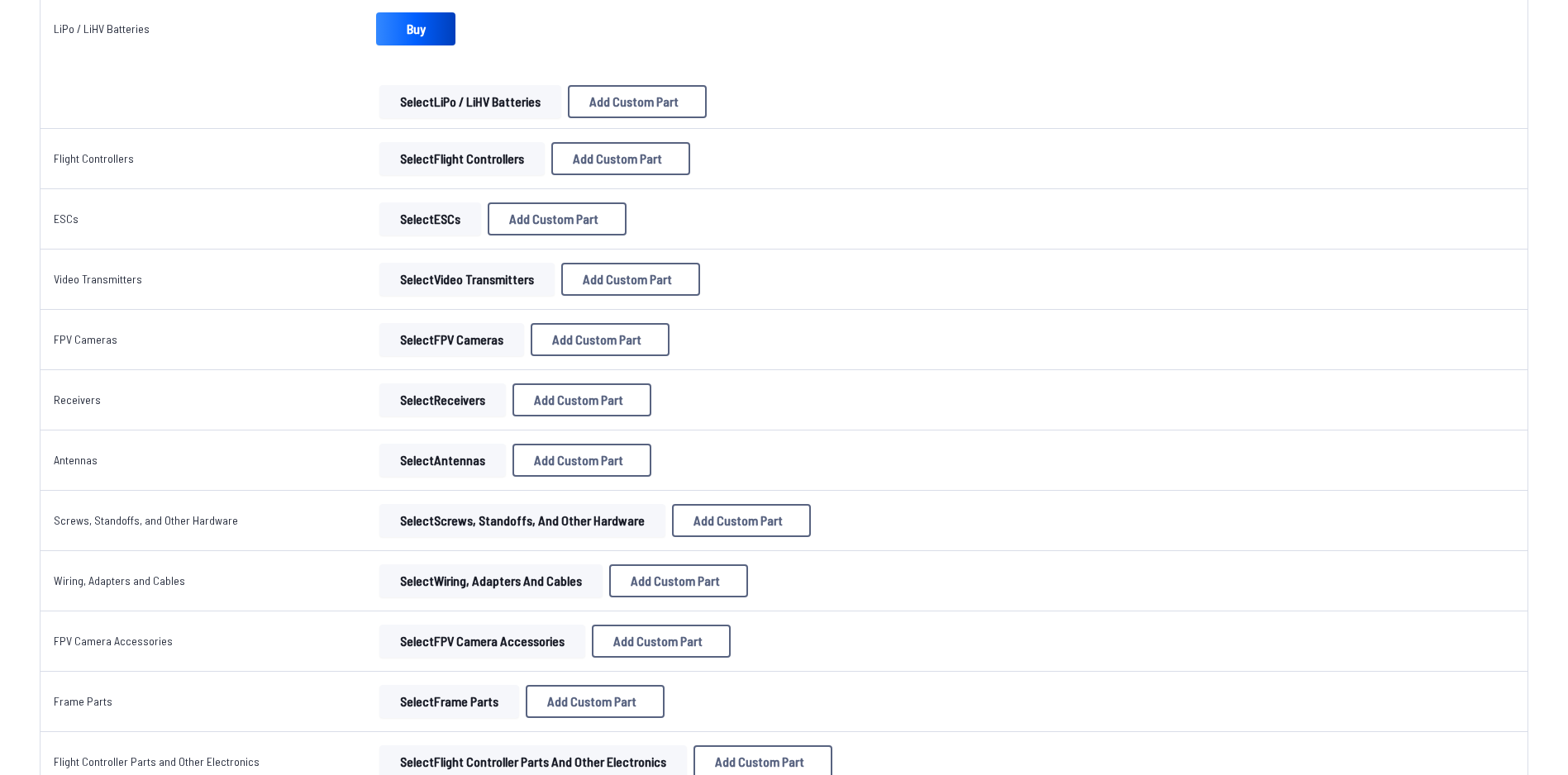
scroll to position [507, 0]
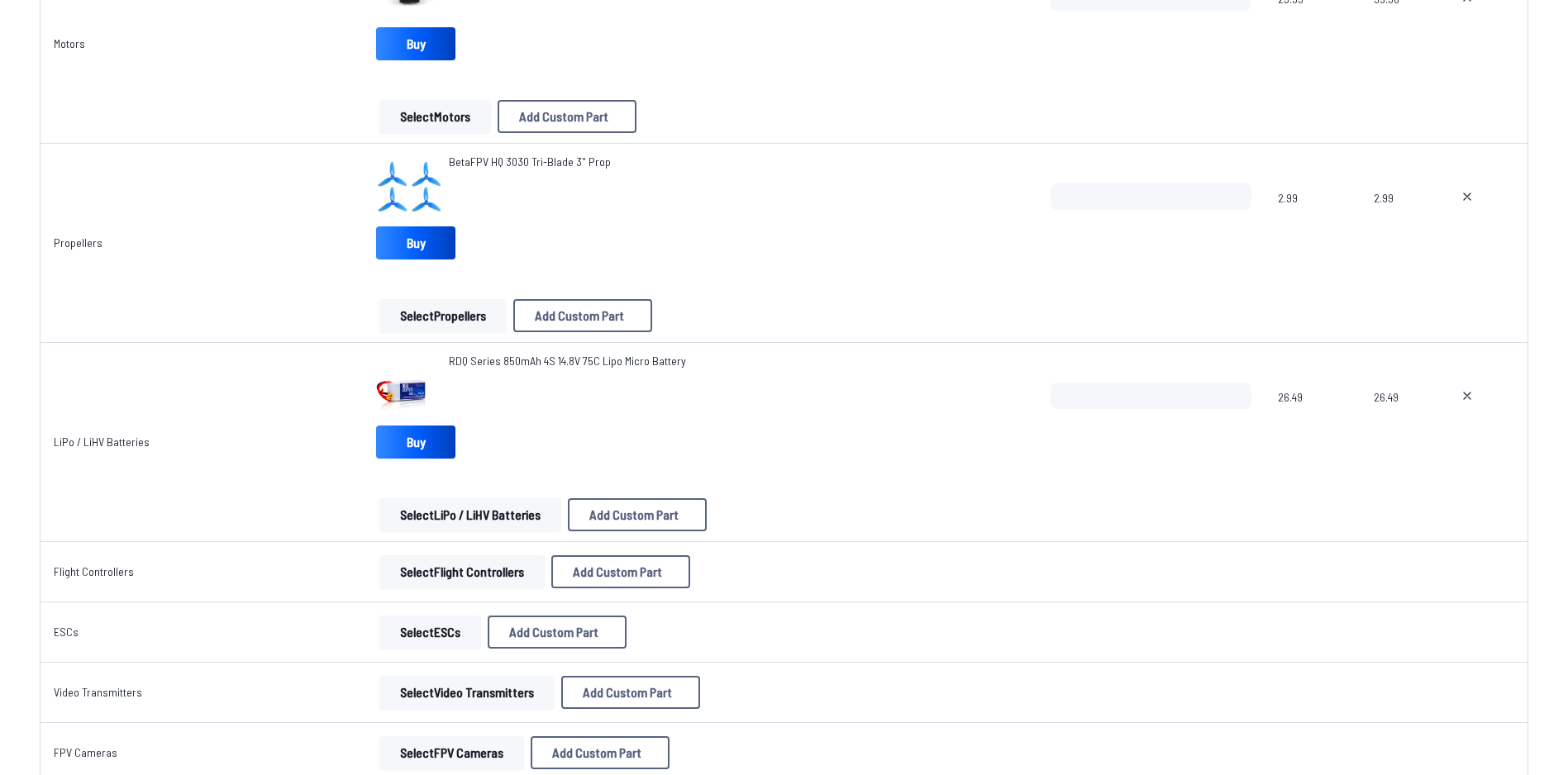
click at [455, 585] on button "Select Flight Controllers" at bounding box center [461, 572] width 165 height 33
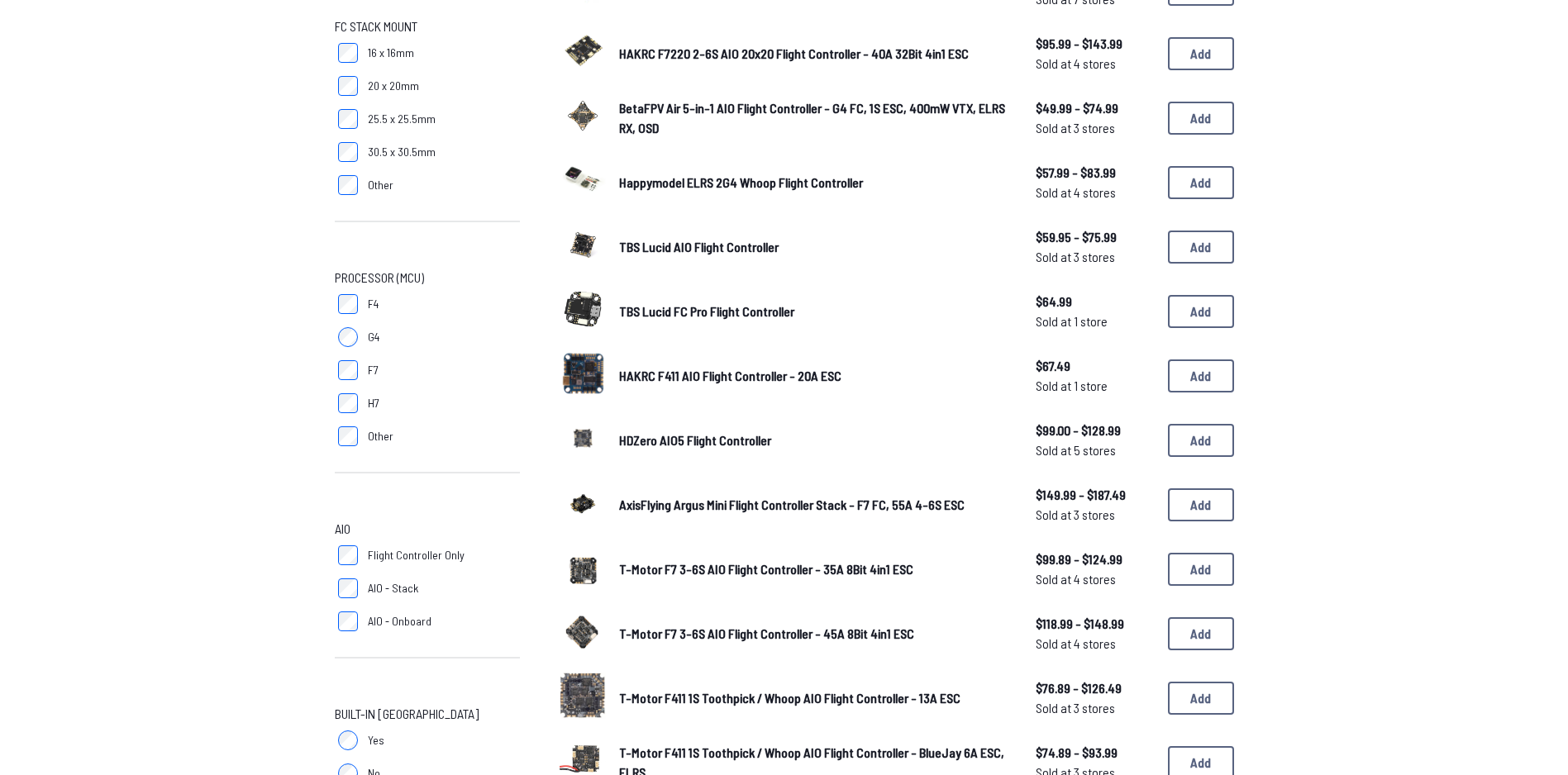
click at [885, 499] on span "AxisFlying Argus Mini Flight Controller Stack - F7 FC, 55A 4-6S ESC" at bounding box center [791, 504] width 345 height 16
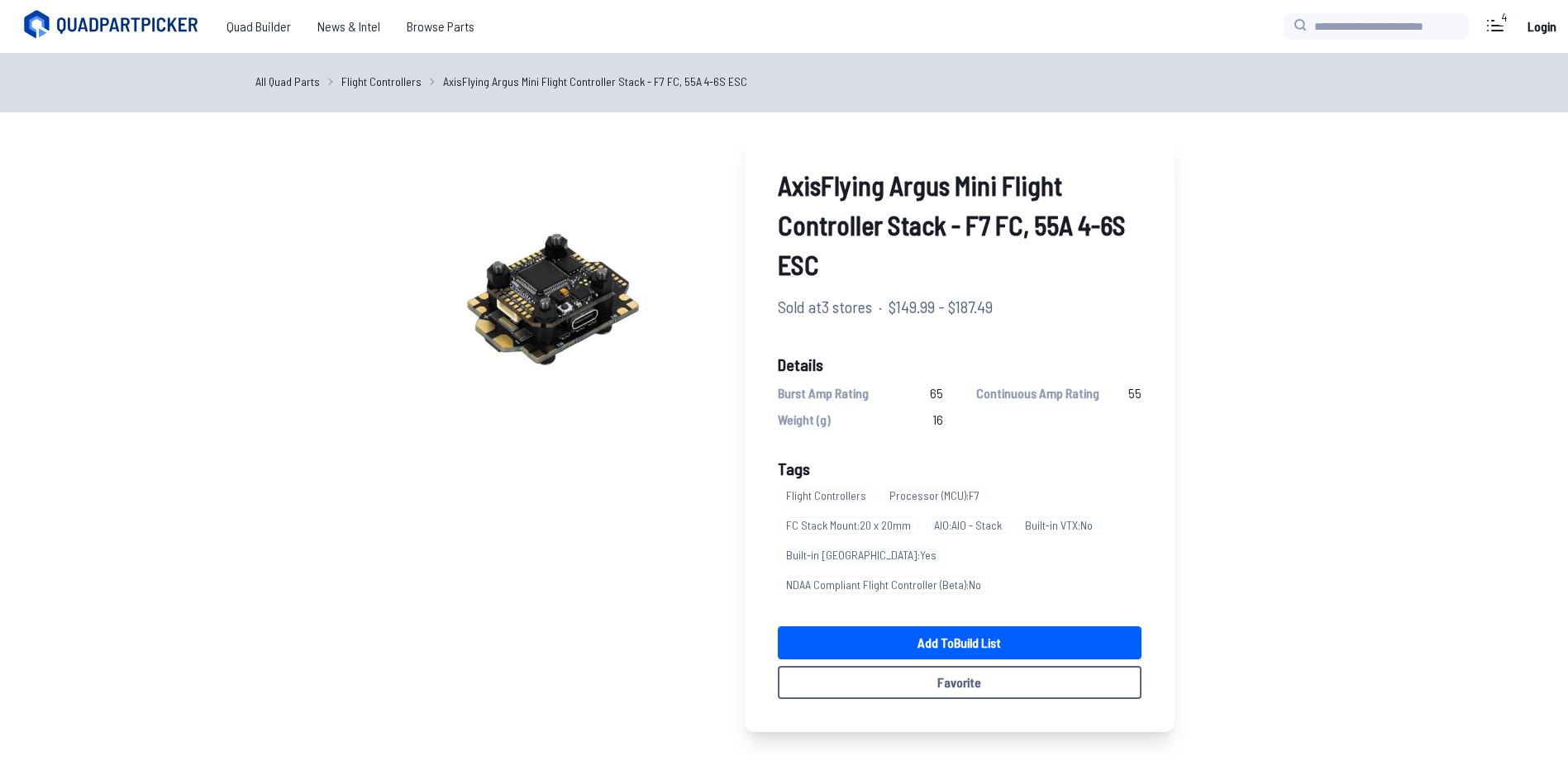
drag, startPoint x: 1353, startPoint y: 655, endPoint x: 1352, endPoint y: 647, distance: 8.1
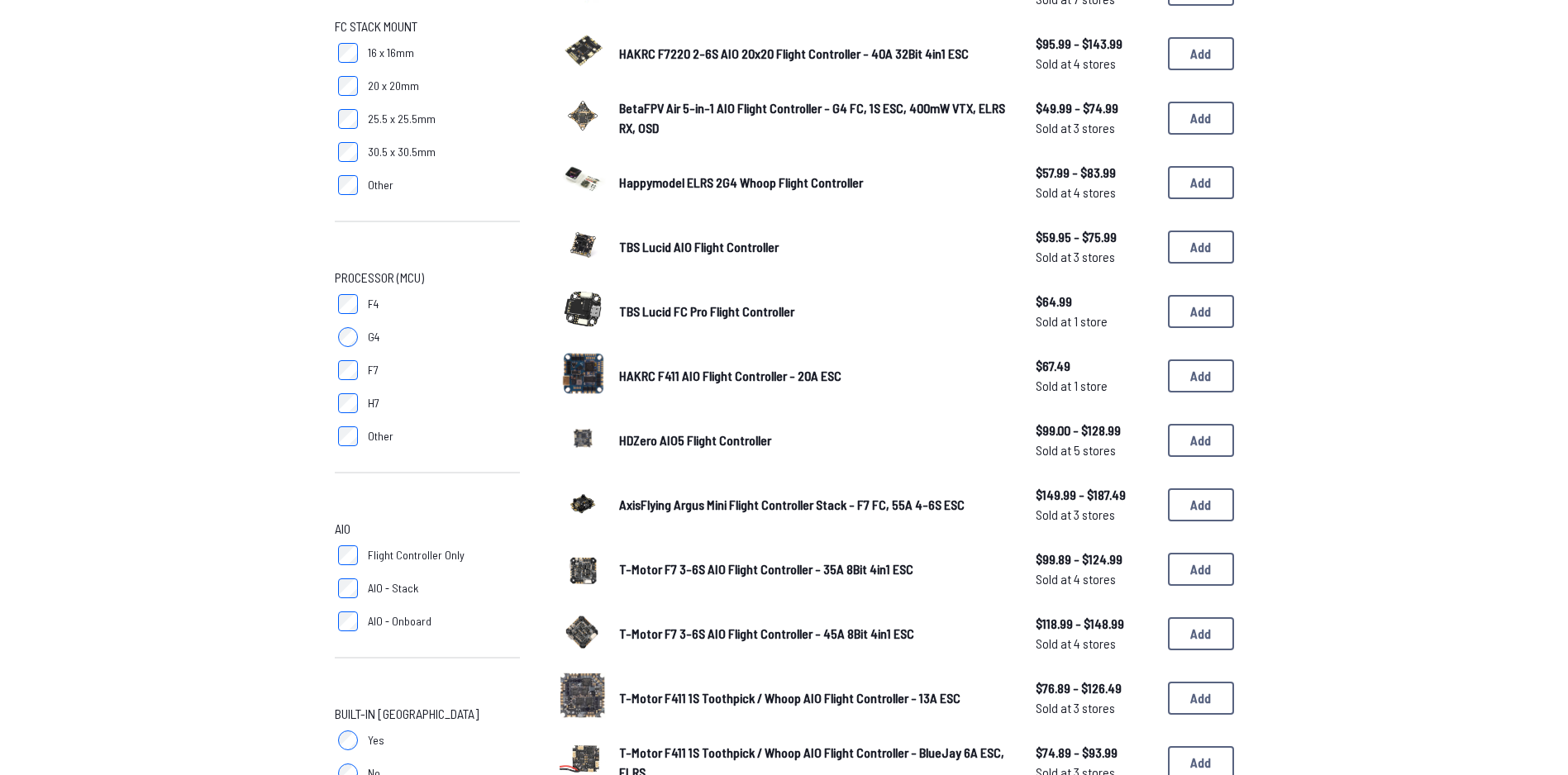
scroll to position [744, 0]
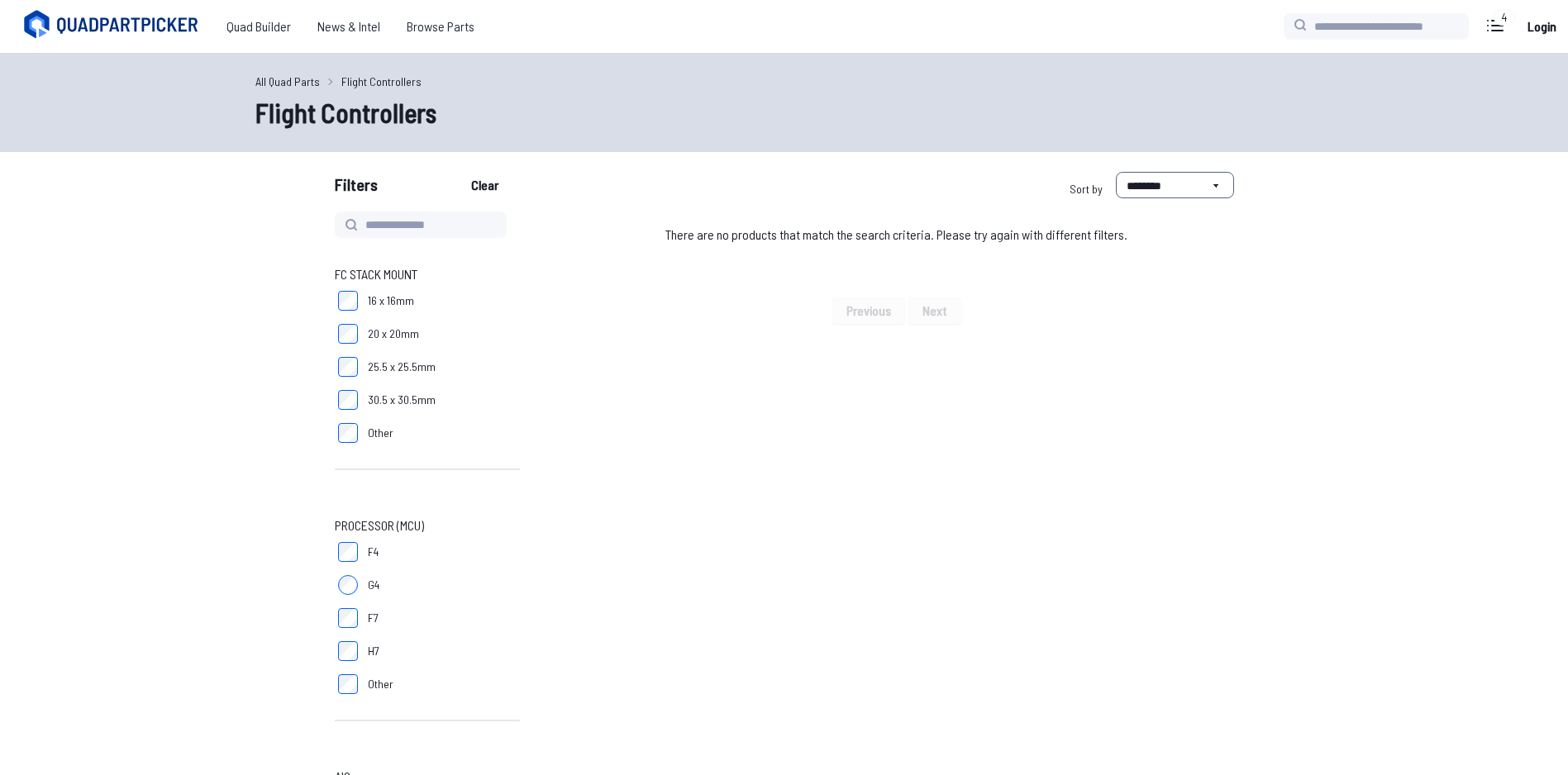
click at [858, 239] on div "There are no products that match the search criteria. Please try again with dif…" at bounding box center [896, 234] width 674 height 46
click at [775, 219] on div "There are no products that match the search criteria. Please try again with dif…" at bounding box center [896, 234] width 674 height 46
click at [286, 83] on link "All Quad Parts" at bounding box center [287, 81] width 64 height 17
